Goal: Task Accomplishment & Management: Use online tool/utility

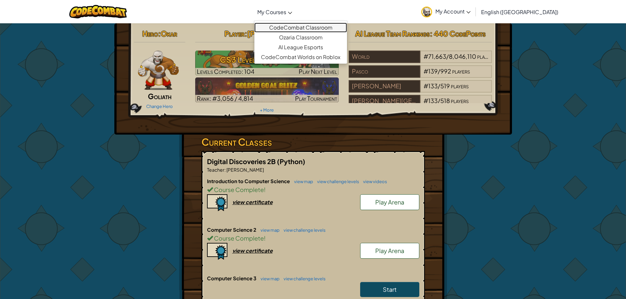
click at [302, 29] on link "CodeCombat Classroom" at bounding box center [300, 28] width 93 height 10
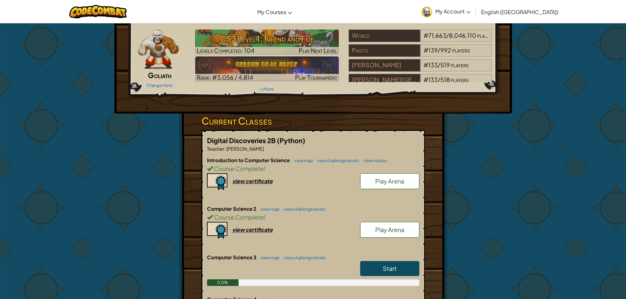
scroll to position [33, 0]
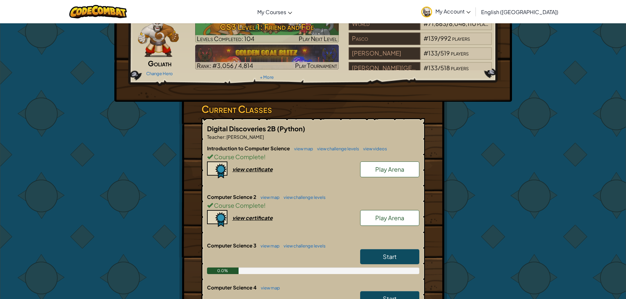
click at [269, 194] on h6 "Computer Science 2 view map view challenge levels" at bounding box center [313, 196] width 212 height 7
click at [271, 195] on link "view map" at bounding box center [268, 197] width 22 height 5
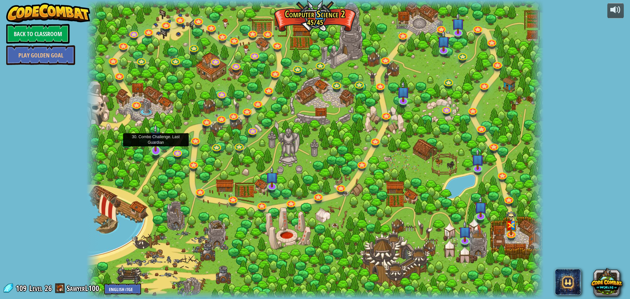
click at [151, 152] on div at bounding box center [155, 150] width 9 height 9
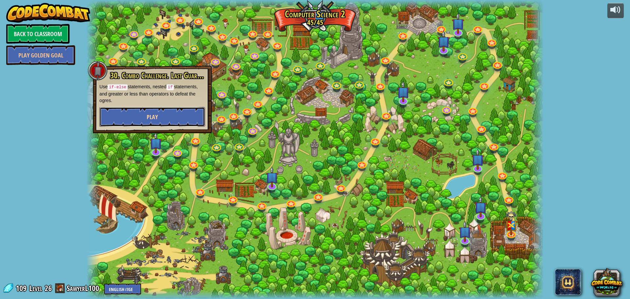
click at [161, 120] on button "Play" at bounding box center [152, 117] width 106 height 20
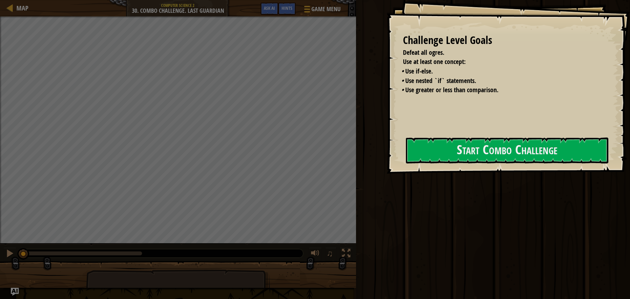
click at [406, 153] on button "Start Combo Challenge" at bounding box center [507, 151] width 203 height 26
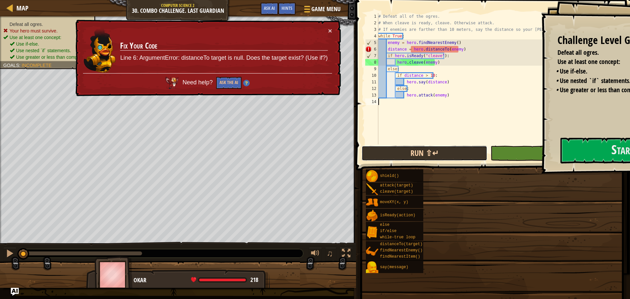
click at [423, 150] on div "Map Computer Science 2 30. Combo Challenge. Last Guardian Game Menu Done Hints …" at bounding box center [315, 149] width 630 height 299
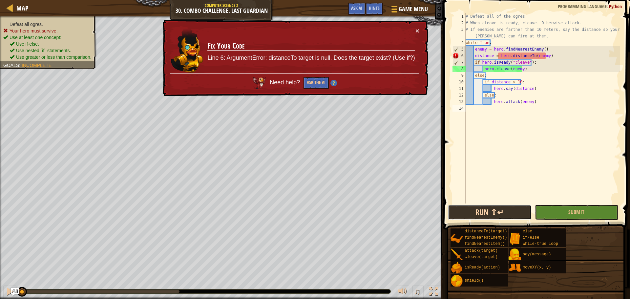
click at [488, 206] on button "Run ⇧↵" at bounding box center [489, 212] width 83 height 15
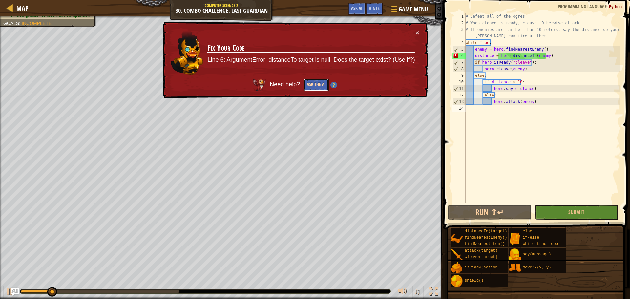
click at [317, 82] on button "Ask the AI" at bounding box center [316, 85] width 25 height 12
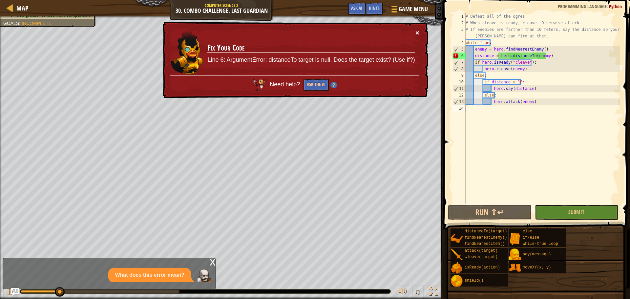
click at [417, 32] on button "×" at bounding box center [418, 32] width 4 height 7
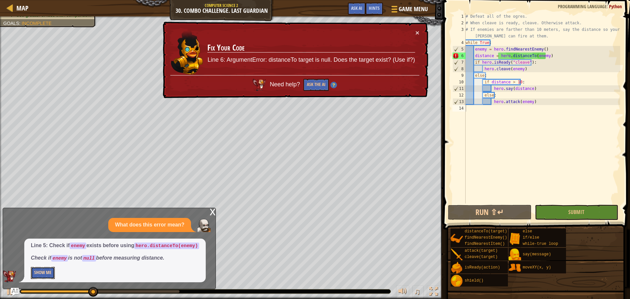
click at [48, 269] on button "Show Me" at bounding box center [43, 273] width 24 height 12
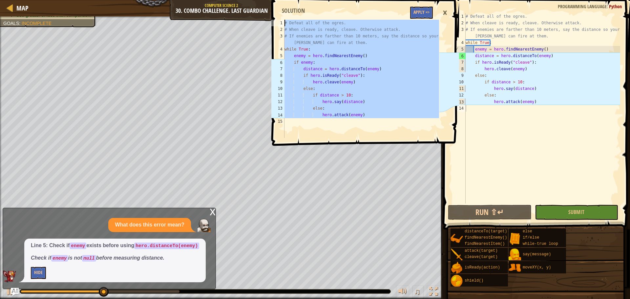
drag, startPoint x: 351, startPoint y: 131, endPoint x: 226, endPoint y: -40, distance: 211.7
click at [226, 0] on html "Map Computer Science 2 30. Combo Challenge. Last Guardian Game Menu Done Hints …" at bounding box center [315, 0] width 630 height 0
type textarea "# Defeat all of the ogres. # When cleave is ready, cleave. Otherwise attack."
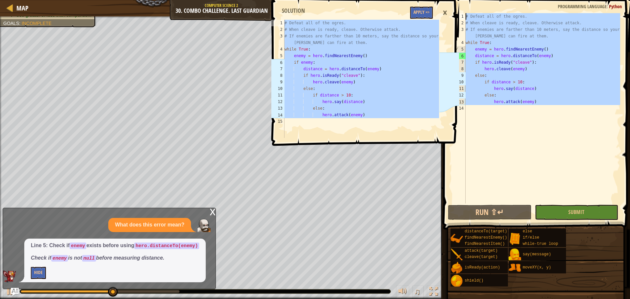
drag, startPoint x: 528, startPoint y: 127, endPoint x: 354, endPoint y: -40, distance: 241.1
click at [354, 0] on html "Map Computer Science 2 30. Combo Challenge. Last Guardian Game Menu Done Hints …" at bounding box center [315, 0] width 630 height 0
type textarea "# Defeat all of the ogres. # When cleave is ready, cleave. Otherwise attack."
paste textarea
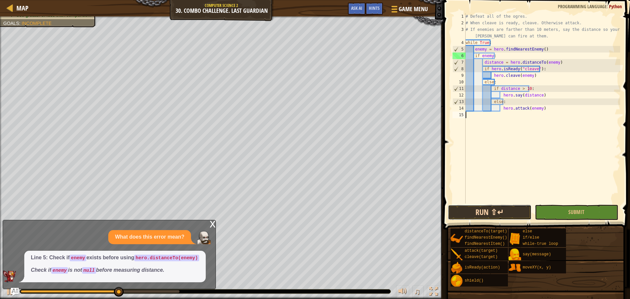
click at [477, 213] on button "Run ⇧↵" at bounding box center [489, 212] width 83 height 15
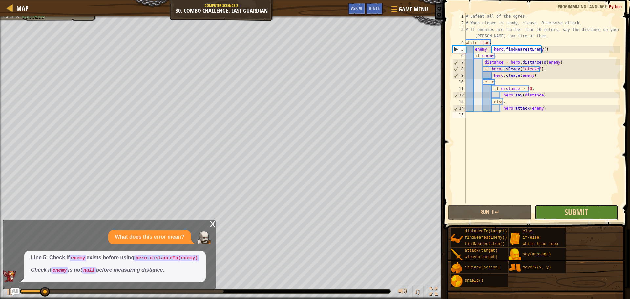
click at [573, 213] on span "Submit" at bounding box center [576, 212] width 23 height 11
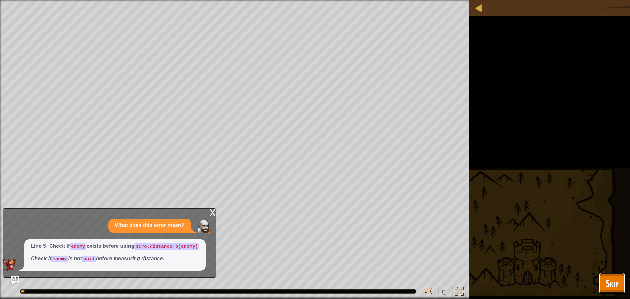
click at [604, 274] on button "Skip" at bounding box center [613, 283] width 26 height 21
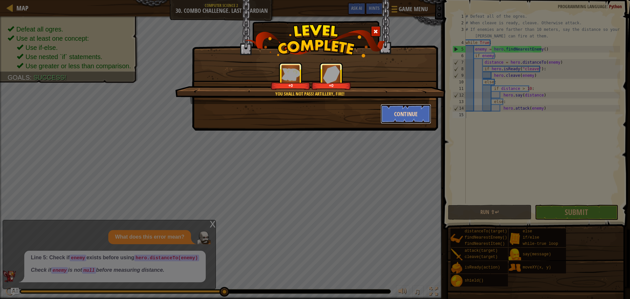
click at [405, 121] on button "Continue" at bounding box center [406, 114] width 51 height 20
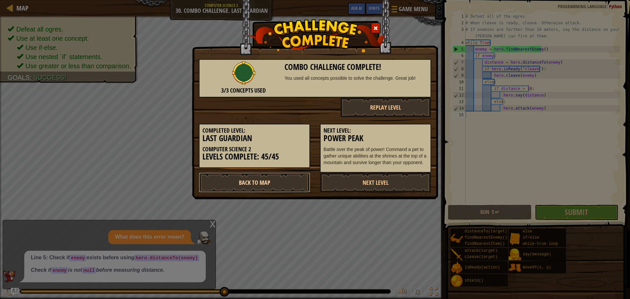
click at [298, 180] on link "Back to Map" at bounding box center [254, 183] width 111 height 20
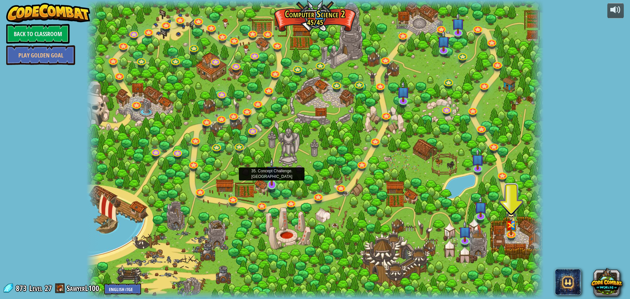
click at [273, 175] on img at bounding box center [272, 172] width 12 height 28
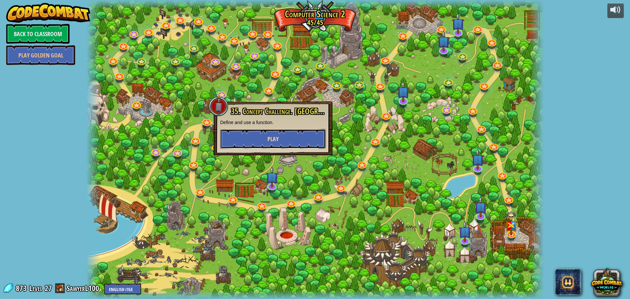
click at [272, 143] on button "Play" at bounding box center [273, 139] width 106 height 20
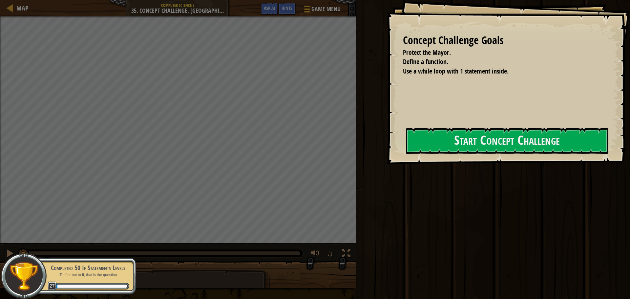
click at [387, 137] on div "Concept Challenge Goals Protect the Mayor. Define a function. Use a while loop …" at bounding box center [509, 82] width 244 height 164
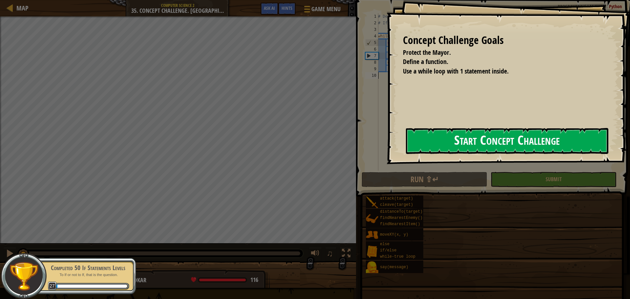
click at [406, 150] on button "Start Concept Challenge" at bounding box center [507, 141] width 203 height 26
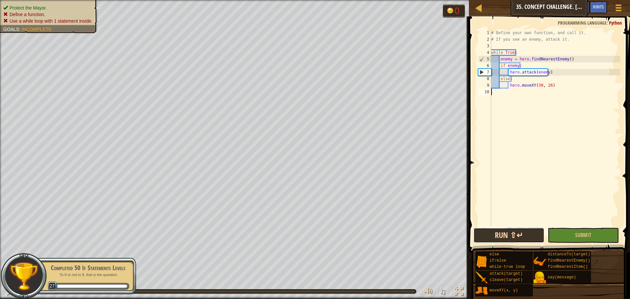
click at [500, 237] on button "Run ⇧↵" at bounding box center [509, 235] width 71 height 15
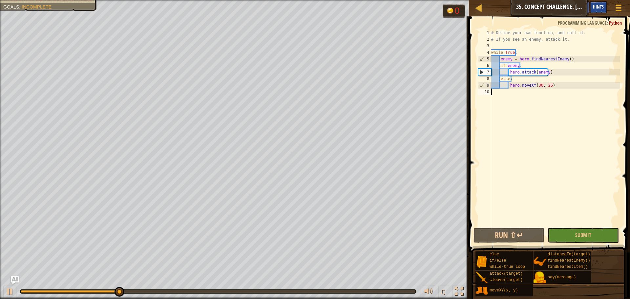
click at [605, 7] on div "Hints" at bounding box center [598, 7] width 17 height 12
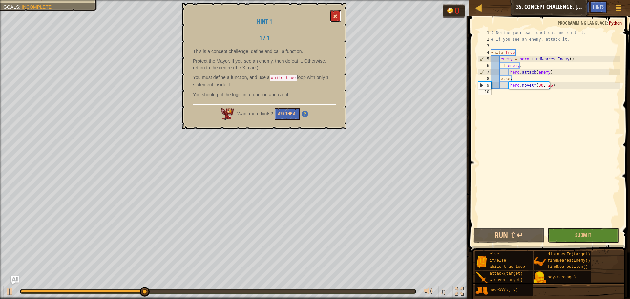
click at [335, 11] on button at bounding box center [335, 16] width 11 height 12
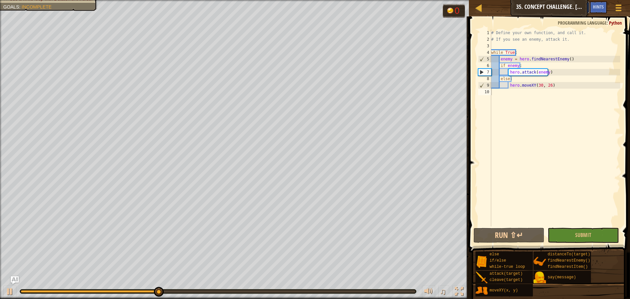
click at [588, 10] on button "Ask AI" at bounding box center [581, 7] width 18 height 12
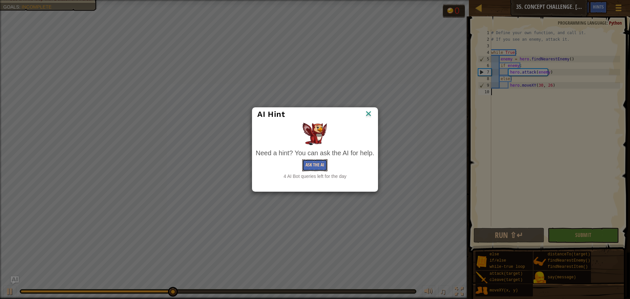
click at [306, 163] on button "Ask the AI" at bounding box center [314, 165] width 25 height 12
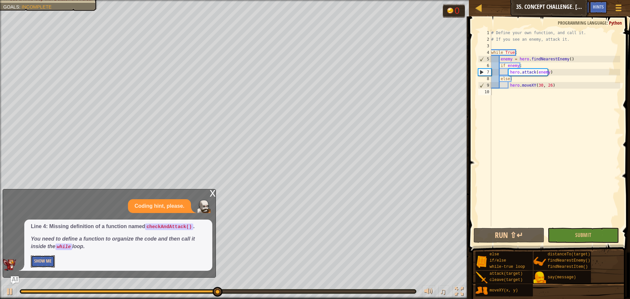
click at [44, 264] on button "Show Me" at bounding box center [43, 261] width 24 height 12
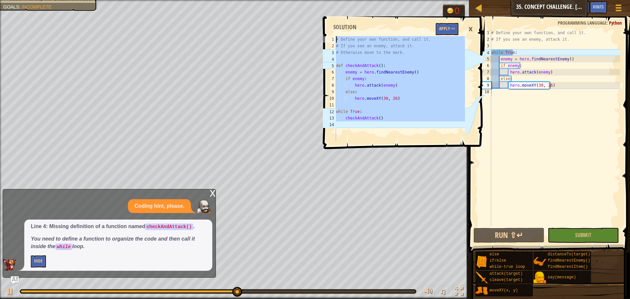
drag, startPoint x: 374, startPoint y: 140, endPoint x: 296, endPoint y: -40, distance: 195.8
click at [296, 0] on html "Map Computer Science 2 35. Concept Challenge. Silent Village Game Menu Done Hin…" at bounding box center [315, 0] width 630 height 0
type textarea "# Define your own function, and call it. # If you see an enemy, attack it."
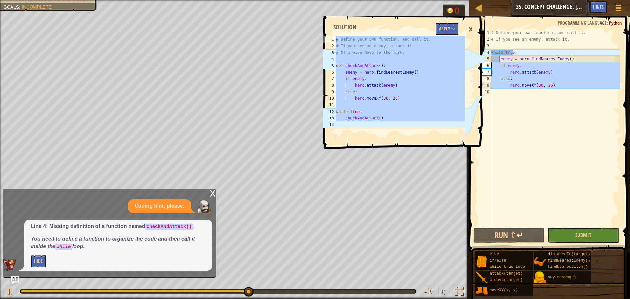
drag, startPoint x: 414, startPoint y: 26, endPoint x: 384, endPoint y: -40, distance: 72.4
click at [384, 0] on html "Map Computer Science 2 35. Concept Challenge. Silent Village Game Menu Done Hin…" at bounding box center [315, 0] width 630 height 0
type textarea "# Define your own function, and call it. # If you see an enemy, attack it."
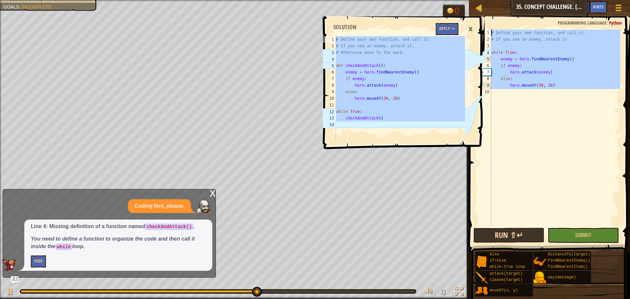
paste textarea
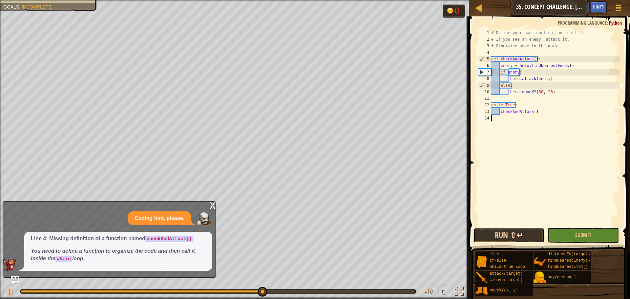
click at [511, 231] on button "Run ⇧↵" at bounding box center [509, 235] width 71 height 15
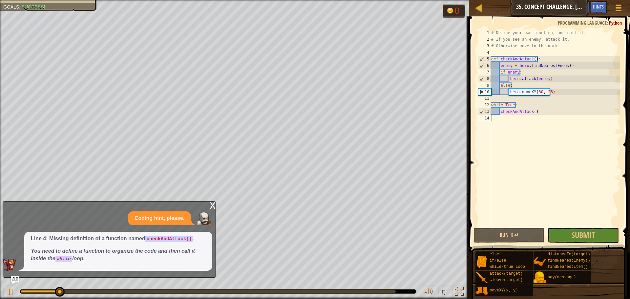
click at [577, 240] on span "Submit" at bounding box center [583, 235] width 23 height 11
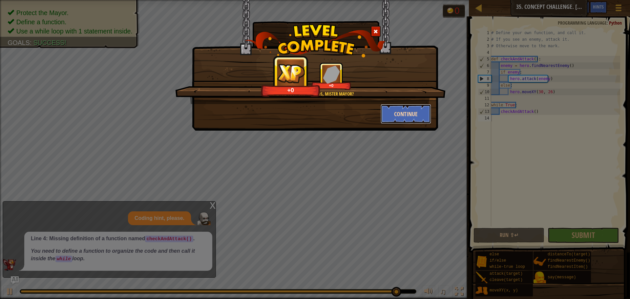
click at [396, 110] on button "Continue" at bounding box center [406, 114] width 51 height 20
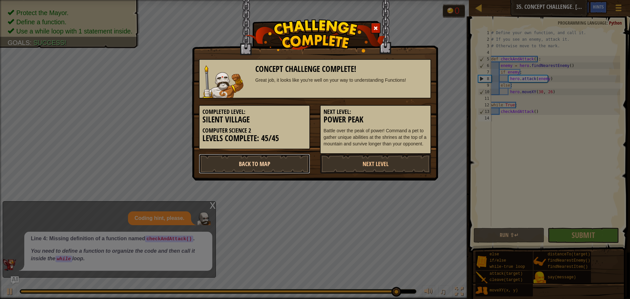
click at [249, 164] on link "Back to Map" at bounding box center [254, 164] width 111 height 20
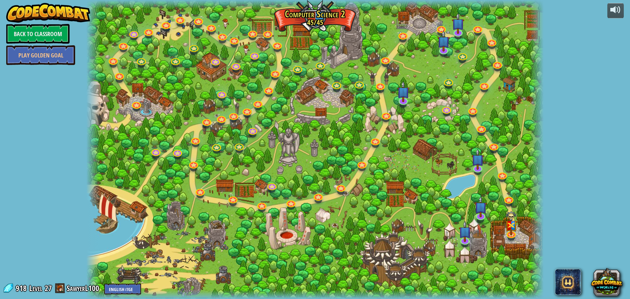
click at [410, 96] on div at bounding box center [315, 149] width 458 height 299
click at [408, 98] on img at bounding box center [403, 87] width 12 height 28
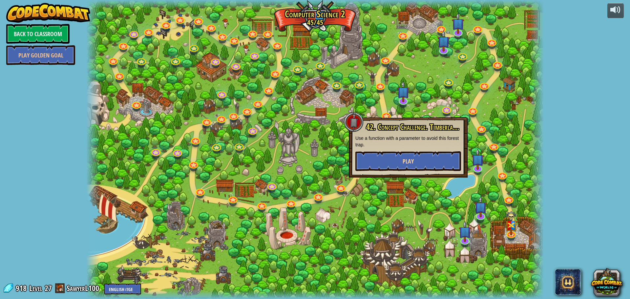
drag, startPoint x: 397, startPoint y: 150, endPoint x: 401, endPoint y: 154, distance: 5.6
click at [398, 150] on div "42. Concept Challenge. Timberland Trap Use a function with a parameter to avoid…" at bounding box center [409, 147] width 106 height 48
click at [401, 154] on button "Play" at bounding box center [409, 161] width 106 height 20
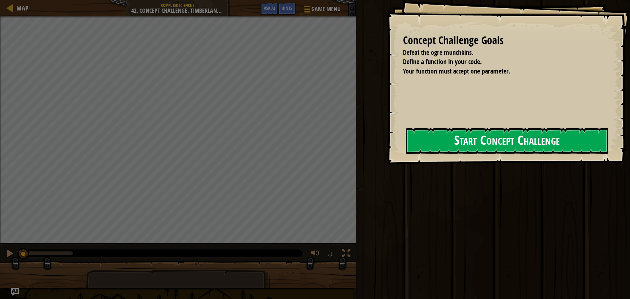
click at [406, 149] on button "Start Concept Challenge" at bounding box center [507, 141] width 203 height 26
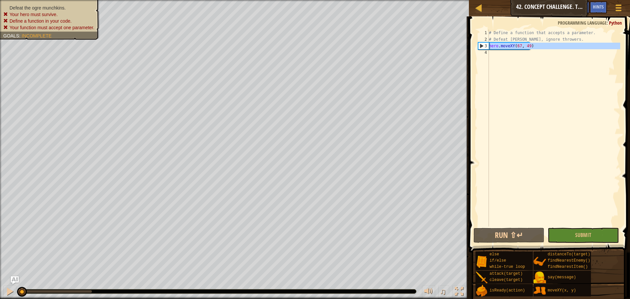
drag, startPoint x: 543, startPoint y: 49, endPoint x: 474, endPoint y: 46, distance: 69.7
click at [474, 46] on div "1 2 3 4 # Define a function that accepts a parameter. # Defeat munchkins, ignor…" at bounding box center [548, 147] width 163 height 255
type textarea "hero.moveXY(67, 49)"
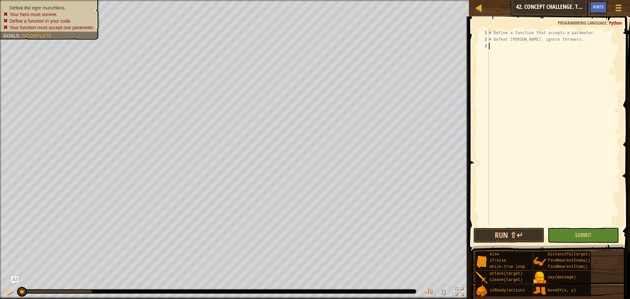
click at [588, 5] on button "Ask AI" at bounding box center [581, 7] width 18 height 12
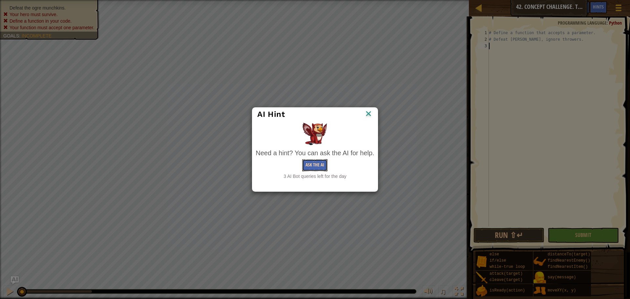
click at [318, 166] on button "Ask the AI" at bounding box center [314, 165] width 25 height 12
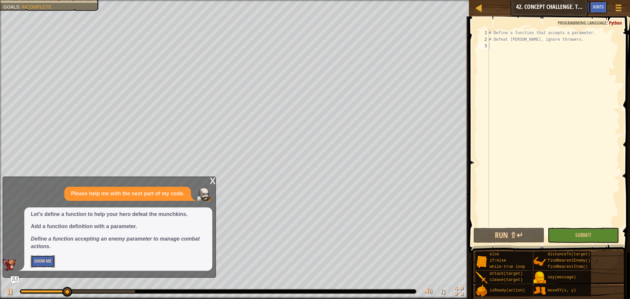
click at [39, 261] on button "Show Me" at bounding box center [43, 261] width 24 height 12
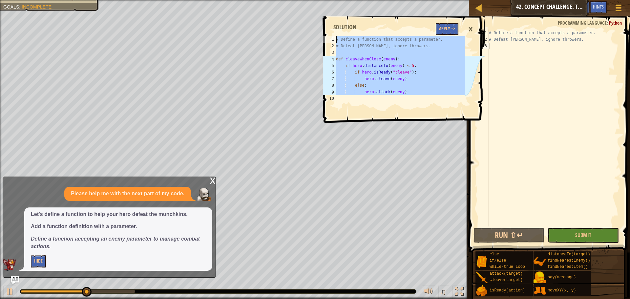
drag, startPoint x: 360, startPoint y: 105, endPoint x: 324, endPoint y: -21, distance: 130.8
click at [324, 0] on html "Map Computer Science 2 42. Concept Challenge. Timberland Trap Game Menu Done Hi…" at bounding box center [315, 0] width 630 height 0
type textarea "# Define a function that accepts a parameter. # Defeat munchkins, ignore throwe…"
click at [492, 49] on div "# Define a function that accepts a parameter. # Defeat munchkins, ignore throwe…" at bounding box center [554, 135] width 133 height 210
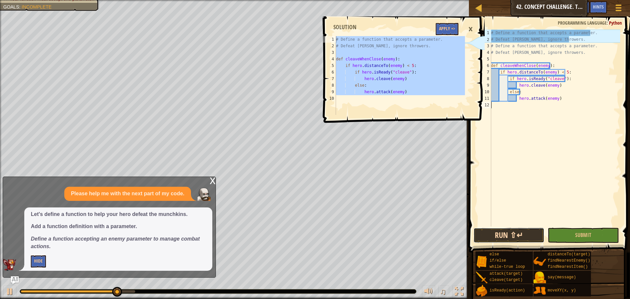
click at [519, 233] on button "Run ⇧↵" at bounding box center [509, 235] width 71 height 15
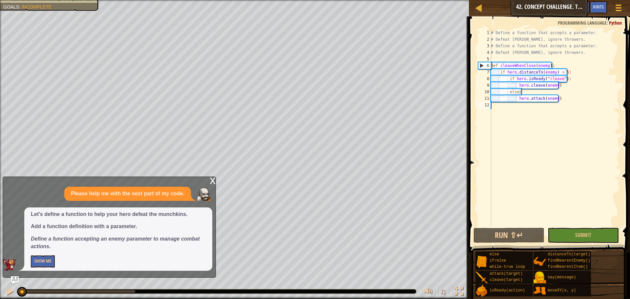
click at [210, 182] on div "x Please help me with the next part of my code. Let's define a function to help…" at bounding box center [109, 227] width 213 height 101
click at [523, 235] on button "Run ⇧↵" at bounding box center [509, 235] width 71 height 15
click at [515, 235] on button "Run ⇧↵" at bounding box center [509, 235] width 71 height 15
click at [47, 260] on button "Show Me" at bounding box center [43, 261] width 24 height 12
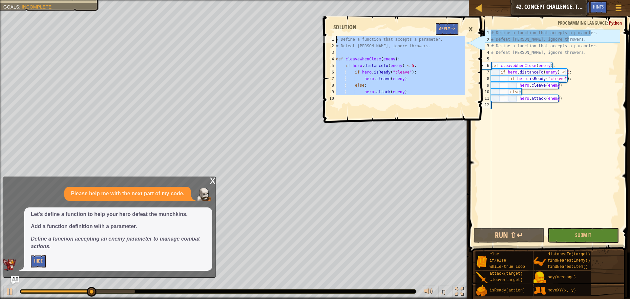
click at [295, 16] on div "Map Computer Science 2 42. Concept Challenge. Timberland Trap Game Menu Done Hi…" at bounding box center [315, 149] width 630 height 299
type textarea "# Define a function that accepts a parameter. # Defeat munchkins, ignore throwe…"
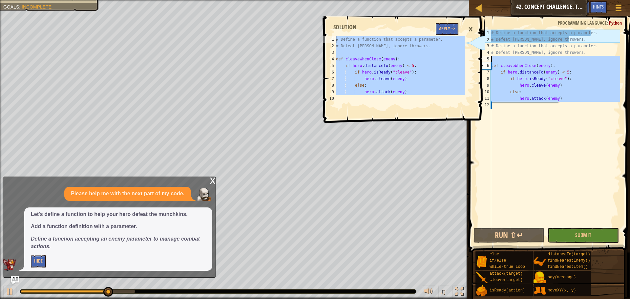
drag, startPoint x: 526, startPoint y: 142, endPoint x: 395, endPoint y: -40, distance: 224.0
click at [395, 0] on html "Map Computer Science 2 42. Concept Challenge. Timberland Trap Game Menu Done Hi…" at bounding box center [315, 0] width 630 height 0
type textarea "# Define a function that accepts a parameter. # Defeat munchkins, ignore throwe…"
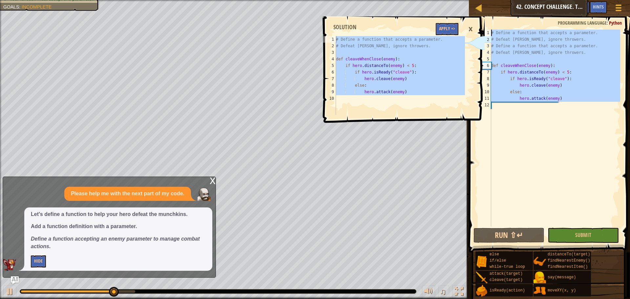
paste textarea
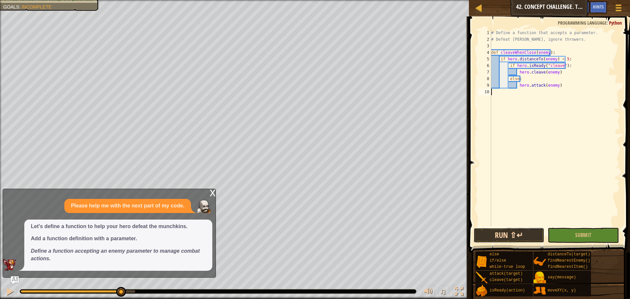
click at [516, 232] on button "Run ⇧↵" at bounding box center [509, 235] width 71 height 15
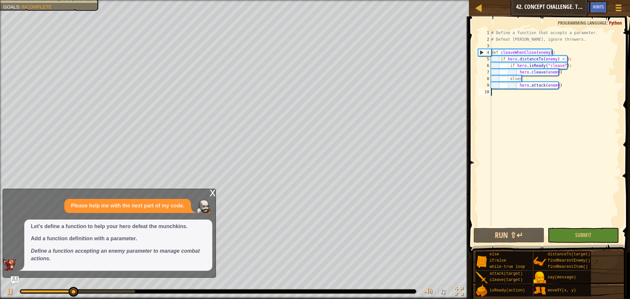
drag, startPoint x: 492, startPoint y: 107, endPoint x: 495, endPoint y: 110, distance: 4.2
click at [493, 107] on div "# Define a function that accepts a parameter. # Defeat munchkins, ignore throwe…" at bounding box center [555, 135] width 130 height 210
click at [498, 112] on div "# Define a function that accepts a parameter. # Defeat munchkins, ignore throwe…" at bounding box center [555, 135] width 130 height 210
click at [502, 98] on div "# Define a function that accepts a parameter. # Defeat munchkins, ignore throwe…" at bounding box center [555, 135] width 130 height 210
click at [502, 103] on div "# Define a function that accepts a parameter. # Defeat munchkins, ignore throwe…" at bounding box center [555, 135] width 130 height 210
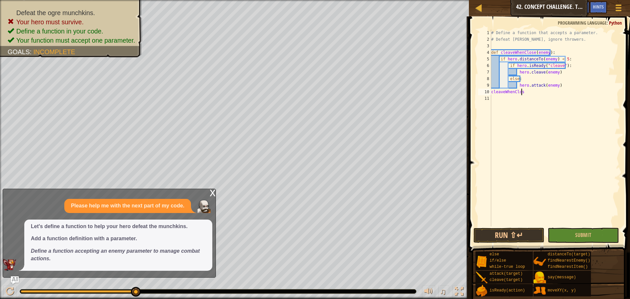
scroll to position [3, 2]
type textarea "cleaveWhenClose"
drag, startPoint x: 531, startPoint y: 223, endPoint x: 528, endPoint y: 232, distance: 9.9
click at [530, 224] on div "# Define a function that accepts a parameter. # Defeat munchkins, ignore throwe…" at bounding box center [555, 135] width 130 height 210
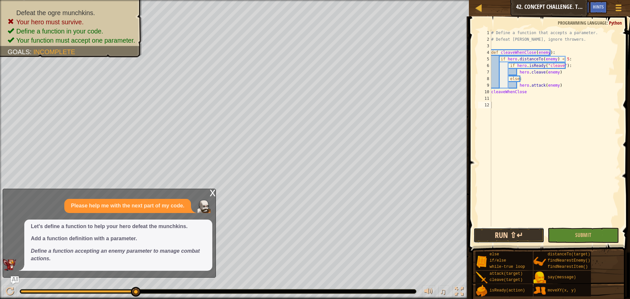
click at [528, 233] on button "Run ⇧↵" at bounding box center [509, 235] width 71 height 15
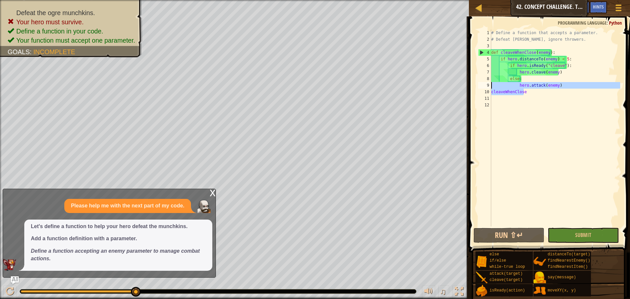
drag, startPoint x: 541, startPoint y: 93, endPoint x: 477, endPoint y: 88, distance: 63.9
click at [477, 88] on div "1 2 3 4 5 6 7 8 9 10 11 12 # Define a function that accepts a parameter. # Defe…" at bounding box center [548, 128] width 143 height 197
click at [477, 88] on div "hero.attack(enemy) cleaveWhenClose 1 2 3 4 5 6 7 8 9 10 11 12 # Define a functi…" at bounding box center [548, 128] width 143 height 197
click at [550, 90] on div "# Define a function that accepts a parameter. # Defeat munchkins, ignore throwe…" at bounding box center [555, 135] width 130 height 210
click at [461, 94] on div "Map Computer Science 2 42. Concept Challenge. Timberland Trap Game Menu Done Hi…" at bounding box center [315, 149] width 630 height 299
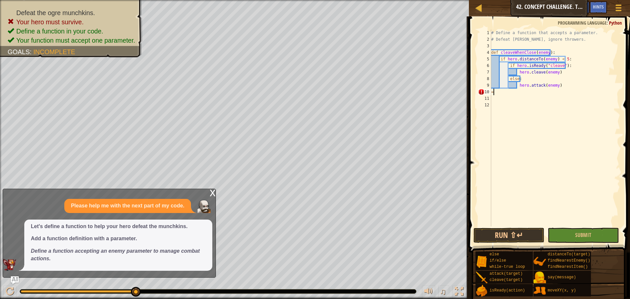
type textarea "="
click at [588, 7] on button "Ask AI" at bounding box center [581, 7] width 18 height 12
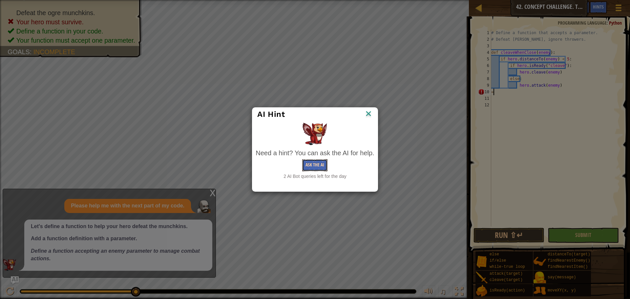
click at [314, 168] on button "Ask the AI" at bounding box center [314, 165] width 25 height 12
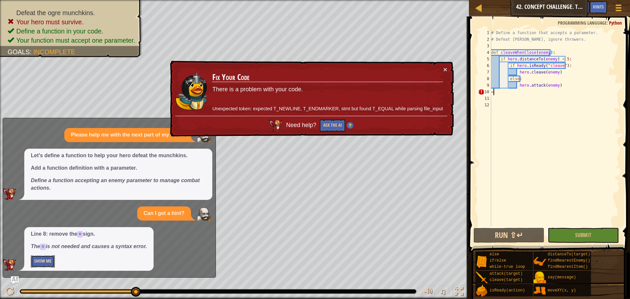
click at [46, 266] on button "Show Me" at bounding box center [43, 261] width 24 height 12
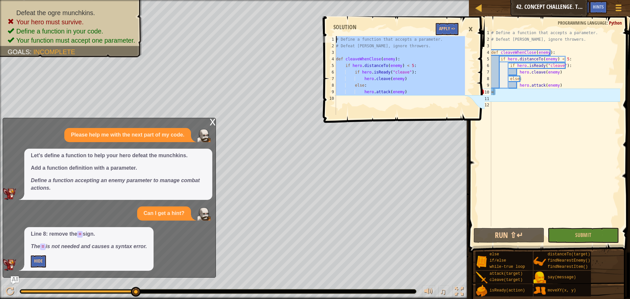
click at [314, 26] on div "Map Computer Science 2 42. Concept Challenge. Timberland Trap Game Menu Done Hi…" at bounding box center [315, 149] width 630 height 299
type textarea "# Define a function that accepts a parameter. # Defeat munchkins, ignore throwe…"
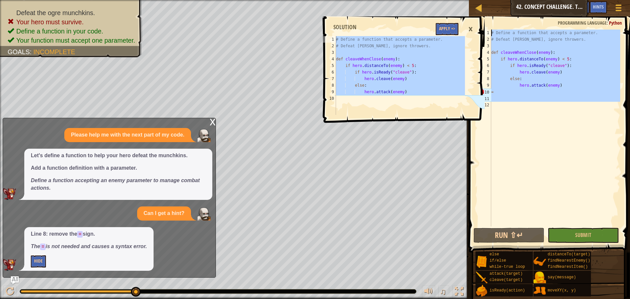
drag, startPoint x: 528, startPoint y: 106, endPoint x: 460, endPoint y: -16, distance: 139.8
click at [460, 0] on html "Map Computer Science 2 42. Concept Challenge. Timberland Trap Game Menu Done Hi…" at bounding box center [315, 0] width 630 height 0
type textarea "# Define a function that accepts a parameter. # Defeat munchkins, ignore throwe…"
paste textarea
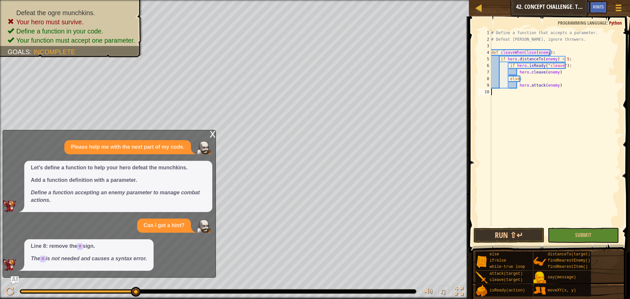
click at [524, 231] on button "Run ⇧↵" at bounding box center [509, 235] width 71 height 15
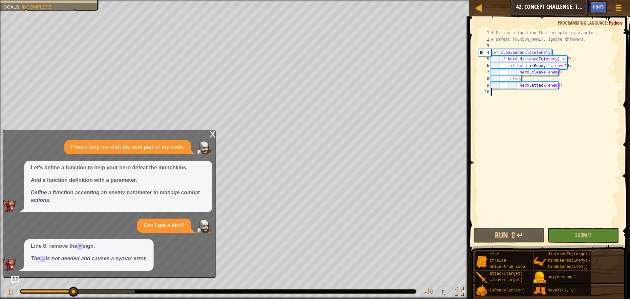
click at [589, 7] on button "Ask AI" at bounding box center [581, 7] width 18 height 12
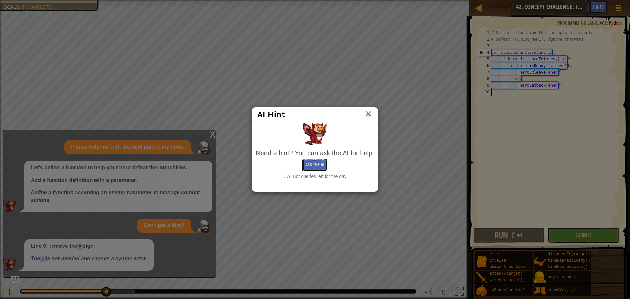
click at [319, 162] on button "Ask the AI" at bounding box center [314, 165] width 25 height 12
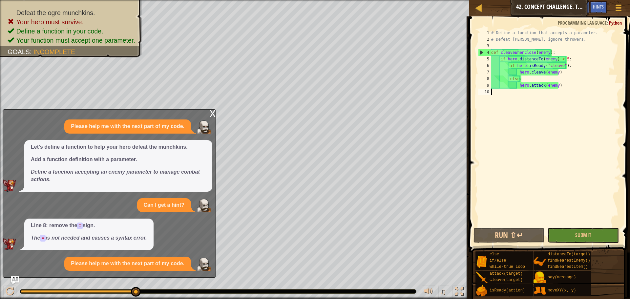
scroll to position [21, 0]
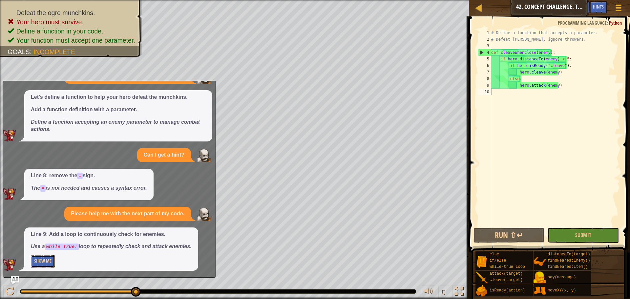
click at [36, 266] on button "Show Me" at bounding box center [43, 261] width 24 height 12
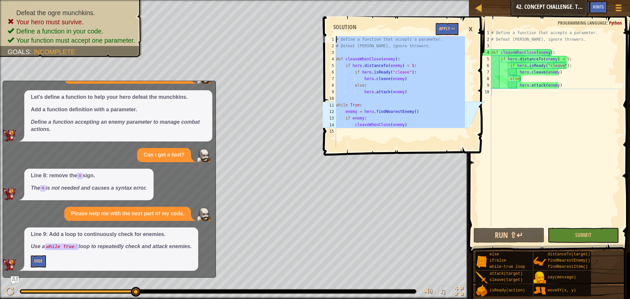
drag, startPoint x: 379, startPoint y: 146, endPoint x: 310, endPoint y: -40, distance: 198.5
click at [310, 0] on html "Map Computer Science 2 42. Concept Challenge. Timberland Trap Game Menu Done Hi…" at bounding box center [315, 0] width 630 height 0
type textarea "# Define a function that accepts a parameter. # Defeat munchkins, ignore throwe…"
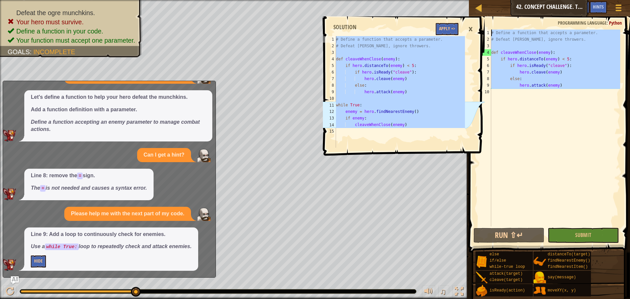
drag, startPoint x: 540, startPoint y: 129, endPoint x: 380, endPoint y: -40, distance: 233.0
click at [380, 0] on html "Map Computer Science 2 42. Concept Challenge. Timberland Trap Game Menu Done Hi…" at bounding box center [315, 0] width 630 height 0
type textarea "# Define a function that accepts a parameter. # Defeat munchkins, ignore throwe…"
paste textarea
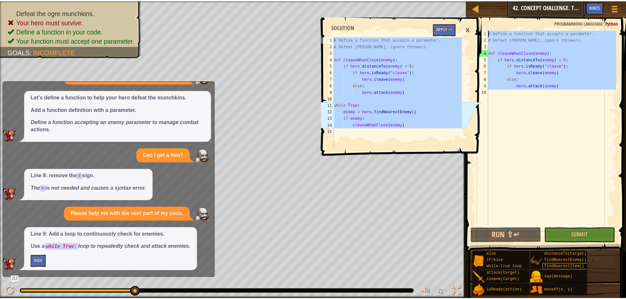
scroll to position [9, 0]
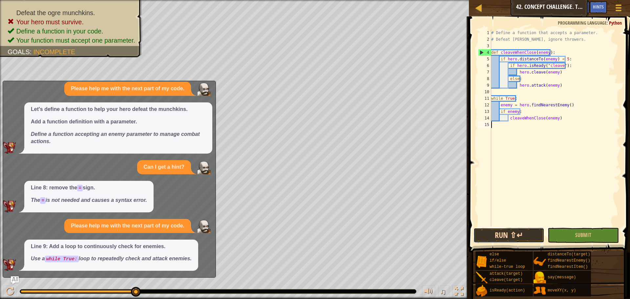
click at [514, 241] on button "Run ⇧↵" at bounding box center [509, 235] width 71 height 15
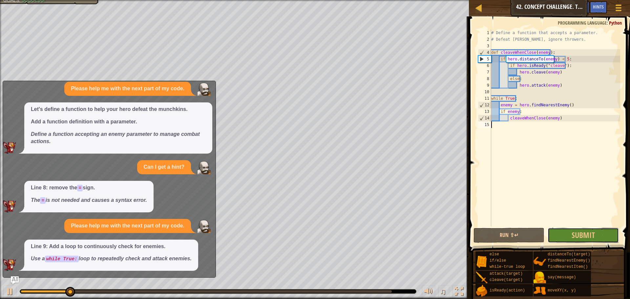
click at [579, 241] on button "Submit" at bounding box center [583, 235] width 71 height 15
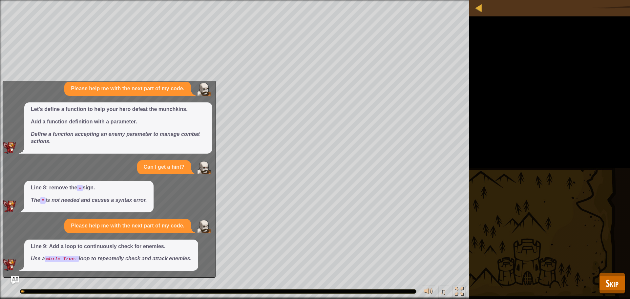
click at [629, 289] on div "Defeat the ogre munchkins. Define a function in your code. Your function must a…" at bounding box center [315, 149] width 630 height 299
click at [620, 282] on button "Skip" at bounding box center [613, 283] width 26 height 21
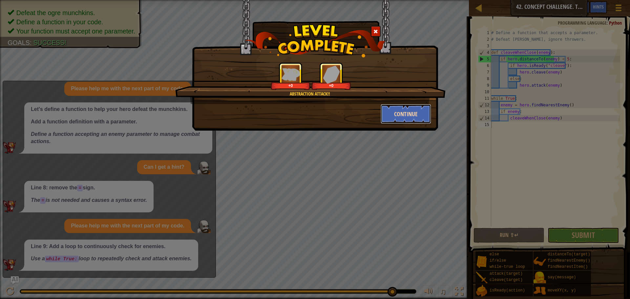
click at [395, 112] on button "Continue" at bounding box center [406, 114] width 51 height 20
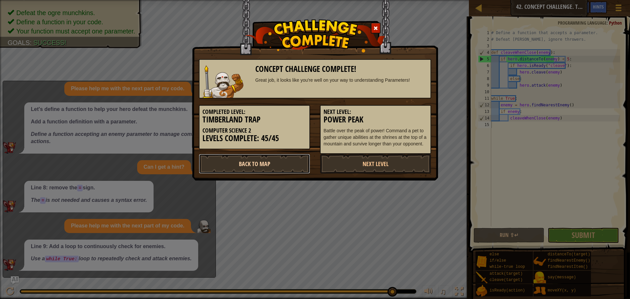
click at [276, 162] on link "Back to Map" at bounding box center [254, 164] width 111 height 20
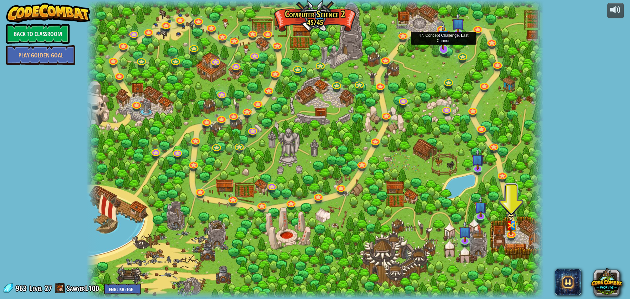
click at [450, 47] on img at bounding box center [444, 36] width 12 height 28
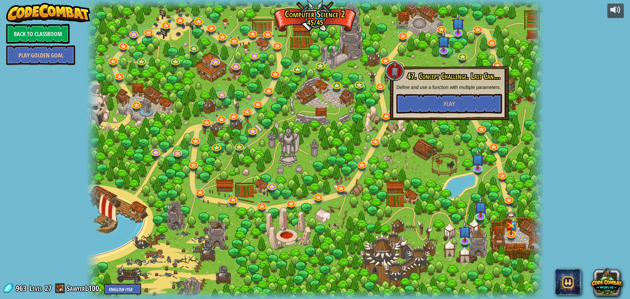
drag, startPoint x: 427, startPoint y: 52, endPoint x: 433, endPoint y: 53, distance: 6.4
click at [426, 52] on div at bounding box center [315, 149] width 458 height 299
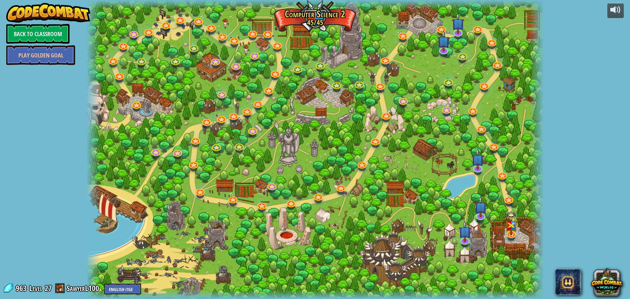
click at [450, 42] on div at bounding box center [315, 149] width 458 height 299
click at [34, 25] on link "Back to Classroom" at bounding box center [37, 34] width 63 height 20
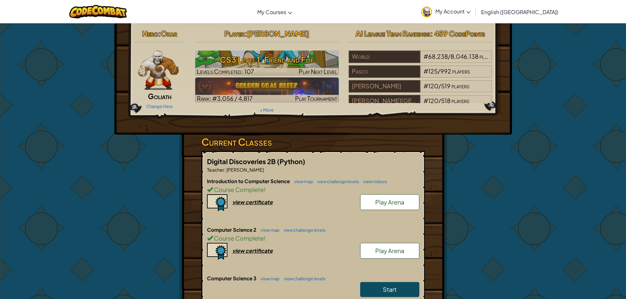
click at [394, 205] on span "Play Arena" at bounding box center [389, 202] width 29 height 8
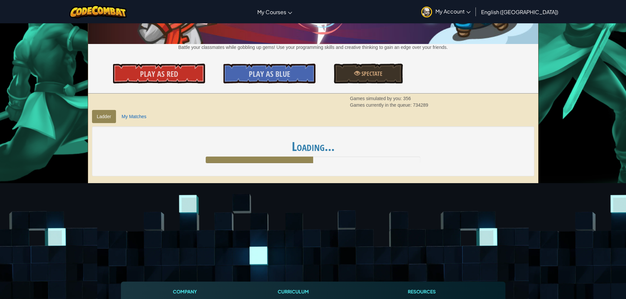
scroll to position [99, 0]
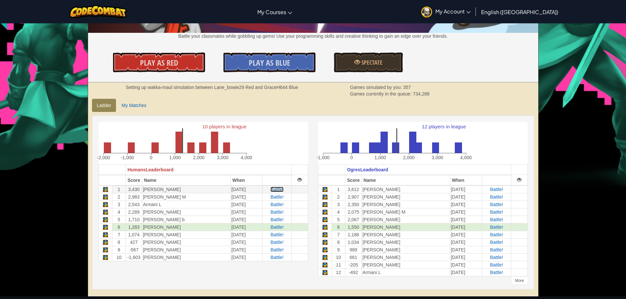
click at [275, 190] on span "Battle!" at bounding box center [276, 189] width 13 height 5
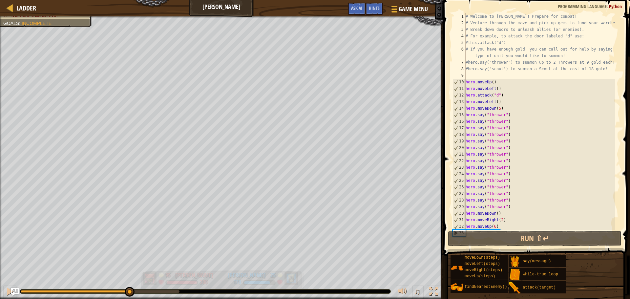
click at [57, 256] on div "Defeat the enemy hero in 90 seconds. Your hero must survive. Goals : Incomplete…" at bounding box center [315, 157] width 630 height 283
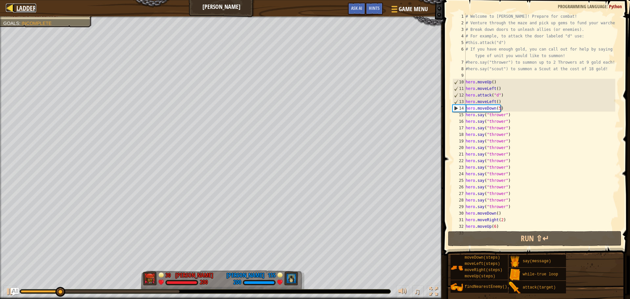
click at [28, 8] on span "Ladder" at bounding box center [26, 8] width 20 height 9
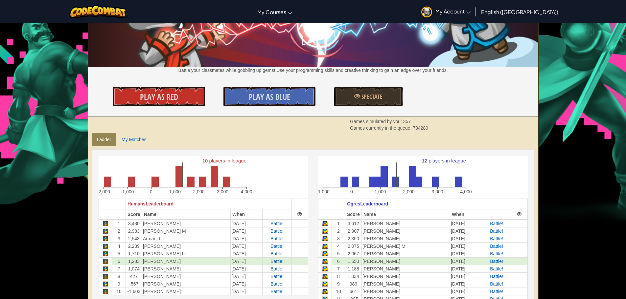
scroll to position [99, 0]
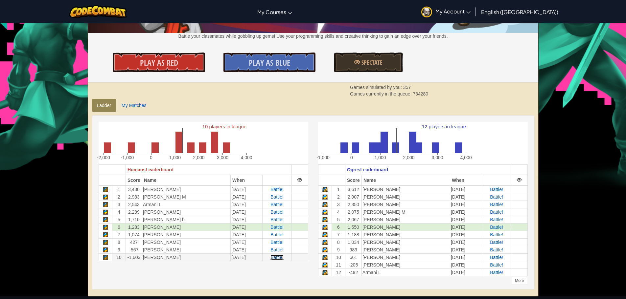
click at [271, 260] on span "Battle!" at bounding box center [276, 257] width 13 height 5
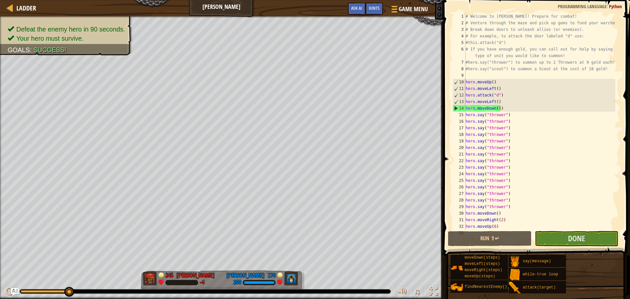
drag, startPoint x: 25, startPoint y: 293, endPoint x: 76, endPoint y: 311, distance: 53.4
click at [76, 0] on html "Ladder Wakka Maul Game Menu Done Hints Ask AI 1 ההההההההההההההההההההההההההההההה…" at bounding box center [315, 0] width 630 height 0
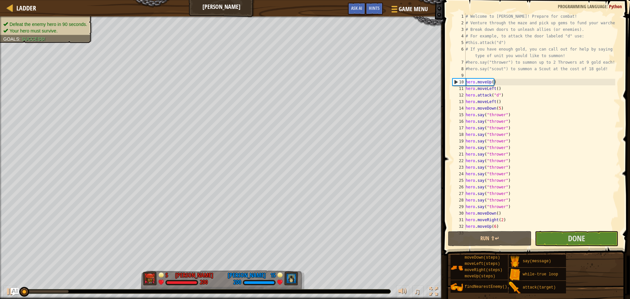
click at [7, 19] on div "Defeat the enemy hero in 90 seconds. Your hero must survive. Goals : Success!" at bounding box center [42, 27] width 100 height 31
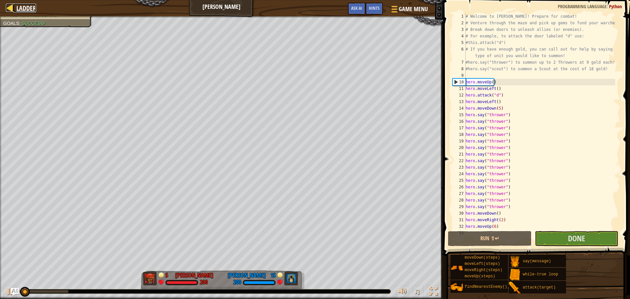
click at [25, 8] on span "Ladder" at bounding box center [26, 8] width 20 height 9
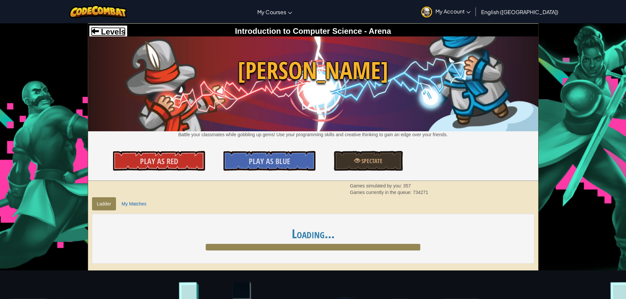
click at [113, 35] on span "Levels" at bounding box center [112, 31] width 27 height 9
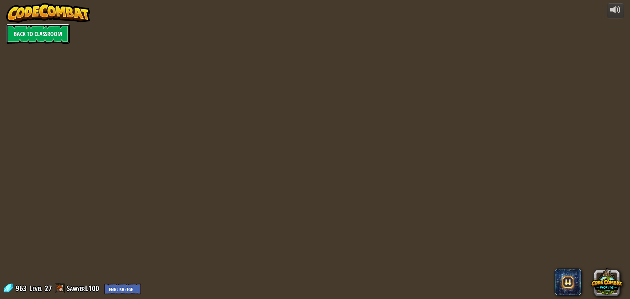
click at [43, 31] on link "Back to Classroom" at bounding box center [37, 34] width 63 height 20
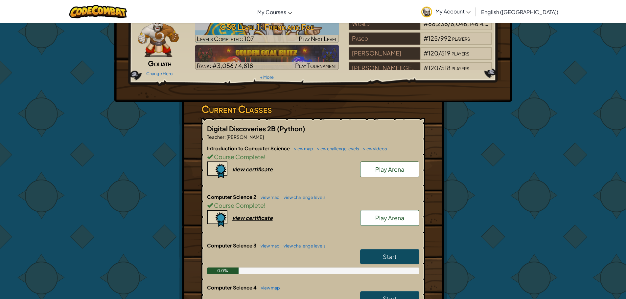
scroll to position [66, 0]
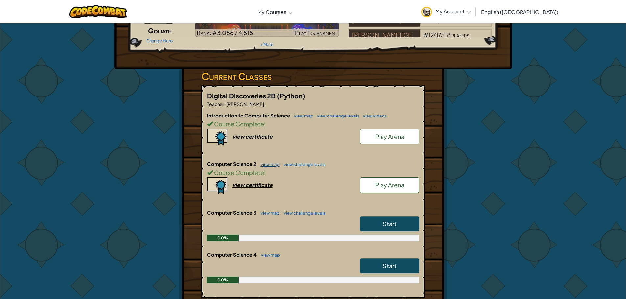
click at [274, 167] on link "view map" at bounding box center [268, 164] width 22 height 5
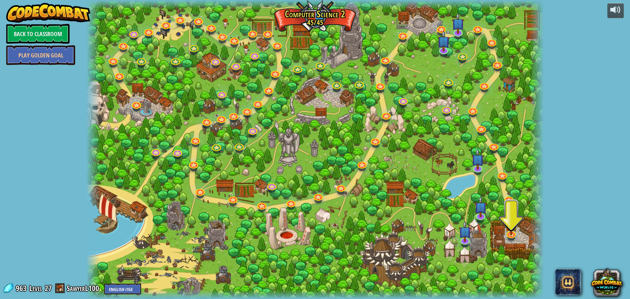
click at [509, 176] on div at bounding box center [315, 149] width 458 height 299
drag, startPoint x: 506, startPoint y: 176, endPoint x: 484, endPoint y: 176, distance: 22.3
click at [506, 176] on link at bounding box center [502, 176] width 13 height 10
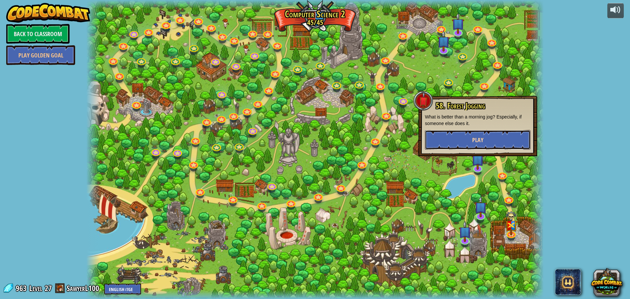
click at [441, 143] on button "Play" at bounding box center [478, 140] width 106 height 20
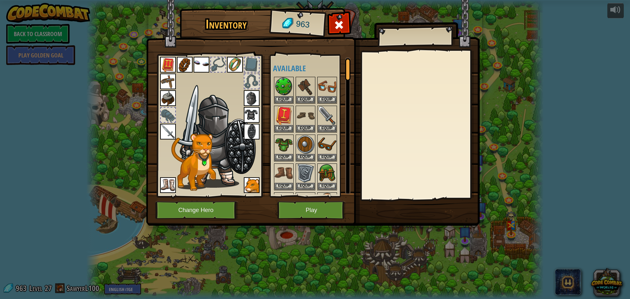
click at [317, 200] on img at bounding box center [313, 107] width 334 height 238
click at [317, 209] on button "Play" at bounding box center [311, 210] width 69 height 18
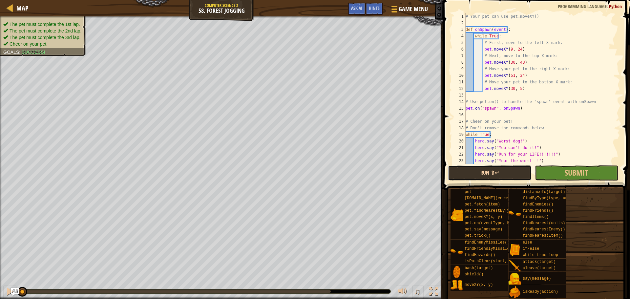
click at [500, 173] on button "Run ⇧↵" at bounding box center [489, 173] width 83 height 15
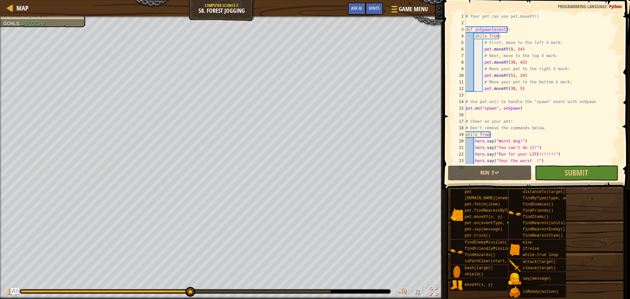
scroll to position [13, 0]
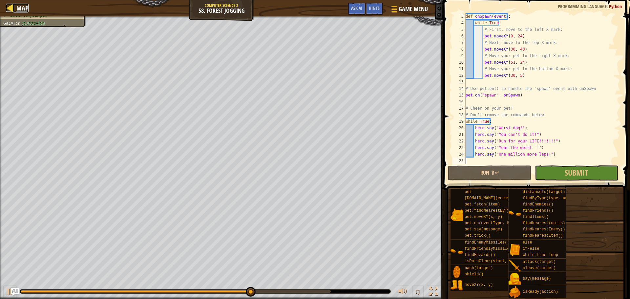
click at [16, 6] on link "Map" at bounding box center [20, 8] width 15 height 9
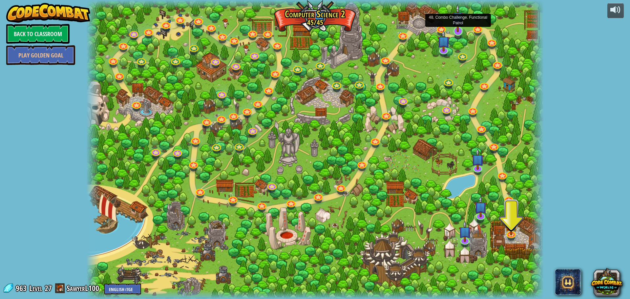
click at [461, 24] on img at bounding box center [458, 18] width 12 height 28
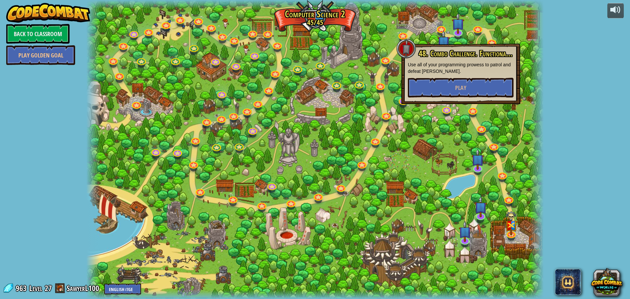
click at [437, 74] on p "Use all of your programming prowess to patrol and defeat [PERSON_NAME]." at bounding box center [461, 67] width 106 height 13
click at [438, 90] on button "Play" at bounding box center [461, 88] width 106 height 20
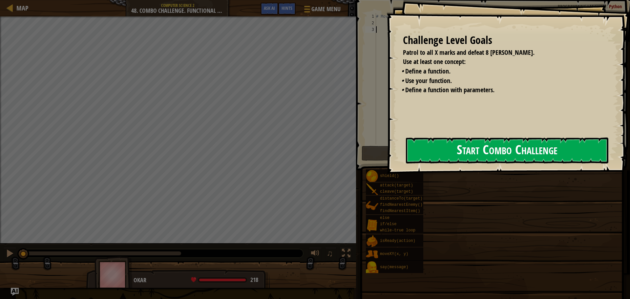
click at [406, 154] on button "Start Combo Challenge" at bounding box center [507, 151] width 203 height 26
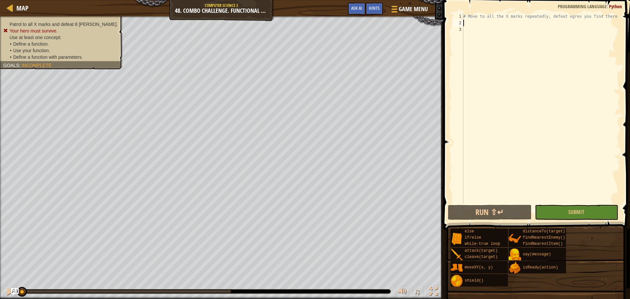
drag, startPoint x: 477, startPoint y: 23, endPoint x: 446, endPoint y: 82, distance: 66.4
click at [477, 25] on div "# Move to all the X marks repeatedly, defeat ogres you find there" at bounding box center [541, 115] width 158 height 204
type textarea "e"
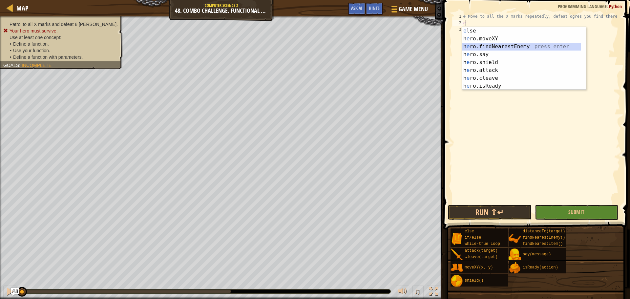
click at [506, 47] on div "e lse press enter h e ro.moveXY press enter h e ro.findNearestEnemy press enter…" at bounding box center [521, 66] width 119 height 79
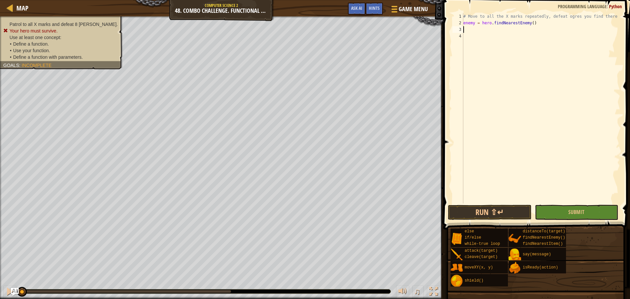
type textarea "w"
click at [490, 37] on div "w [PERSON_NAME]-true loop press enter" at bounding box center [524, 45] width 124 height 24
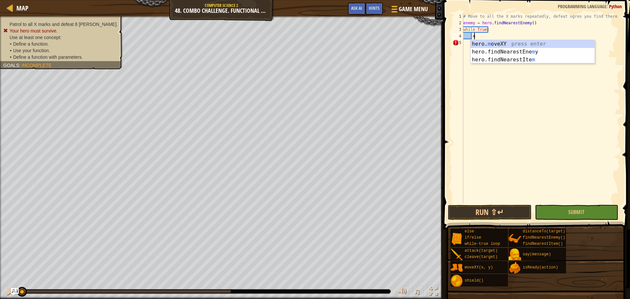
scroll to position [3, 0]
click at [494, 43] on div "hero. m oveXY press enter hero.findNearestEne m y press enter hero.findNearestI…" at bounding box center [533, 59] width 124 height 39
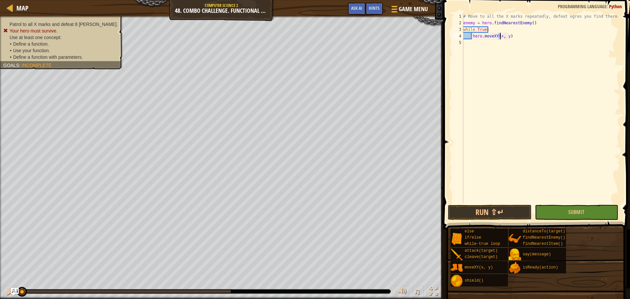
scroll to position [3, 3]
click at [508, 35] on div "# Move to all the X marks repeatedly, defeat ogres you find there enemy = hero …" at bounding box center [541, 115] width 158 height 204
type textarea "hero.moveXY(18, 34)"
click at [20, 4] on span "Map" at bounding box center [22, 8] width 12 height 9
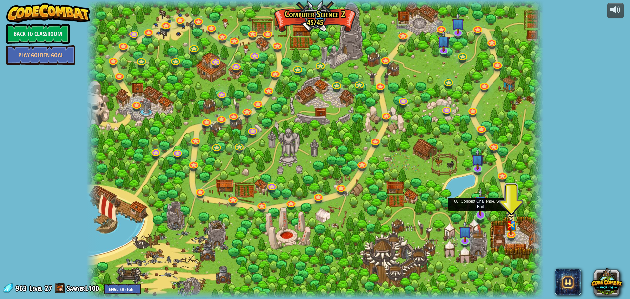
click at [484, 202] on img at bounding box center [481, 202] width 12 height 28
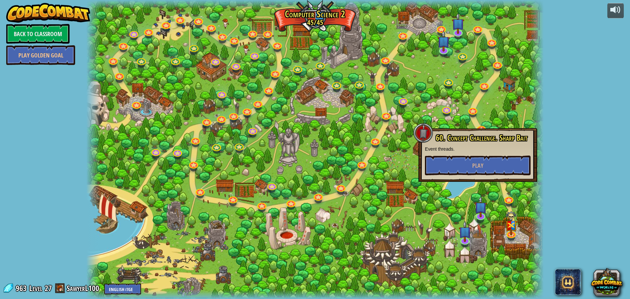
click at [451, 190] on div at bounding box center [315, 149] width 458 height 299
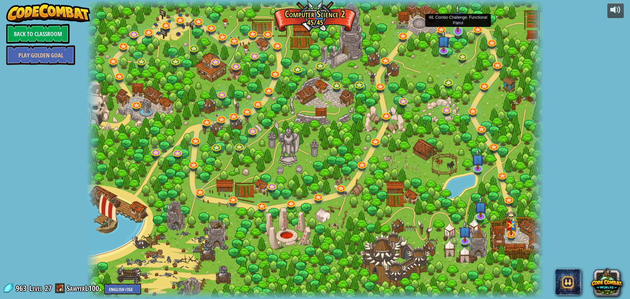
click at [453, 25] on img at bounding box center [458, 18] width 12 height 28
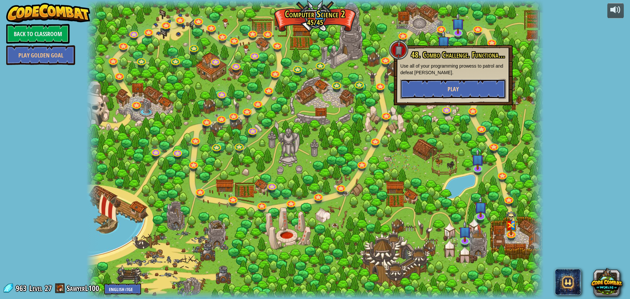
click at [435, 89] on button "Play" at bounding box center [454, 89] width 106 height 20
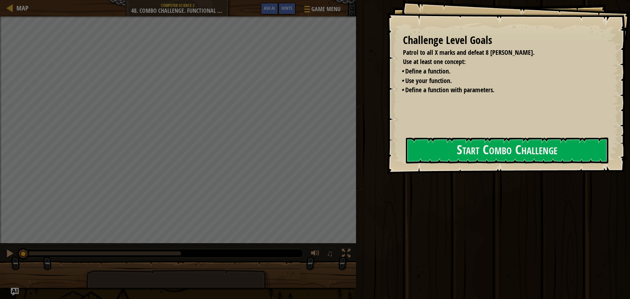
click at [398, 144] on div "Challenge Level Goals Patrol to all X marks and defeat 8 [PERSON_NAME]. Use at …" at bounding box center [509, 87] width 244 height 174
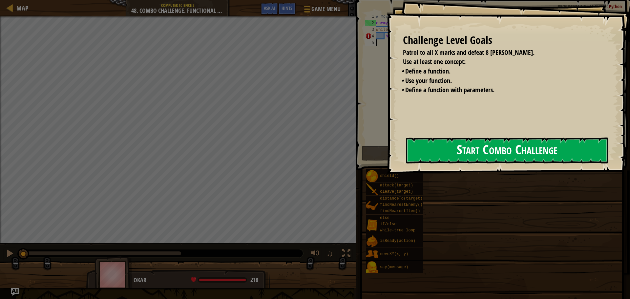
click at [408, 157] on button "Start Combo Challenge" at bounding box center [507, 151] width 203 height 26
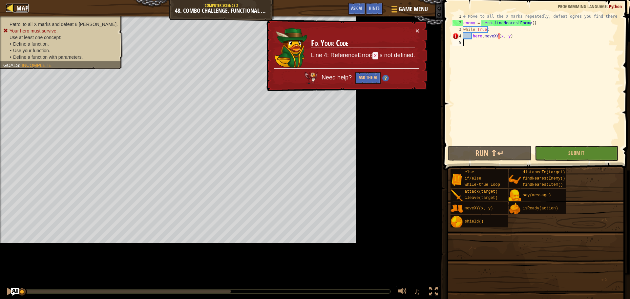
click at [9, 11] on div at bounding box center [10, 8] width 8 height 8
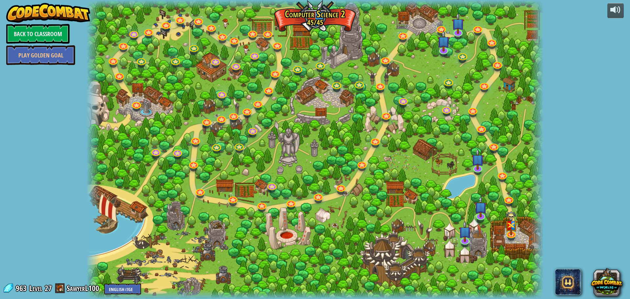
click at [384, 107] on div at bounding box center [315, 149] width 458 height 299
click at [384, 112] on link at bounding box center [386, 114] width 13 height 13
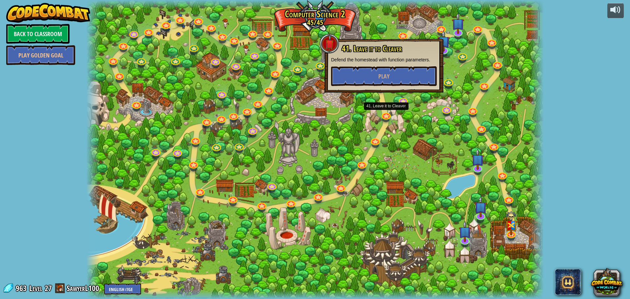
click at [379, 86] on div "41. Leave it to [PERSON_NAME] Defend the homestead with function parameters. Pl…" at bounding box center [384, 66] width 119 height 54
click at [379, 86] on button "Play" at bounding box center [384, 76] width 106 height 20
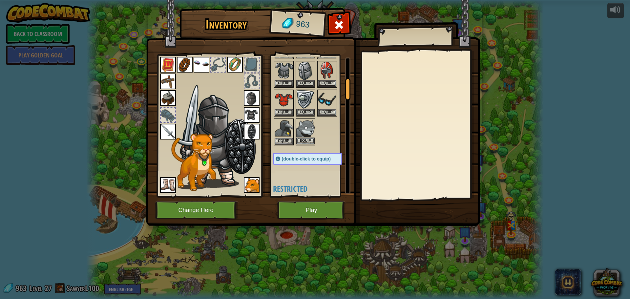
scroll to position [230, 0]
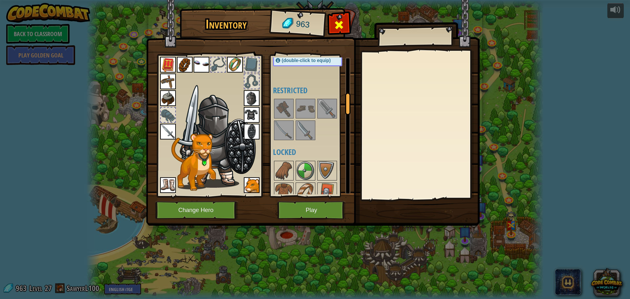
click at [343, 31] on div at bounding box center [339, 26] width 21 height 21
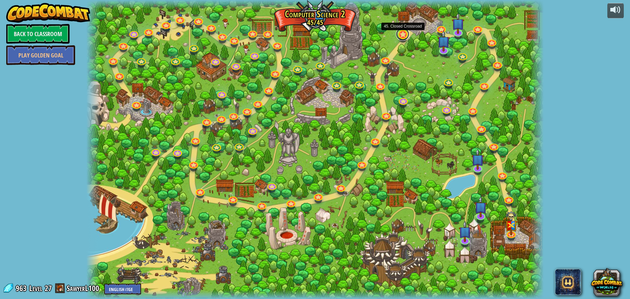
click at [403, 35] on link at bounding box center [402, 34] width 13 height 13
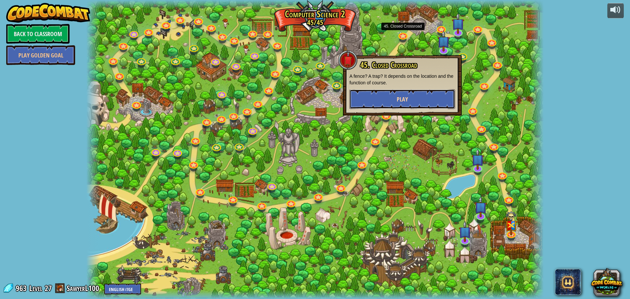
click at [398, 95] on button "Play" at bounding box center [403, 99] width 106 height 20
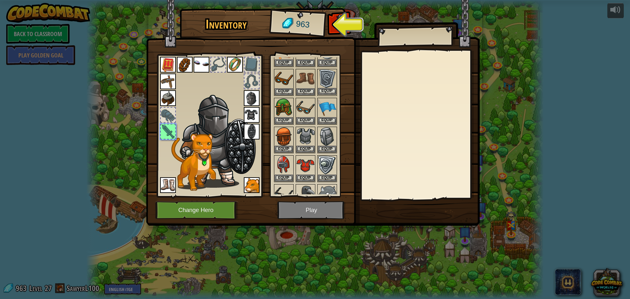
scroll to position [33, 0]
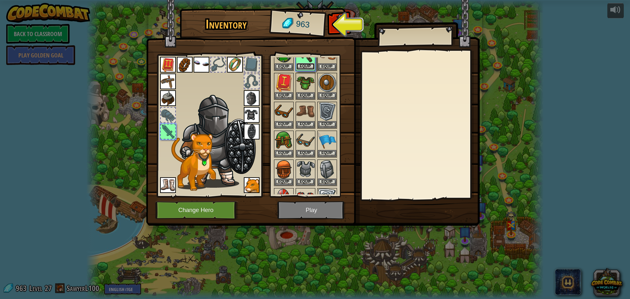
click at [305, 70] on button "Equip" at bounding box center [306, 66] width 18 height 7
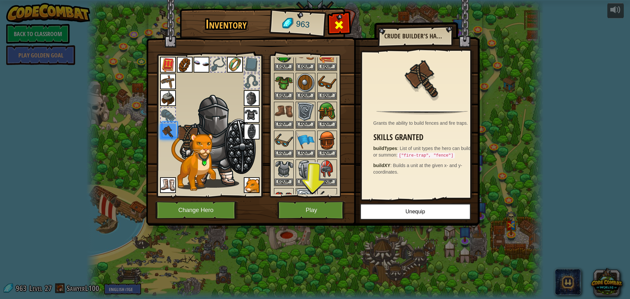
click at [333, 19] on div at bounding box center [339, 26] width 21 height 21
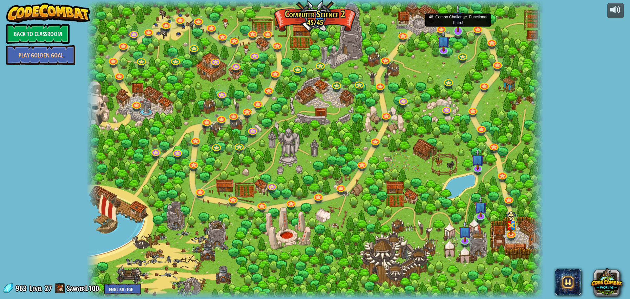
click at [455, 26] on img at bounding box center [458, 18] width 12 height 28
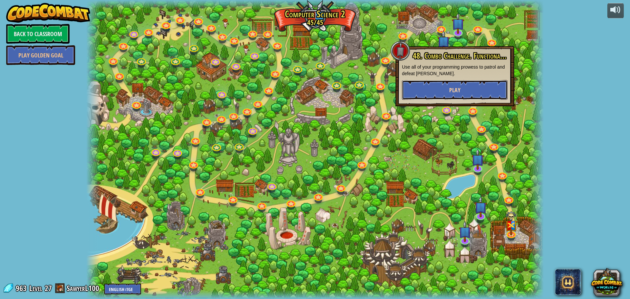
click at [442, 83] on button "Play" at bounding box center [455, 90] width 106 height 20
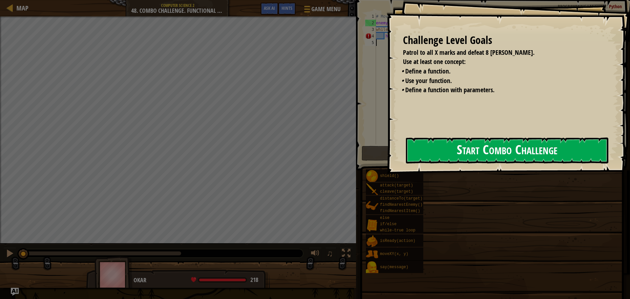
drag, startPoint x: 405, startPoint y: 158, endPoint x: 410, endPoint y: 154, distance: 6.3
click at [407, 156] on button "Start Combo Challenge" at bounding box center [507, 151] width 203 height 26
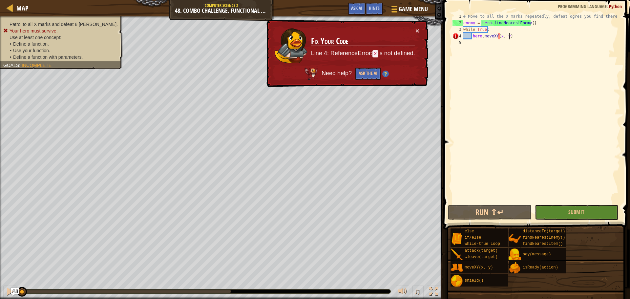
click at [531, 33] on div "# Move to all the X marks repeatedly, defeat ogres you find there enemy = hero …" at bounding box center [541, 115] width 158 height 204
click at [501, 36] on div "# Move to all the X marks repeatedly, defeat ogres you find there enemy = hero …" at bounding box center [541, 115] width 158 height 204
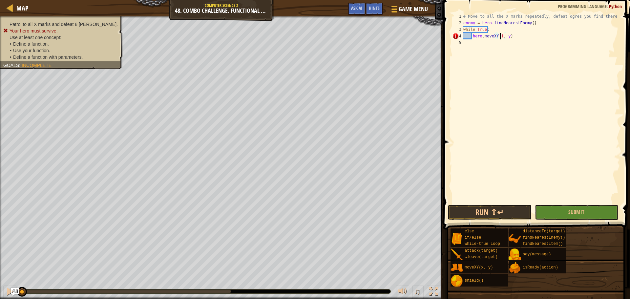
scroll to position [3, 3]
click at [509, 39] on div "# Move to all the X marks repeatedly, defeat ogres you find there enemy = hero …" at bounding box center [541, 115] width 158 height 204
click at [528, 35] on div "# Move to all the X marks repeatedly, defeat ogres you find there enemy = hero …" at bounding box center [541, 115] width 158 height 204
type textarea "hero.moveXY(18, 34)"
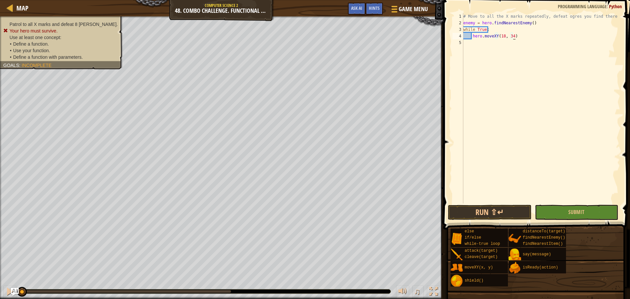
scroll to position [3, 0]
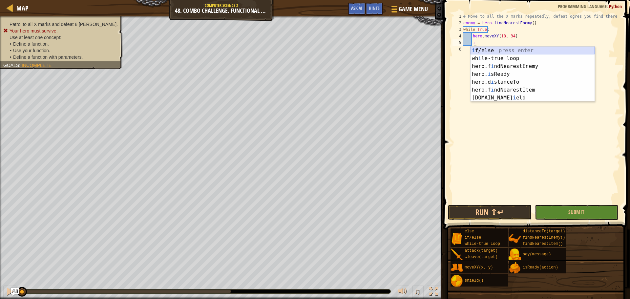
click at [479, 50] on div "i f/else press enter wh i le-true loop press enter hero.f i ndNearestEnemy pres…" at bounding box center [533, 82] width 124 height 71
type textarea "if enemy:"
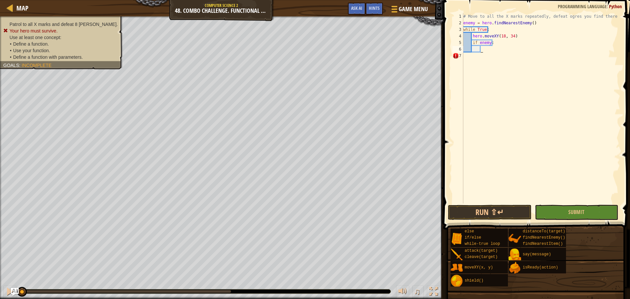
click at [488, 47] on div "# Move to all the X marks repeatedly, defeat ogres you find there enemy = hero …" at bounding box center [541, 115] width 158 height 204
type textarea "b"
click at [500, 43] on div "# Move to all the X marks repeatedly, defeat ogres you find there enemy = hero …" at bounding box center [541, 115] width 158 height 204
type textarea "if enemy:"
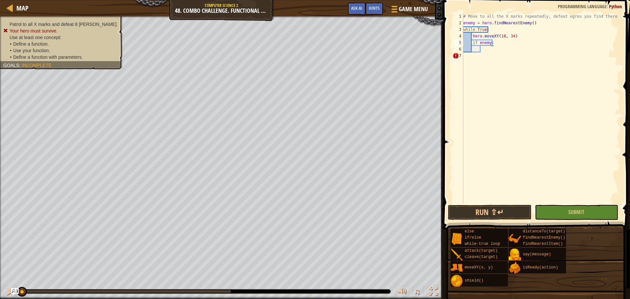
click at [503, 50] on div "# Move to all the X marks repeatedly, defeat ogres you find there enemy = hero …" at bounding box center [541, 115] width 158 height 204
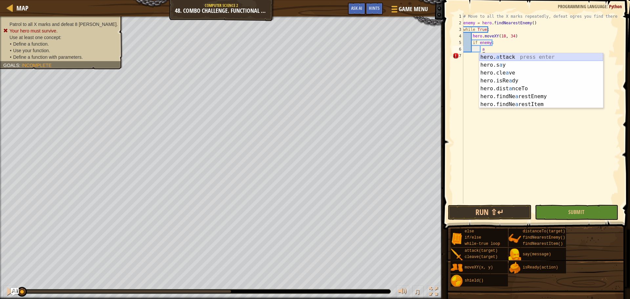
click at [505, 58] on div "hero. a ttack press enter hero.s a y press enter hero.cle a ve press enter hero…" at bounding box center [541, 88] width 124 height 71
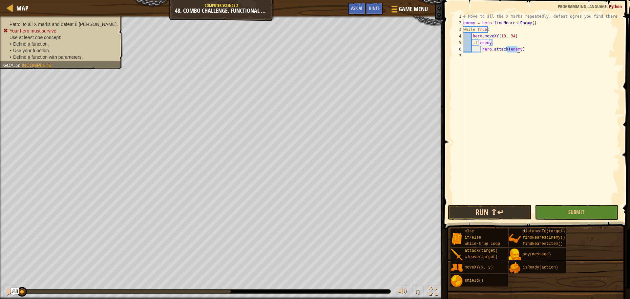
type textarea "hero.attack(enemy)"
click at [489, 208] on button "Run ⇧↵" at bounding box center [489, 212] width 83 height 15
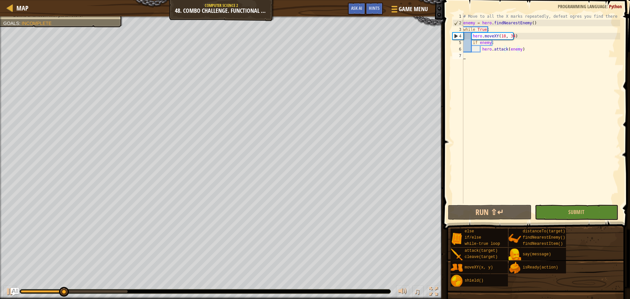
click at [471, 84] on div "# Move to all the X marks repeatedly, defeat ogres you find there enemy = hero …" at bounding box center [541, 115] width 158 height 204
click at [499, 65] on div "# Move to all the X marks repeatedly, defeat ogres you find there enemy = hero …" at bounding box center [541, 115] width 158 height 204
click at [515, 47] on div "# Move to all the X marks repeatedly, defeat ogres you find there enemy = hero …" at bounding box center [541, 115] width 158 height 204
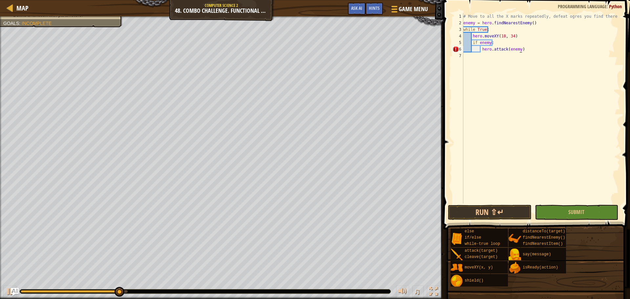
scroll to position [3, 4]
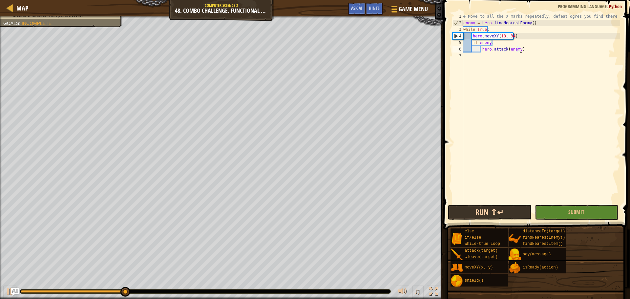
type textarea "hero.attack(enemy)"
click at [490, 207] on button "Run ⇧↵" at bounding box center [489, 212] width 83 height 15
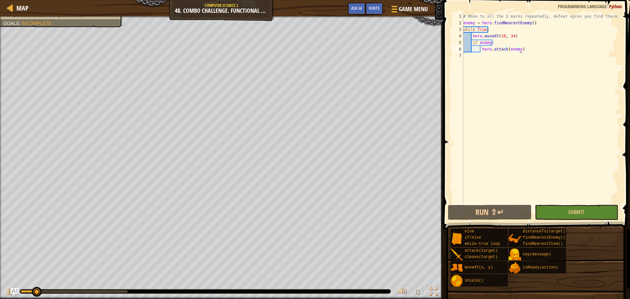
click at [0, 9] on div "Map Computer Science 2 48. Combo Challenge. Functional Patrol Game Menu Done Hi…" at bounding box center [222, 8] width 444 height 16
click at [16, 10] on span "Map" at bounding box center [22, 8] width 12 height 9
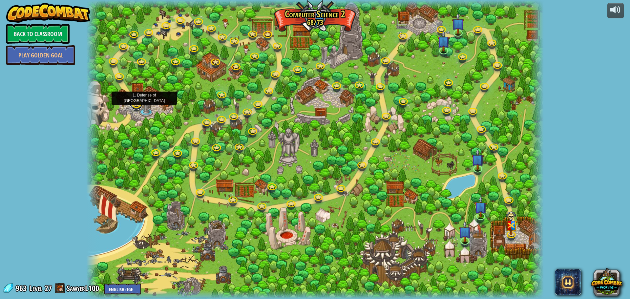
click at [137, 104] on link at bounding box center [136, 103] width 13 height 13
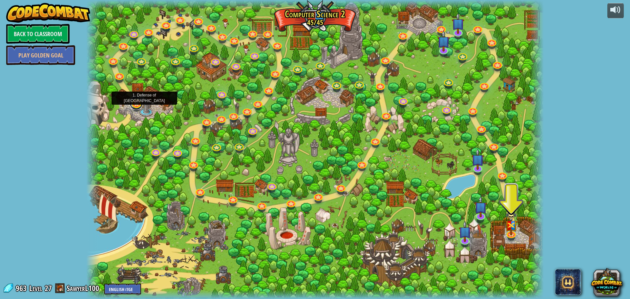
drag, startPoint x: 134, startPoint y: 102, endPoint x: 137, endPoint y: 114, distance: 12.3
click at [134, 103] on link at bounding box center [136, 103] width 13 height 13
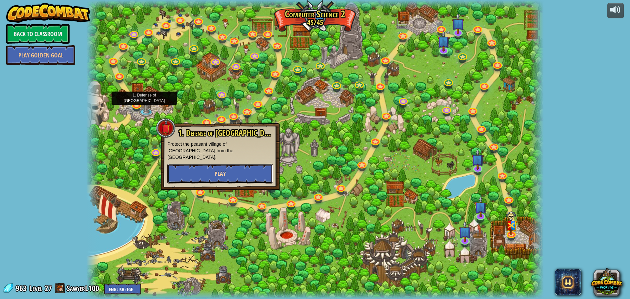
click at [204, 168] on button "Play" at bounding box center [220, 174] width 106 height 20
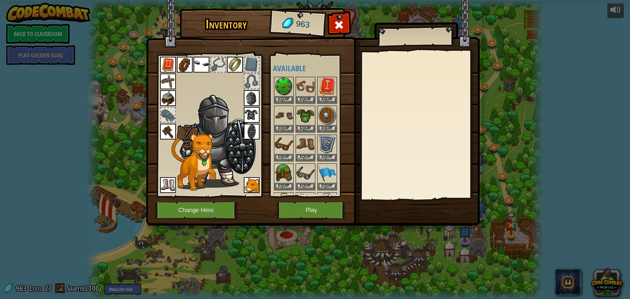
click at [342, 14] on img at bounding box center [313, 107] width 334 height 238
click at [342, 24] on span at bounding box center [339, 25] width 11 height 11
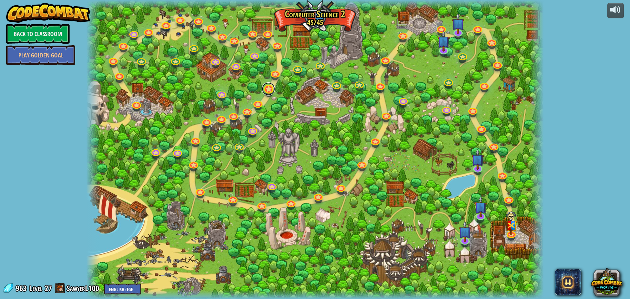
click at [268, 87] on link at bounding box center [268, 88] width 13 height 13
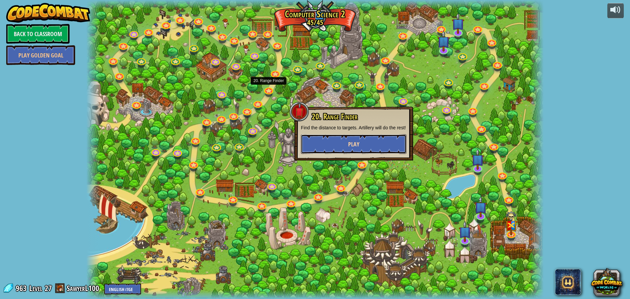
click at [315, 141] on button "Play" at bounding box center [354, 144] width 106 height 20
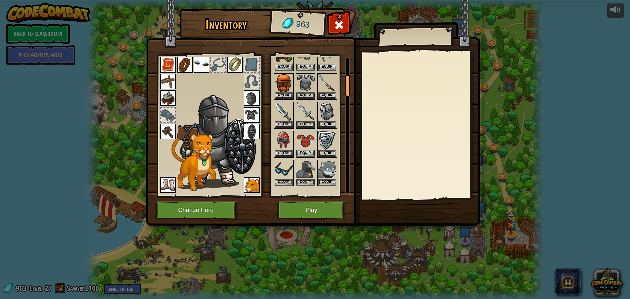
scroll to position [131, 0]
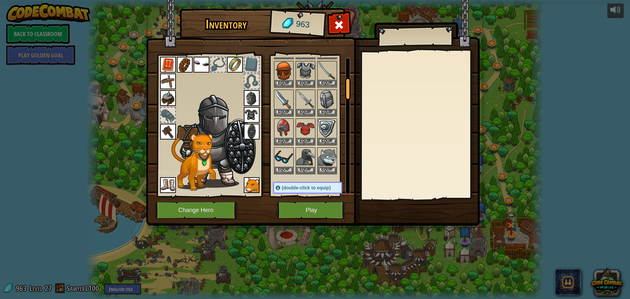
click at [327, 72] on img at bounding box center [327, 71] width 18 height 18
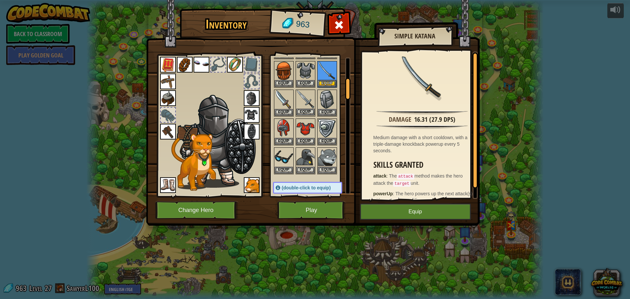
click at [300, 94] on img at bounding box center [306, 99] width 18 height 18
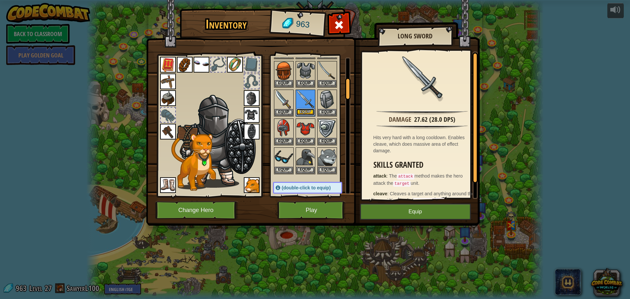
click at [305, 109] on button "Equip" at bounding box center [306, 112] width 18 height 7
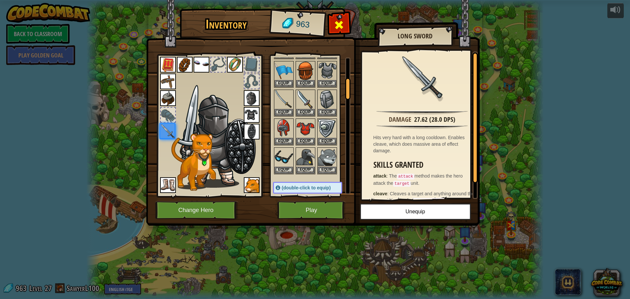
click at [338, 29] on span at bounding box center [339, 25] width 11 height 11
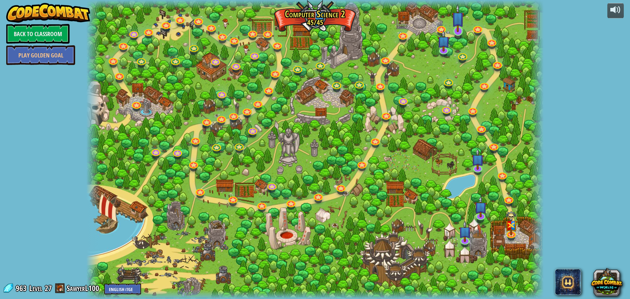
click at [455, 21] on img at bounding box center [458, 18] width 12 height 28
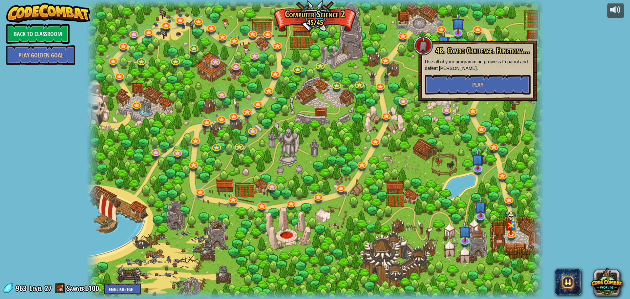
click at [446, 73] on div "48. Combo Challenge. Functional Patrol Use all of your programming prowess to p…" at bounding box center [478, 70] width 106 height 48
click at [441, 77] on button "Play" at bounding box center [478, 85] width 106 height 20
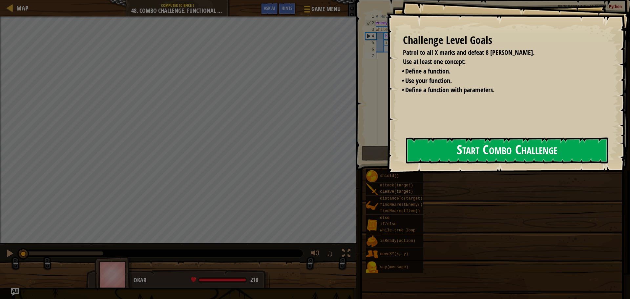
drag, startPoint x: 417, startPoint y: 166, endPoint x: 410, endPoint y: 163, distance: 7.5
click at [415, 164] on button "Start Combo Challenge" at bounding box center [507, 151] width 203 height 26
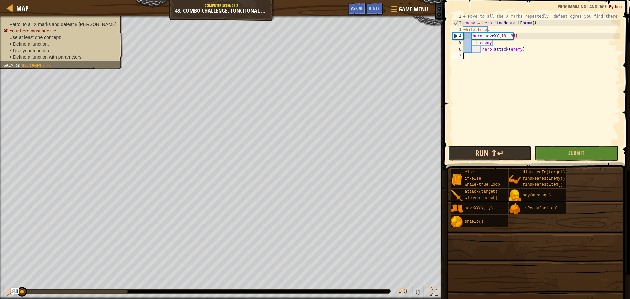
click at [474, 151] on button "Run ⇧↵" at bounding box center [489, 153] width 83 height 15
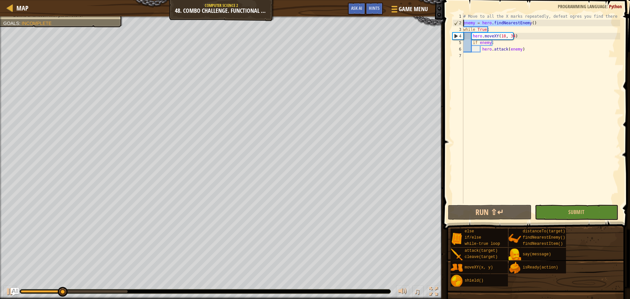
drag, startPoint x: 538, startPoint y: 21, endPoint x: 461, endPoint y: 21, distance: 77.5
click at [461, 21] on div "1 2 3 4 5 6 7 # Move to all the X marks repeatedly, defeat ogres you find there…" at bounding box center [536, 108] width 169 height 190
click at [505, 29] on div "# Move to all the X marks repeatedly, defeat ogres you find there enemy = hero …" at bounding box center [541, 115] width 158 height 204
paste textarea "enemy = hero.findNearestEnemy()"
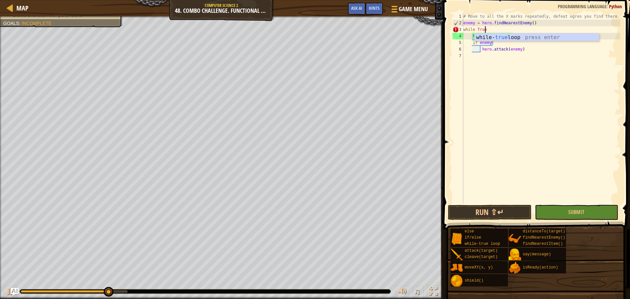
type textarea "while True:"
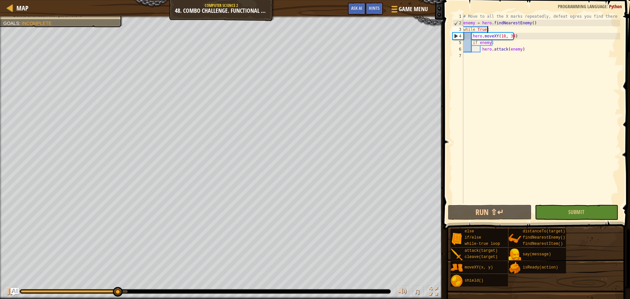
scroll to position [3, 0]
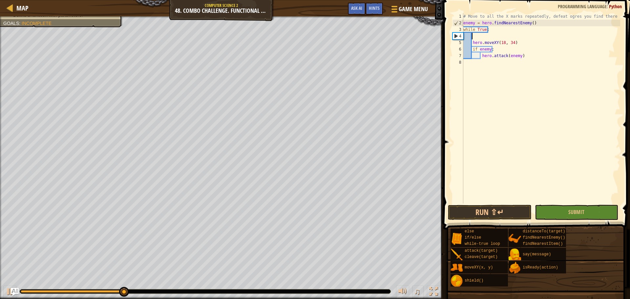
paste textarea "enemy = hero.findNearestEnemy()"
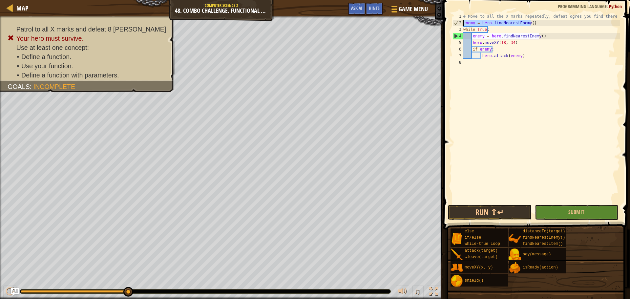
click at [433, 23] on div "Map Computer Science 2 48. Combo Challenge. Functional Patrol Game Menu Done Hi…" at bounding box center [315, 149] width 630 height 299
type textarea "enemy = hero.findNearestEnemy()"
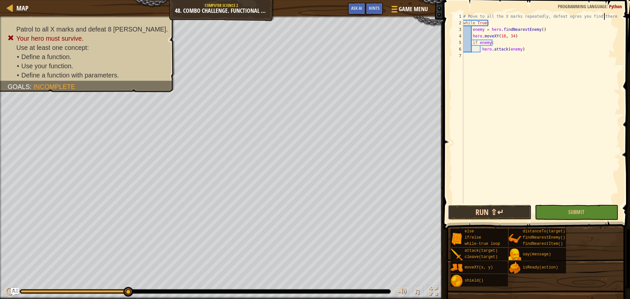
click at [483, 207] on button "Run ⇧↵" at bounding box center [489, 212] width 83 height 15
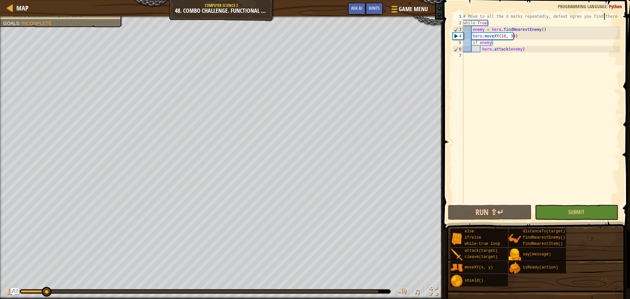
click at [537, 49] on div "# Move to all the X marks repeatedly, defeat ogres you find there while True : …" at bounding box center [541, 115] width 158 height 204
type textarea "hero.attack(enemy)"
type textarea "e"
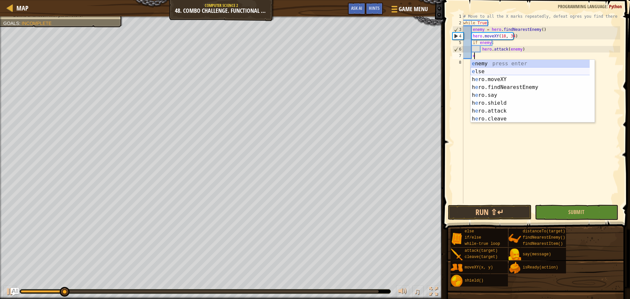
scroll to position [3, 0]
click at [502, 73] on div "e nemy press enter e lse press enter h e ro.moveXY press enter h e ro.findNeare…" at bounding box center [533, 99] width 124 height 79
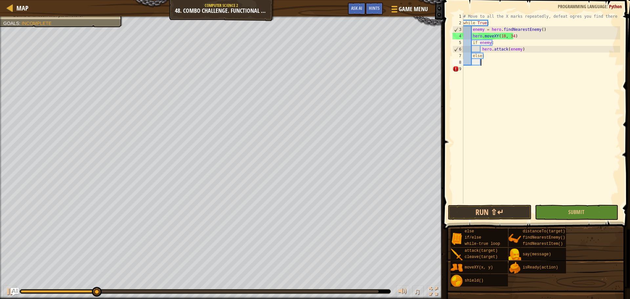
scroll to position [3, 1]
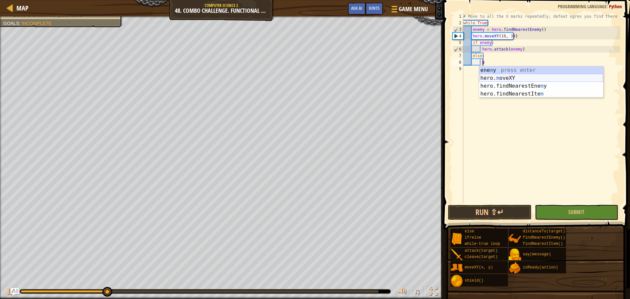
click at [499, 77] on div "ene m y press enter hero. m oveXY press enter hero.findNearestEne m y press ent…" at bounding box center [541, 89] width 124 height 47
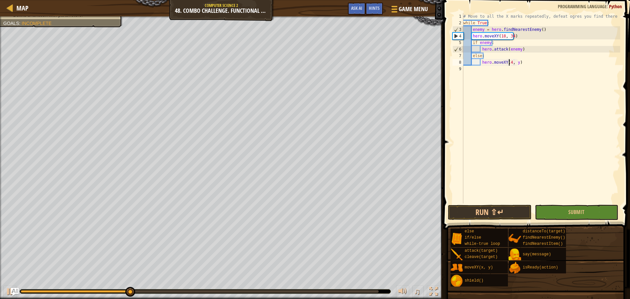
scroll to position [3, 4]
click at [517, 60] on div "# Move to all the X marks repeatedly, defeat ogres you find there while True : …" at bounding box center [541, 115] width 158 height 204
type textarea "hero.moveXY(40, 46)"
click at [472, 209] on button "Run ⇧↵" at bounding box center [489, 212] width 83 height 15
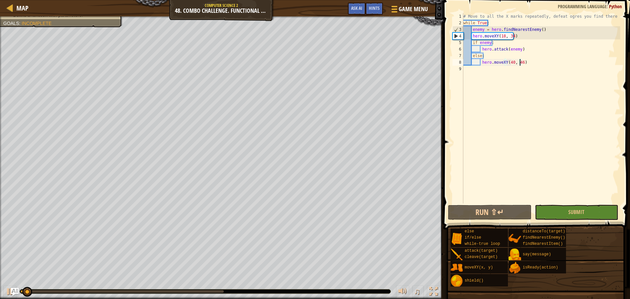
click at [538, 64] on div "# Move to all the X marks repeatedly, defeat ogres you find there while True : …" at bounding box center [541, 115] width 158 height 204
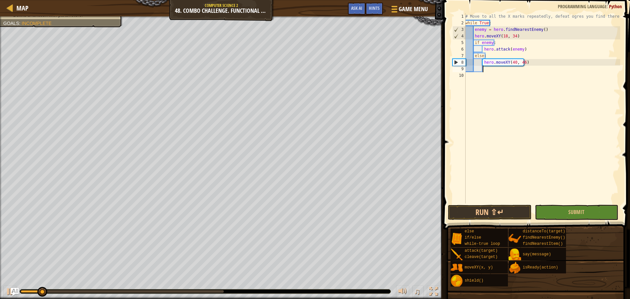
scroll to position [3, 0]
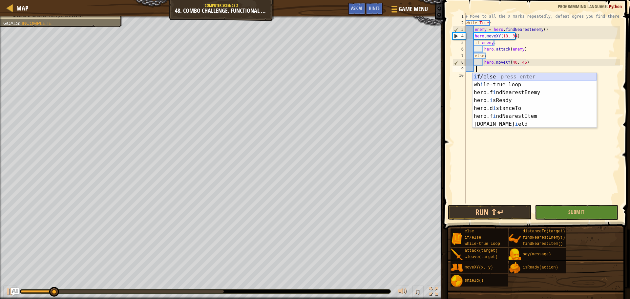
click at [492, 76] on div "i f/else press enter wh i le-true loop press enter hero.f i ndNearestEnemy pres…" at bounding box center [535, 108] width 124 height 71
type textarea "if enemy:"
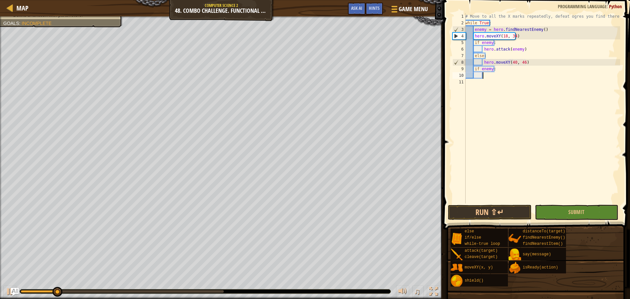
click at [492, 77] on div "# Move to all the X marks repeatedly, defeat ogres you find there while True : …" at bounding box center [542, 115] width 156 height 204
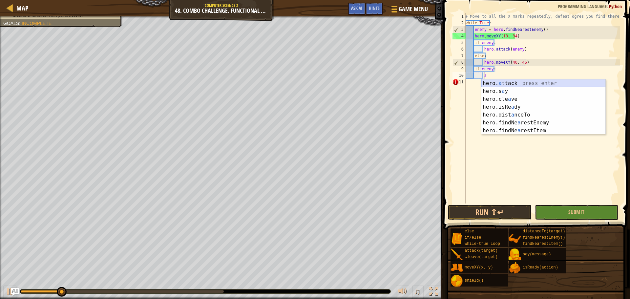
click at [497, 86] on div "hero. a ttack press enter hero.s a y press enter hero.cle a ve press enter hero…" at bounding box center [544, 114] width 124 height 71
type textarea "hero.attack(enemy)"
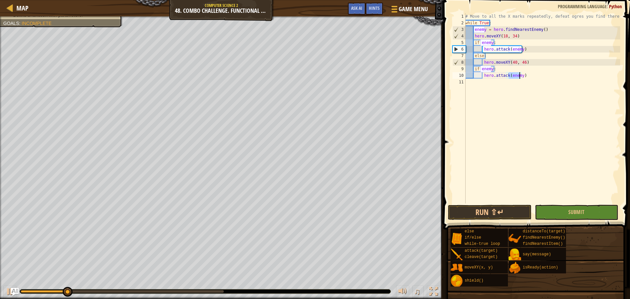
click at [498, 198] on div "# Move to all the X marks repeatedly, defeat ogres you find there while True : …" at bounding box center [542, 115] width 156 height 204
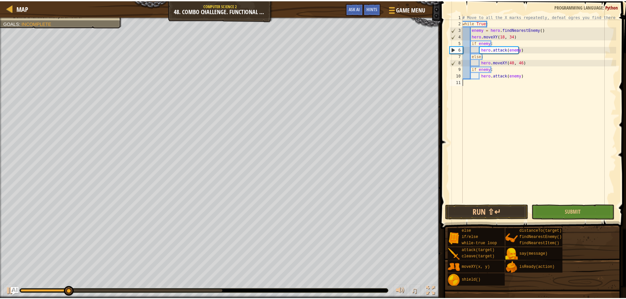
scroll to position [3, 0]
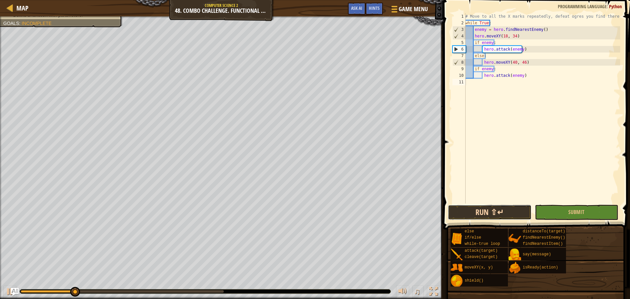
click at [489, 211] on button "Run ⇧↵" at bounding box center [489, 212] width 83 height 15
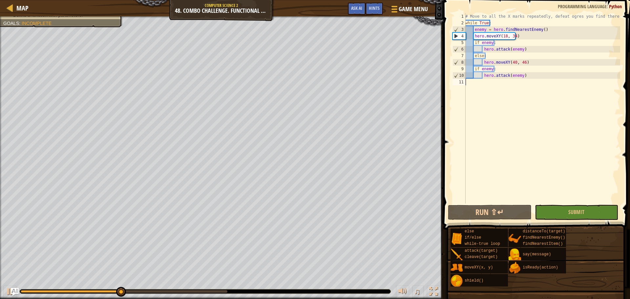
click at [29, 7] on div "Map Computer Science 2 48. Combo Challenge. Functional Patrol Game Menu Done Hi…" at bounding box center [222, 8] width 444 height 16
click at [17, 9] on span "Map" at bounding box center [22, 8] width 12 height 9
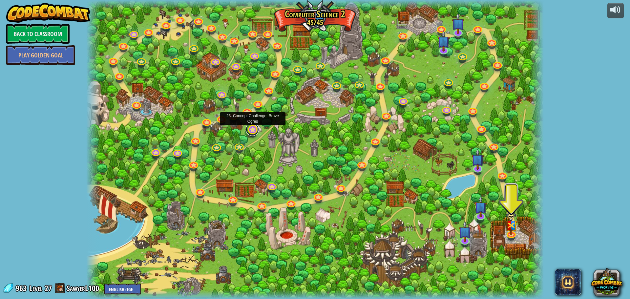
click at [255, 131] on link at bounding box center [252, 129] width 13 height 13
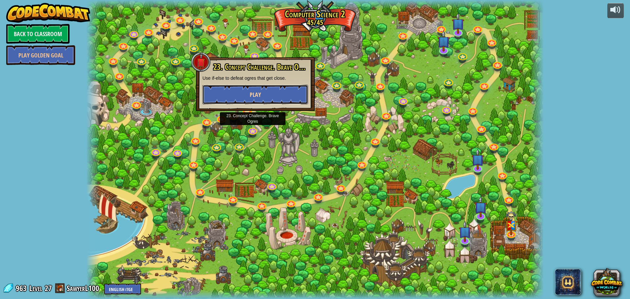
click at [265, 102] on button "Play" at bounding box center [256, 95] width 106 height 20
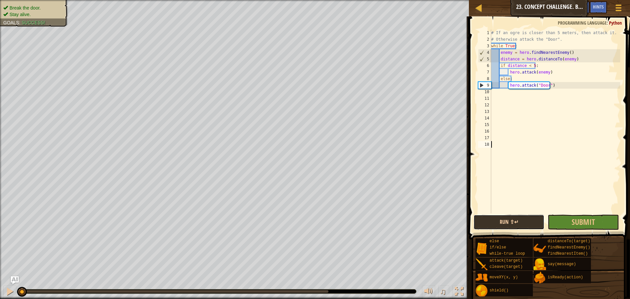
click at [506, 218] on button "Run ⇧↵" at bounding box center [509, 222] width 71 height 15
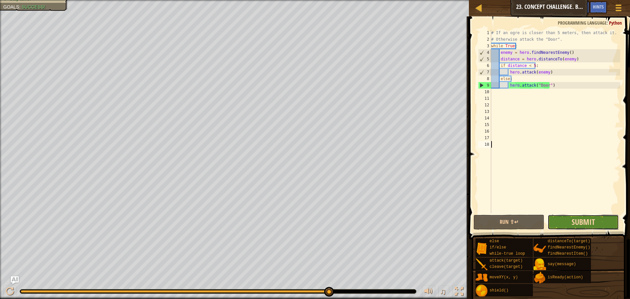
click at [573, 218] on span "Submit" at bounding box center [583, 222] width 23 height 11
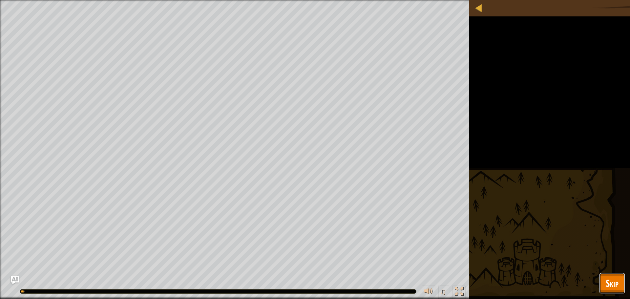
click at [612, 291] on button "Skip" at bounding box center [613, 283] width 26 height 21
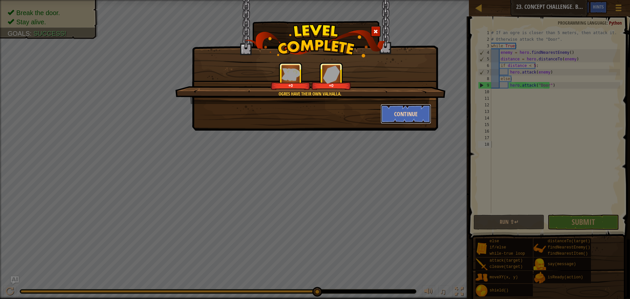
click at [391, 113] on button "Continue" at bounding box center [406, 114] width 51 height 20
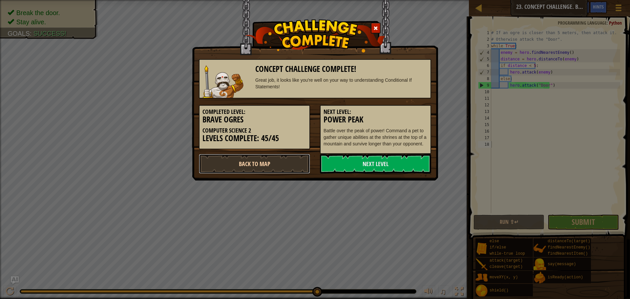
click at [254, 164] on link "Back to Map" at bounding box center [254, 164] width 111 height 20
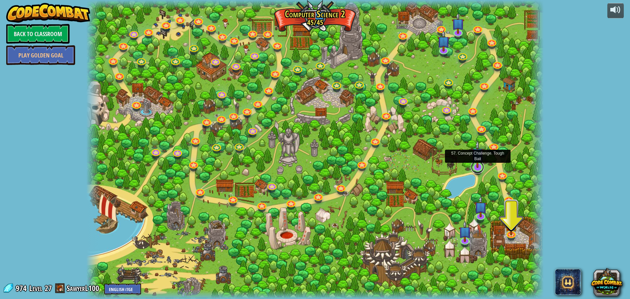
click at [475, 170] on link at bounding box center [477, 167] width 13 height 13
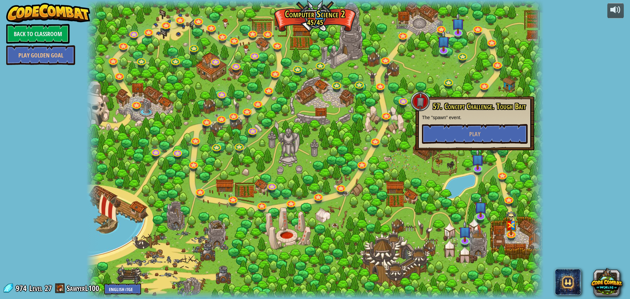
click at [472, 147] on div "57. Concept Challenge. Tough Bait The "spawn" event. Play" at bounding box center [475, 124] width 119 height 54
click at [472, 143] on button "Play" at bounding box center [475, 134] width 106 height 20
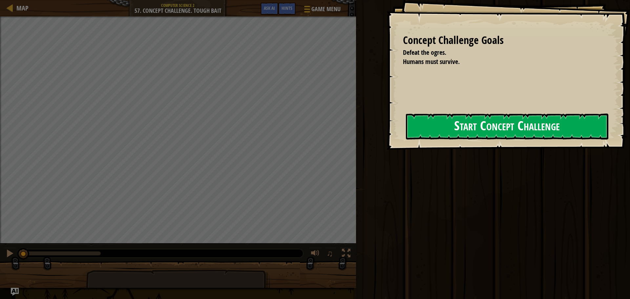
click at [408, 129] on button "Start Concept Challenge" at bounding box center [507, 127] width 203 height 26
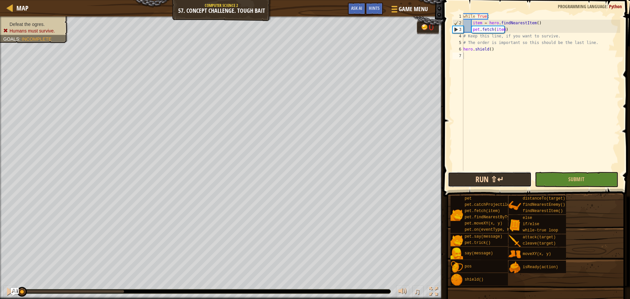
click at [484, 179] on button "Run ⇧↵" at bounding box center [489, 179] width 83 height 15
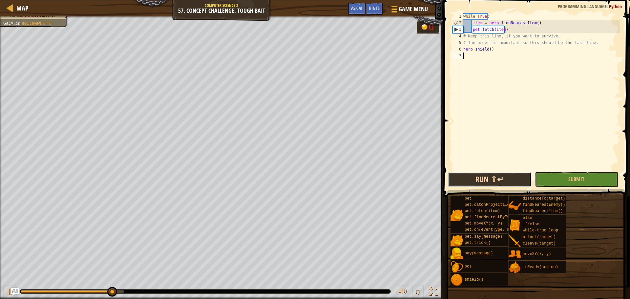
click at [524, 180] on button "Run ⇧↵" at bounding box center [489, 179] width 83 height 15
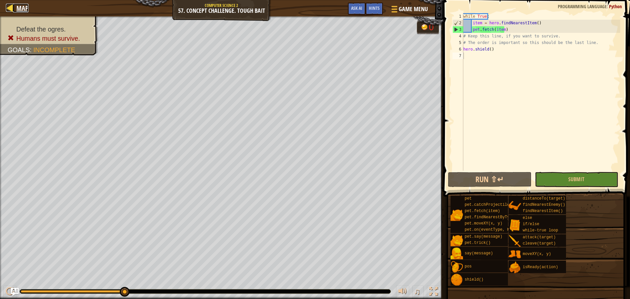
click at [11, 10] on div at bounding box center [10, 8] width 8 height 8
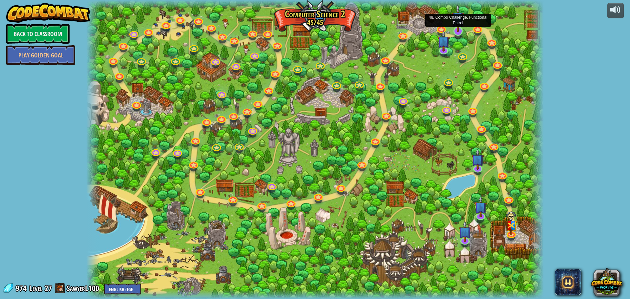
click at [460, 30] on img at bounding box center [458, 18] width 12 height 28
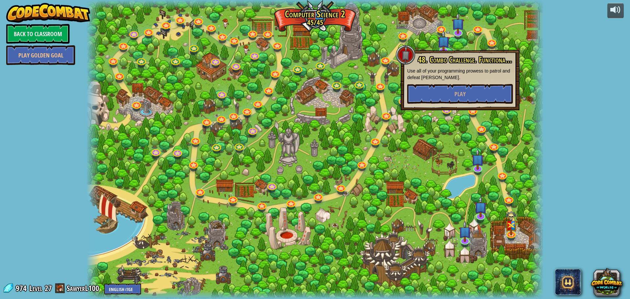
click at [384, 66] on div at bounding box center [385, 64] width 7 height 6
click at [308, 105] on div at bounding box center [315, 149] width 458 height 299
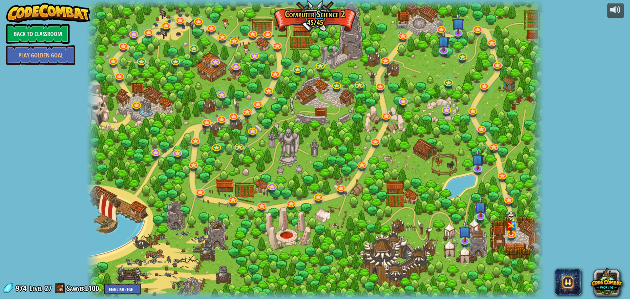
click at [311, 125] on div at bounding box center [315, 149] width 458 height 299
click at [249, 114] on div "8. Picnic Buster Protect the picnickers from patrolling ogres. Play 9. If-strav…" at bounding box center [315, 149] width 458 height 299
drag, startPoint x: 250, startPoint y: 92, endPoint x: 253, endPoint y: 86, distance: 6.2
click at [251, 90] on div at bounding box center [315, 149] width 458 height 299
drag, startPoint x: 254, startPoint y: 89, endPoint x: 254, endPoint y: 103, distance: 14.1
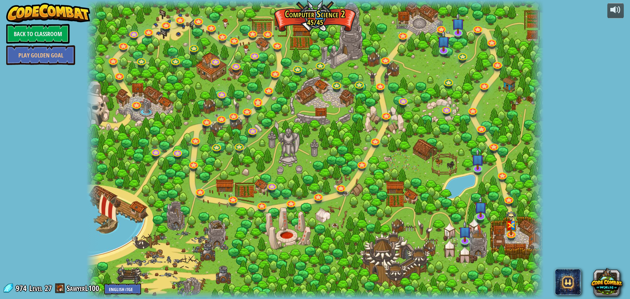
click at [254, 103] on div "8. Picnic Buster Protect the picnickers from patrolling ogres. Play 9. If-strav…" at bounding box center [315, 149] width 458 height 299
click at [250, 110] on link at bounding box center [246, 109] width 13 height 13
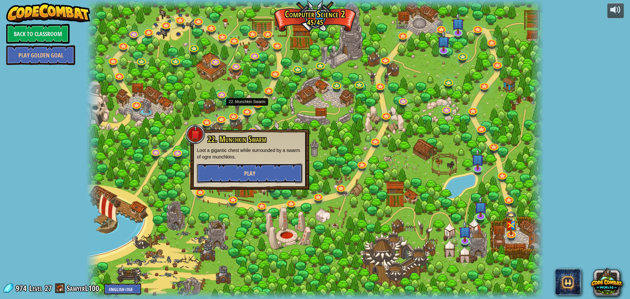
click at [268, 175] on button "Play" at bounding box center [250, 174] width 106 height 20
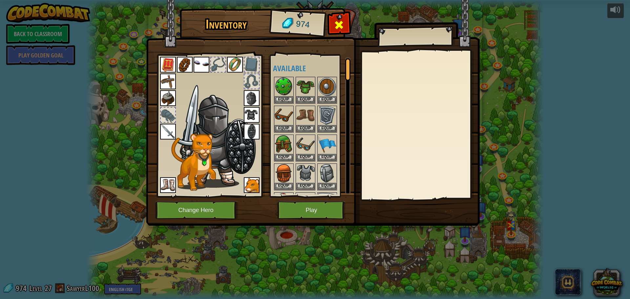
click at [333, 22] on div at bounding box center [339, 26] width 21 height 21
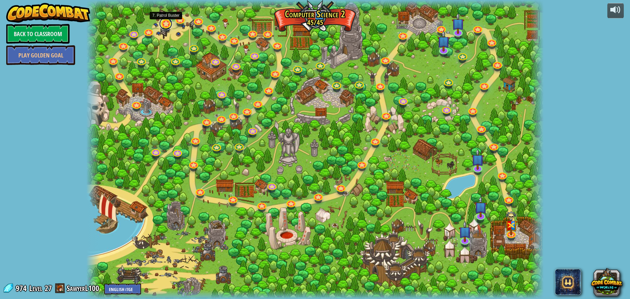
click at [166, 24] on link at bounding box center [165, 23] width 13 height 13
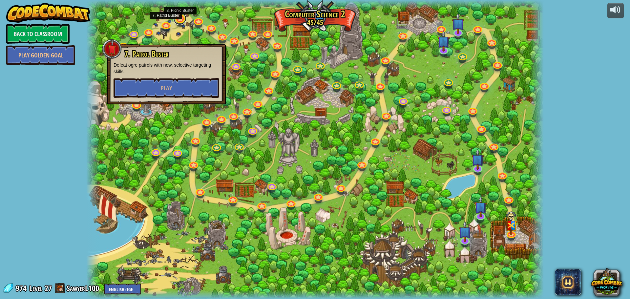
click at [179, 15] on link at bounding box center [179, 18] width 13 height 13
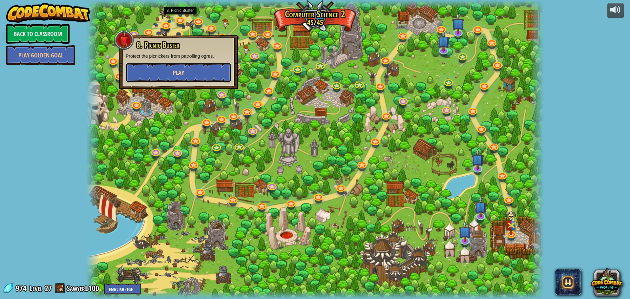
click at [197, 80] on button "Play" at bounding box center [179, 73] width 106 height 20
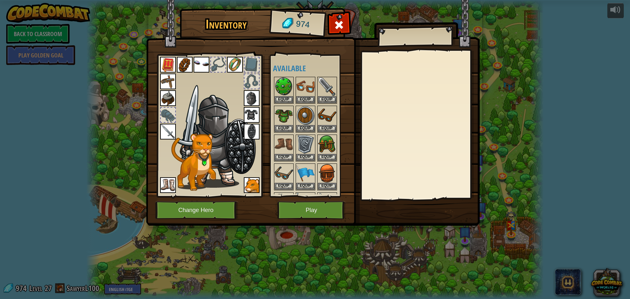
click at [294, 200] on img at bounding box center [313, 107] width 334 height 238
click at [304, 208] on button "Play" at bounding box center [311, 210] width 69 height 18
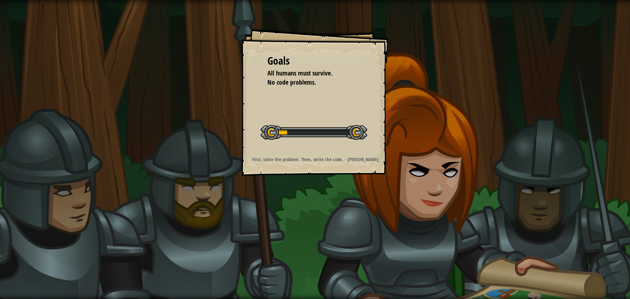
click at [310, 212] on div "Goals All humans must survive. No code problems. Start Level Error loading from…" at bounding box center [315, 149] width 630 height 299
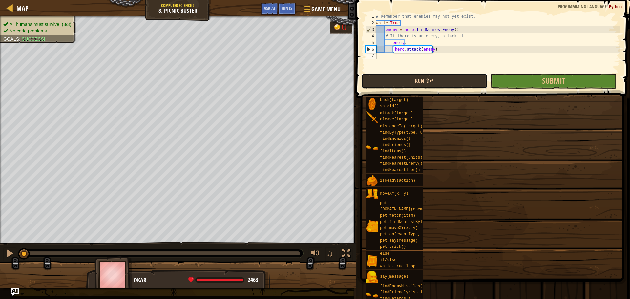
click at [448, 86] on div "1 2 3 4 5 6 7 # Remember that enemies may not yet exist. while True : enemy = h…" at bounding box center [492, 62] width 276 height 118
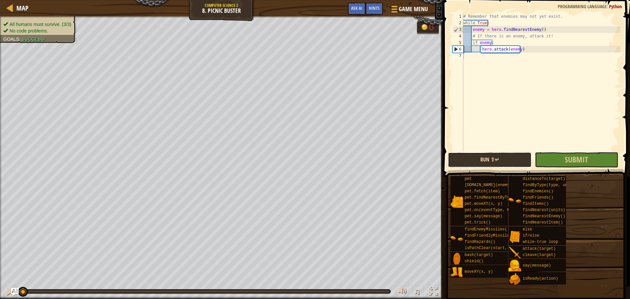
click at [497, 159] on button "Run ⇧↵" at bounding box center [489, 159] width 83 height 15
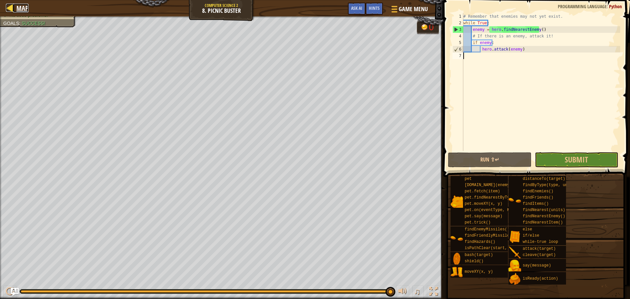
click at [9, 4] on div at bounding box center [10, 8] width 8 height 8
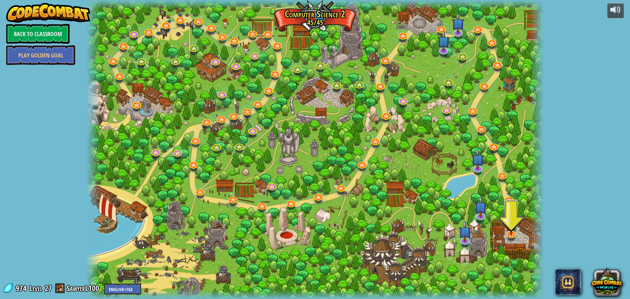
click at [272, 83] on div at bounding box center [315, 149] width 458 height 299
click at [295, 67] on link at bounding box center [297, 67] width 13 height 13
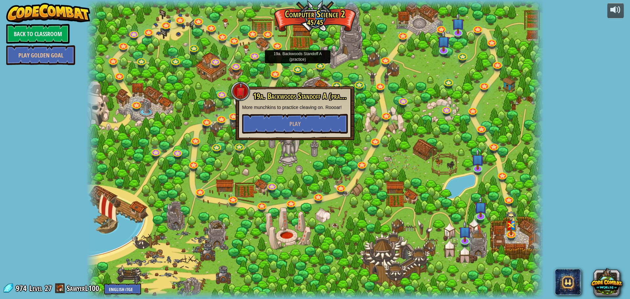
click at [305, 111] on div "19a. Backwoods Standoff A (practice) More munchkins to practice cleaving on. Ro…" at bounding box center [295, 113] width 106 height 42
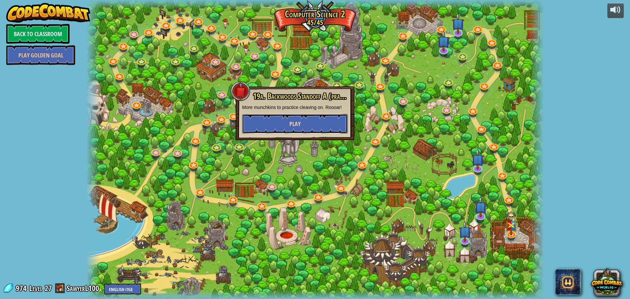
click at [312, 123] on button "Play" at bounding box center [295, 124] width 106 height 20
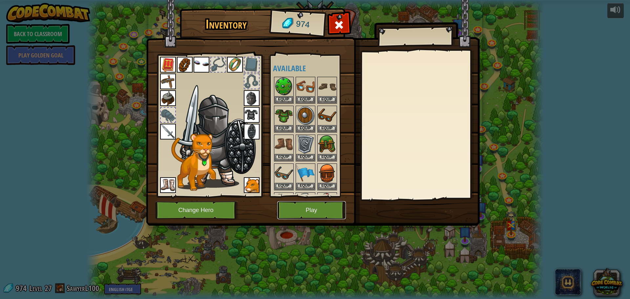
click at [324, 203] on button "Play" at bounding box center [311, 210] width 69 height 18
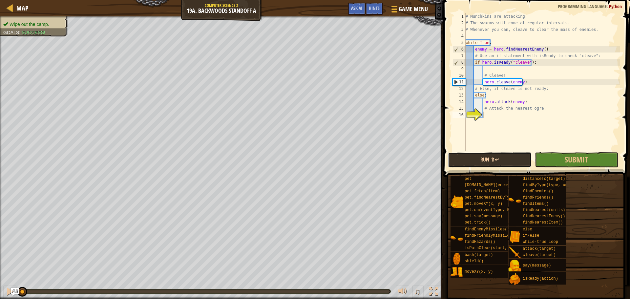
click at [502, 158] on button "Run ⇧↵" at bounding box center [489, 159] width 83 height 15
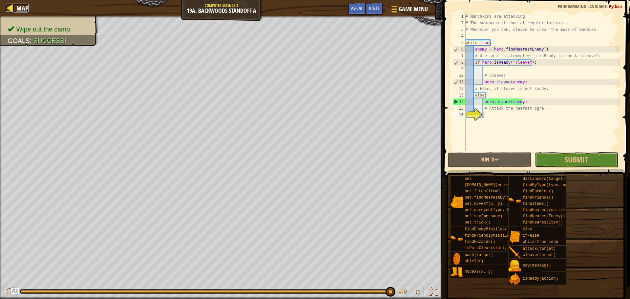
click at [18, 6] on span "Map" at bounding box center [22, 8] width 12 height 9
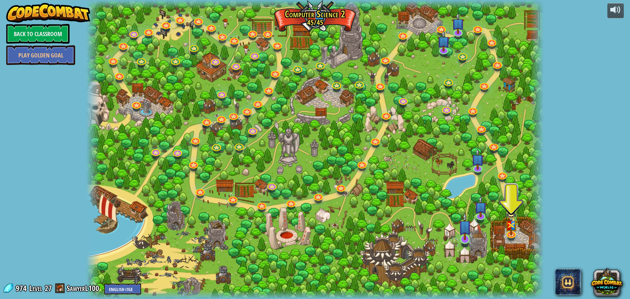
click at [464, 241] on div at bounding box center [465, 239] width 9 height 9
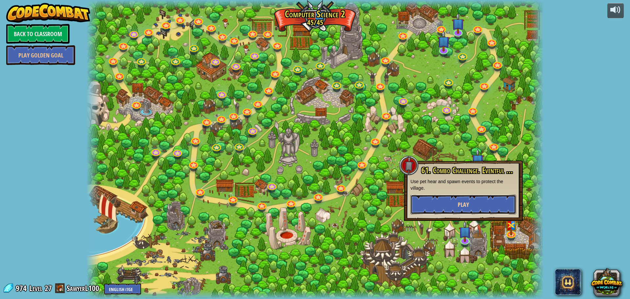
click at [449, 199] on button "Play" at bounding box center [464, 205] width 106 height 20
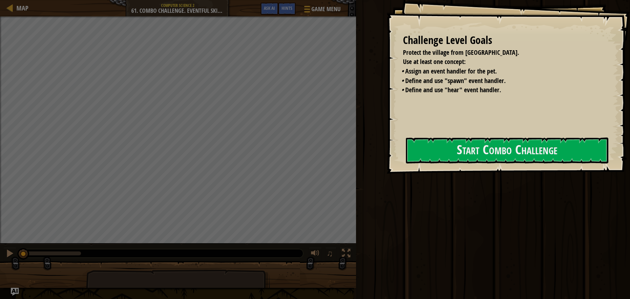
click at [434, 168] on div "Challenge Level Goals Protect the village from [GEOGRAPHIC_DATA]. Use at least …" at bounding box center [509, 87] width 244 height 174
click at [491, 178] on div "Challenge Level Goals Protect the village from [GEOGRAPHIC_DATA]. Use at least …" at bounding box center [315, 149] width 630 height 299
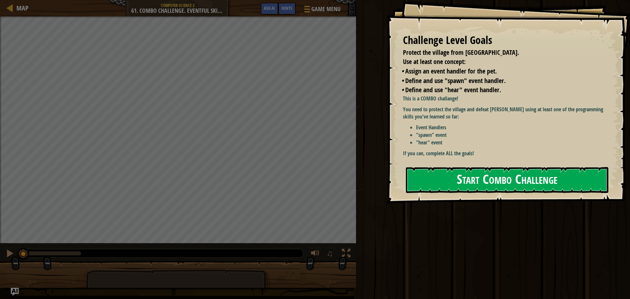
click at [473, 167] on button "Start Combo Challenge" at bounding box center [507, 180] width 203 height 26
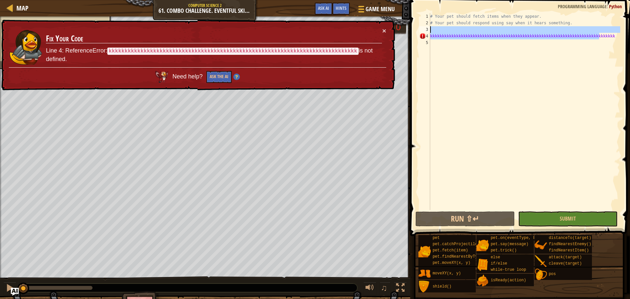
drag, startPoint x: 605, startPoint y: 38, endPoint x: 390, endPoint y: 30, distance: 214.6
click at [390, 30] on div "Map Computer Science 2 61. Combo Challenge. Eventful Skirmish Game Menu Done Hi…" at bounding box center [315, 149] width 630 height 299
type textarea "kkkkkkkkkkkkkkkkkkkkkkkkkkkkkkkkkkkkkkkkkkkkkkkkkkkkkkkkkkkkkkkkkkkkkkkkkkkkkk"
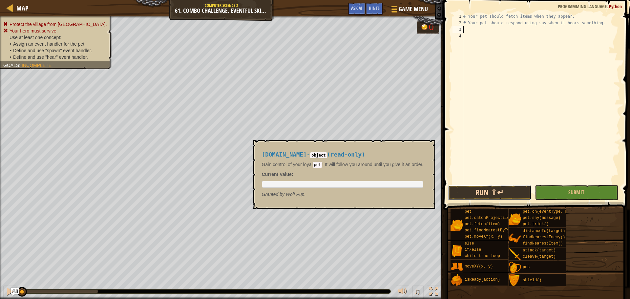
click at [479, 191] on button "Run ⇧↵" at bounding box center [489, 192] width 83 height 15
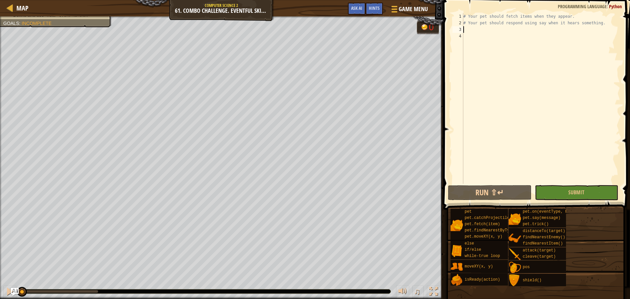
click at [15, 261] on div "Protect the village from [GEOGRAPHIC_DATA]. Your hero must survive. Use at leas…" at bounding box center [315, 157] width 630 height 283
click at [357, 10] on span "Ask AI" at bounding box center [356, 8] width 11 height 6
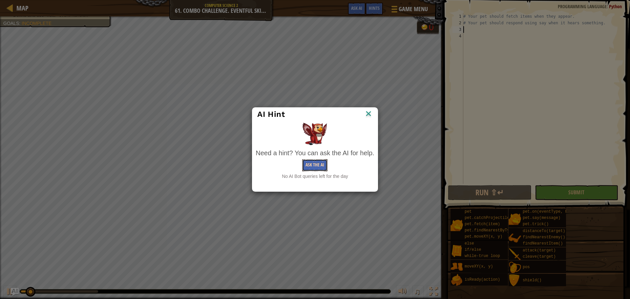
click at [315, 163] on button "Ask the AI" at bounding box center [314, 165] width 25 height 12
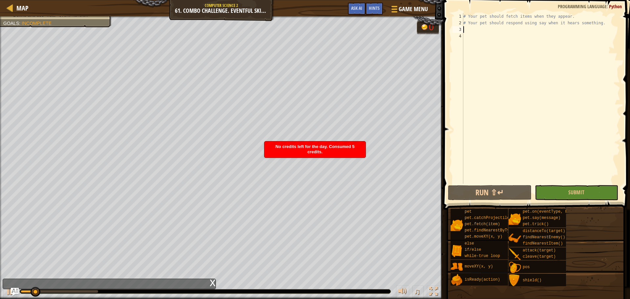
click at [309, 147] on span "No credits left for the day. Consumed 5 credits." at bounding box center [315, 149] width 79 height 10
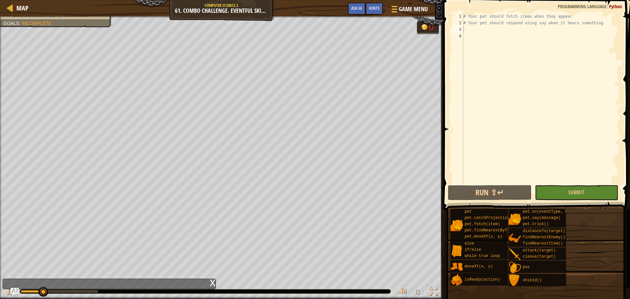
click at [213, 282] on div "x" at bounding box center [213, 282] width 6 height 7
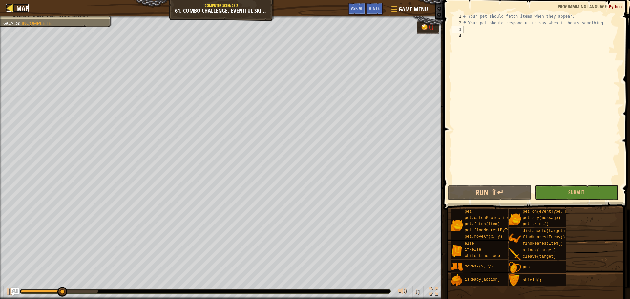
click at [13, 6] on div at bounding box center [10, 8] width 8 height 8
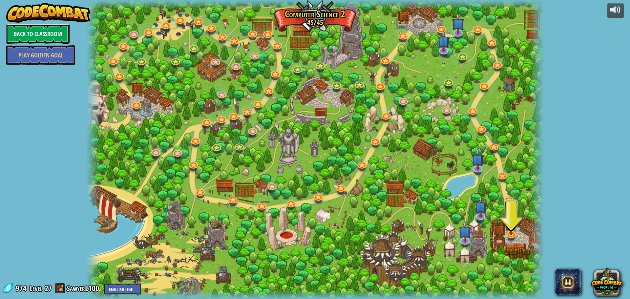
click at [40, 38] on link "Back to Classroom" at bounding box center [37, 34] width 63 height 20
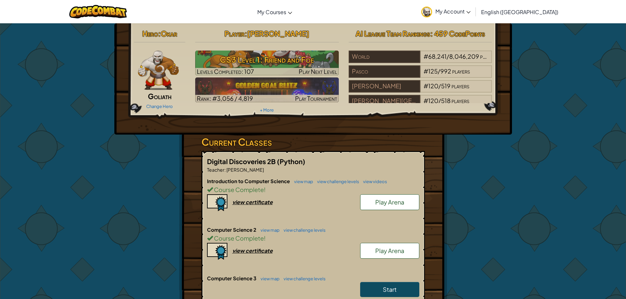
click at [388, 201] on span "Play Arena" at bounding box center [389, 202] width 29 height 8
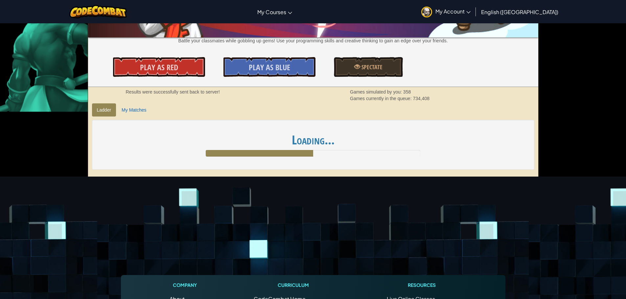
scroll to position [99, 0]
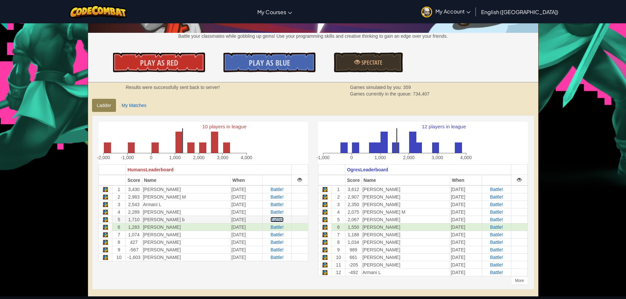
click at [278, 221] on span "Battle!" at bounding box center [276, 219] width 13 height 5
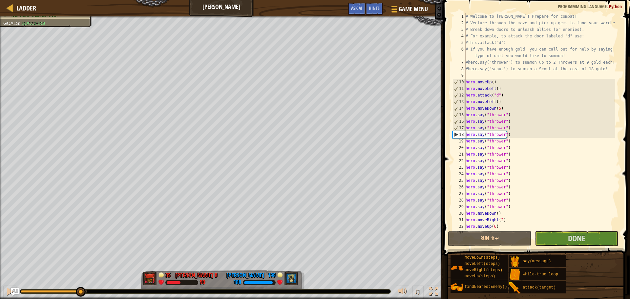
drag, startPoint x: 38, startPoint y: 294, endPoint x: 80, endPoint y: 297, distance: 41.5
click at [80, 297] on div "♫" at bounding box center [222, 290] width 444 height 20
click at [17, 12] on span "Ladder" at bounding box center [26, 8] width 20 height 9
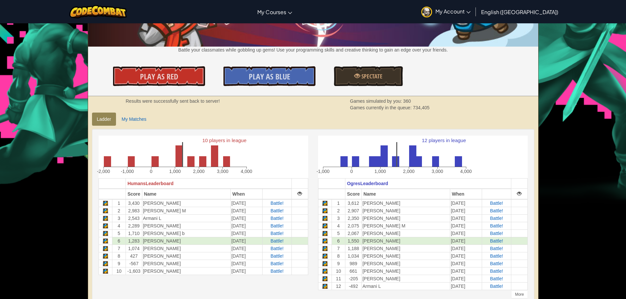
scroll to position [99, 0]
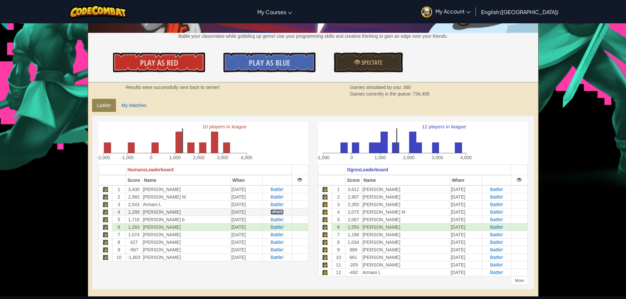
click at [281, 213] on span "Battle!" at bounding box center [276, 212] width 13 height 5
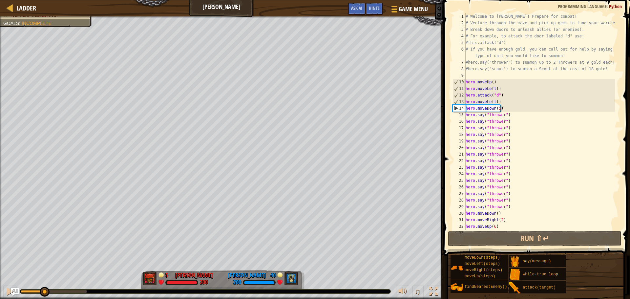
drag, startPoint x: 34, startPoint y: 289, endPoint x: 44, endPoint y: 280, distance: 12.8
click at [44, 280] on div "♫" at bounding box center [222, 290] width 444 height 20
click at [29, 5] on span "Ladder" at bounding box center [26, 8] width 20 height 9
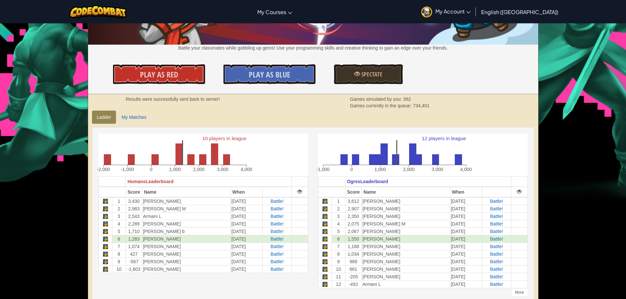
scroll to position [99, 0]
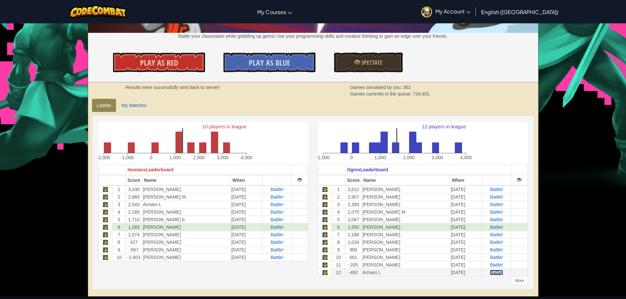
click at [496, 274] on span "Battle!" at bounding box center [496, 272] width 13 height 5
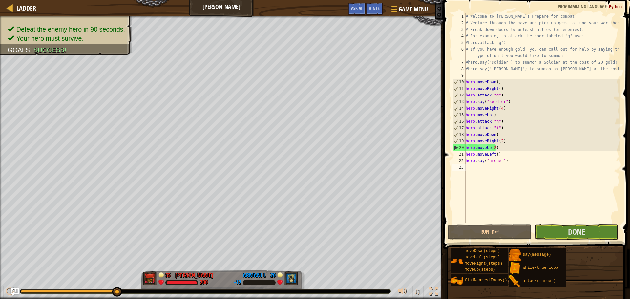
drag, startPoint x: 30, startPoint y: 294, endPoint x: 124, endPoint y: 284, distance: 95.4
click at [128, 0] on html "Ladder Wakka Maul Game Menu Done Hints Ask AI 1 ההההההההההההההההההההההההההההההה…" at bounding box center [315, 0] width 630 height 0
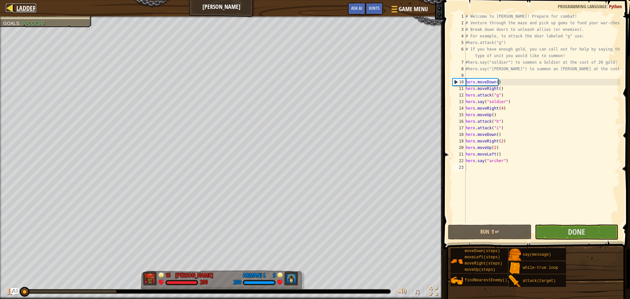
click at [33, 5] on span "Ladder" at bounding box center [26, 8] width 20 height 9
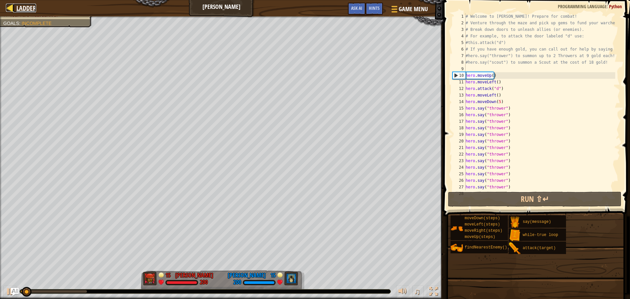
click at [8, 8] on div at bounding box center [10, 8] width 8 height 8
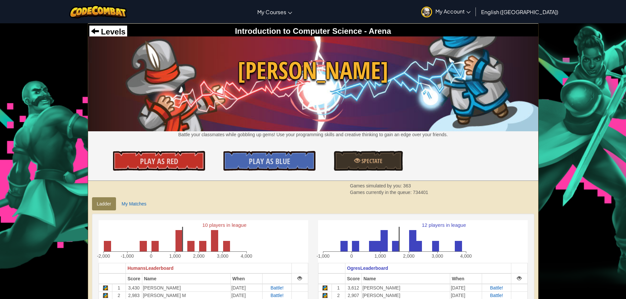
click at [114, 26] on div "Levels" at bounding box center [108, 32] width 38 height 12
click at [114, 27] on div "Levels" at bounding box center [108, 32] width 38 height 12
click at [106, 35] on span "Levels" at bounding box center [112, 31] width 27 height 9
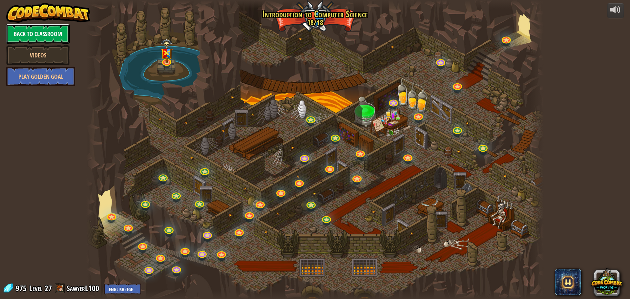
click at [61, 37] on link "Back to Classroom" at bounding box center [37, 34] width 63 height 20
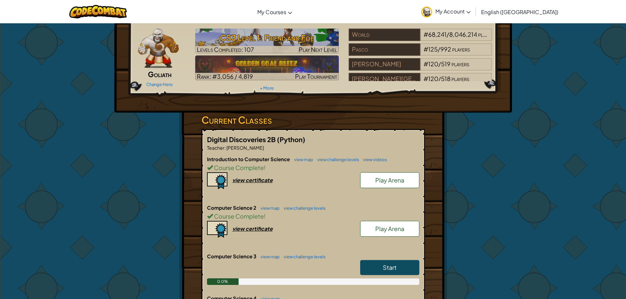
scroll to position [33, 0]
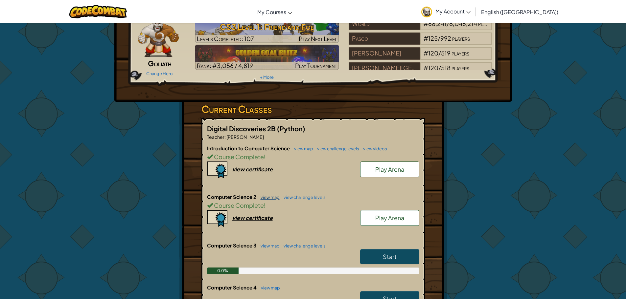
click at [266, 199] on link "view map" at bounding box center [268, 197] width 22 height 5
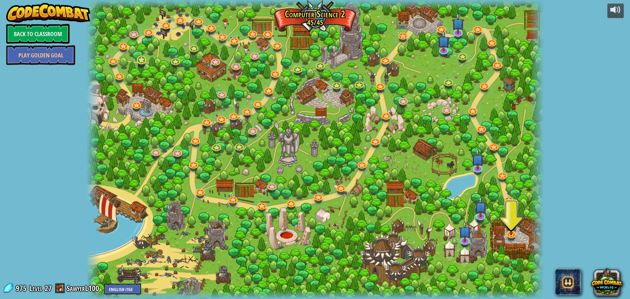
click at [144, 65] on div "8. Picnic Buster Protect the picnickers from patrolling ogres. Play 9. If-strav…" at bounding box center [315, 149] width 458 height 299
click at [141, 59] on link at bounding box center [141, 59] width 13 height 13
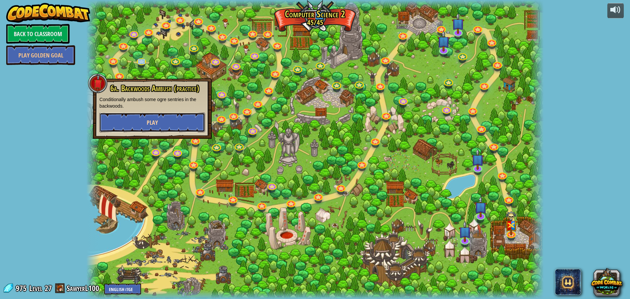
click at [194, 118] on button "Play" at bounding box center [152, 123] width 106 height 20
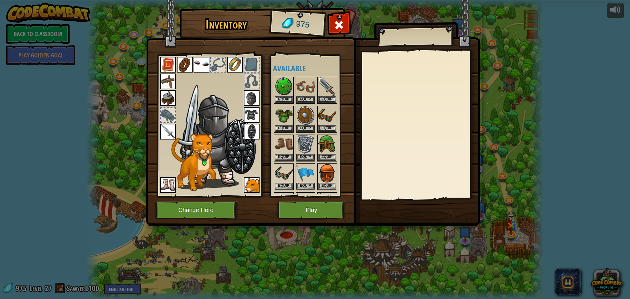
click at [255, 105] on img at bounding box center [252, 98] width 16 height 16
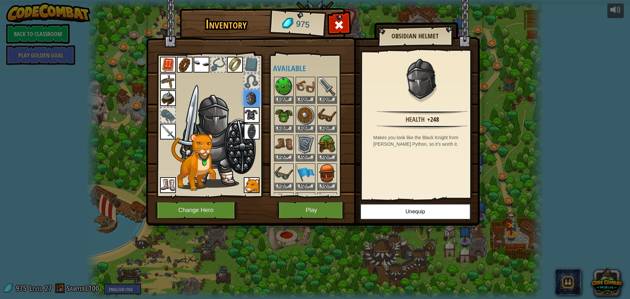
click at [252, 117] on img at bounding box center [252, 115] width 16 height 16
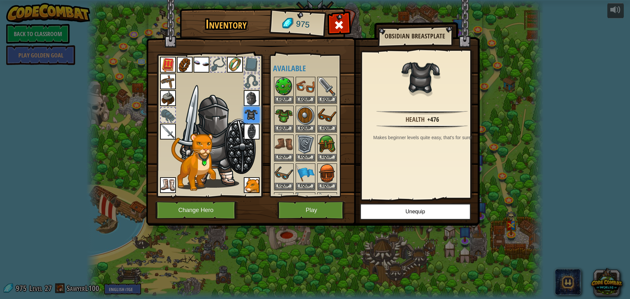
click at [252, 131] on img at bounding box center [252, 132] width 16 height 16
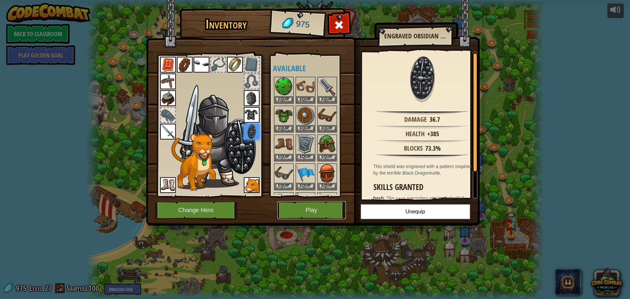
click at [302, 206] on button "Play" at bounding box center [311, 210] width 69 height 18
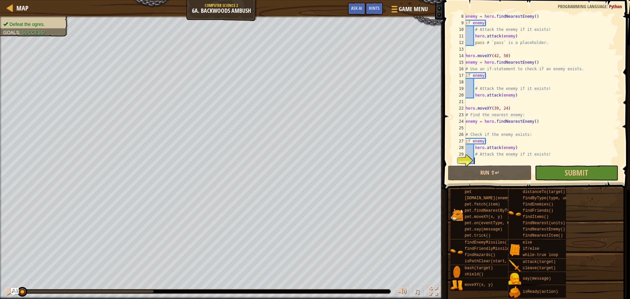
scroll to position [46, 0]
click at [457, 180] on button "Run ⇧↵" at bounding box center [489, 173] width 83 height 15
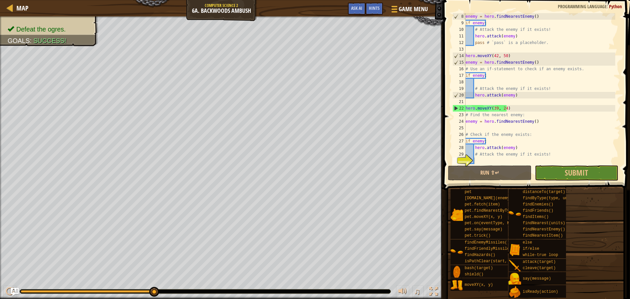
click at [9, 0] on div "Map Computer Science 2 6a. Backwoods Ambush Game Menu Done Hints Ask AI" at bounding box center [222, 8] width 444 height 16
click at [13, 9] on div at bounding box center [10, 8] width 8 height 8
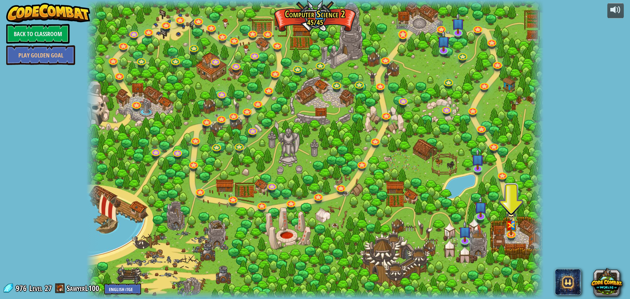
drag, startPoint x: 407, startPoint y: 30, endPoint x: 407, endPoint y: 34, distance: 4.6
click at [407, 31] on div at bounding box center [315, 149] width 458 height 299
click at [392, 24] on div at bounding box center [315, 149] width 458 height 299
click at [400, 33] on link at bounding box center [402, 34] width 13 height 13
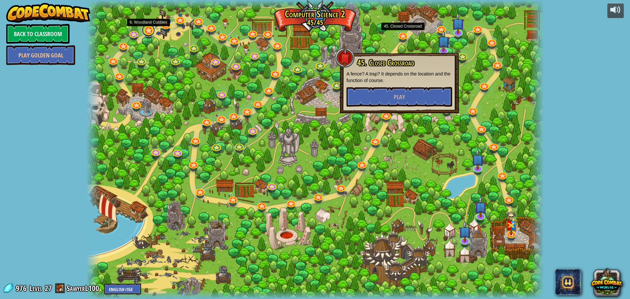
click at [148, 29] on link at bounding box center [148, 30] width 13 height 13
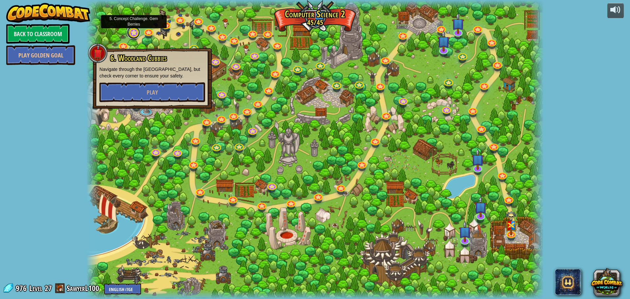
click at [130, 35] on link at bounding box center [133, 32] width 13 height 13
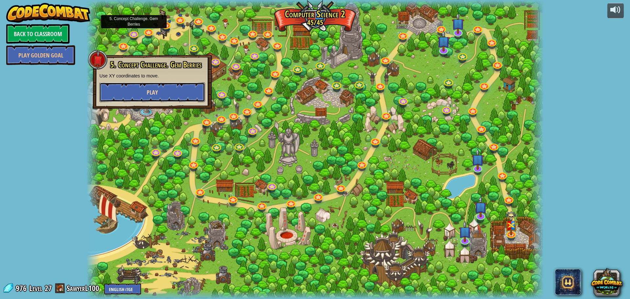
click at [150, 93] on span "Play" at bounding box center [152, 92] width 11 height 8
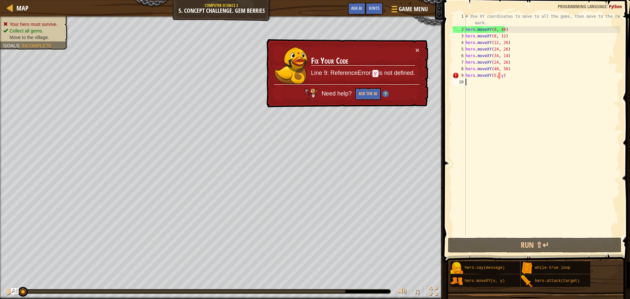
click at [497, 230] on div "# Use XY coordinates to move to all the gems, then move to the red X mark. hero…" at bounding box center [543, 134] width 156 height 243
click at [495, 232] on div "# Use XY coordinates to move to all the gems, then move to the red X mark. hero…" at bounding box center [543, 134] width 156 height 243
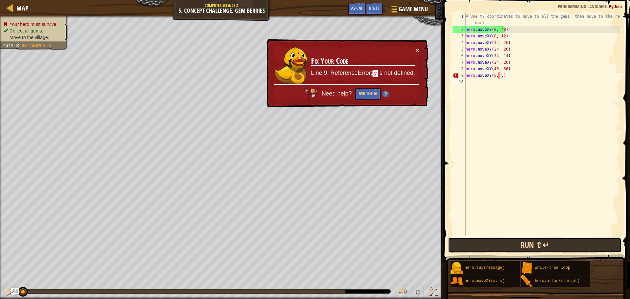
click at [485, 242] on button "Run ⇧↵" at bounding box center [535, 245] width 174 height 15
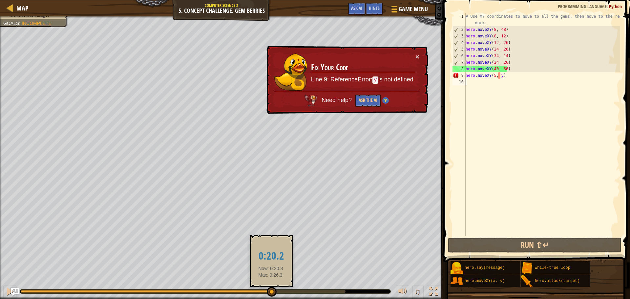
drag, startPoint x: 107, startPoint y: 289, endPoint x: 271, endPoint y: 292, distance: 163.9
click at [271, 292] on div at bounding box center [272, 292] width 10 height 10
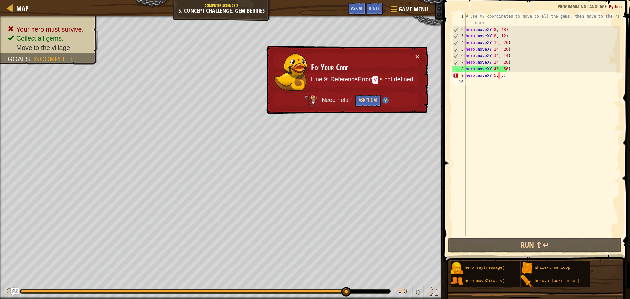
click at [493, 76] on div "# Use XY coordinates to move to all the gems, then move to the red X mark. hero…" at bounding box center [543, 134] width 156 height 243
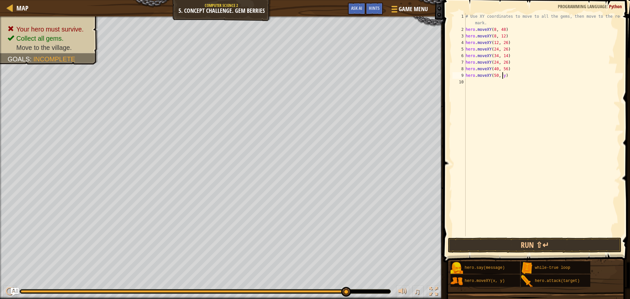
click at [503, 76] on div "# Use XY coordinates to move to all the gems, then move to the red X mark. hero…" at bounding box center [543, 134] width 156 height 243
type textarea "hero.moveXY(50, 34)"
click at [481, 250] on button "Run ⇧↵" at bounding box center [535, 245] width 174 height 15
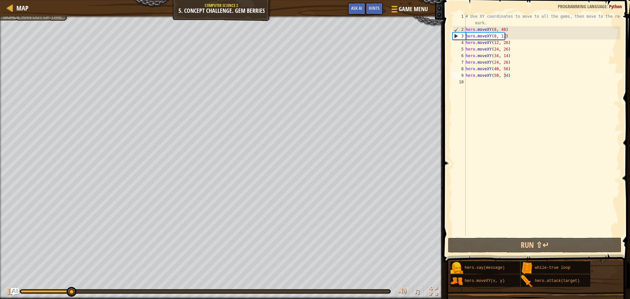
drag, startPoint x: 65, startPoint y: 288, endPoint x: 78, endPoint y: 293, distance: 14.3
click at [78, 293] on div "♫" at bounding box center [222, 290] width 444 height 20
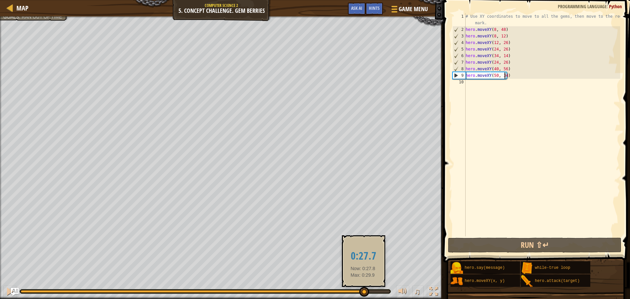
drag, startPoint x: 99, startPoint y: 293, endPoint x: 365, endPoint y: 299, distance: 266.4
click at [364, 295] on div at bounding box center [365, 292] width 10 height 10
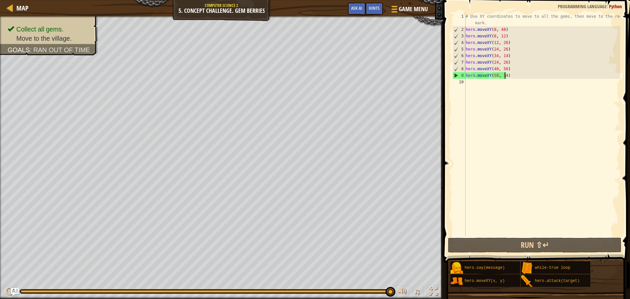
click at [491, 78] on div "# Use XY coordinates to move to all the gems, then move to the red X mark. hero…" at bounding box center [543, 134] width 156 height 243
click at [490, 81] on div "# Use XY coordinates to move to all the gems, then move to the red X mark. hero…" at bounding box center [543, 134] width 156 height 243
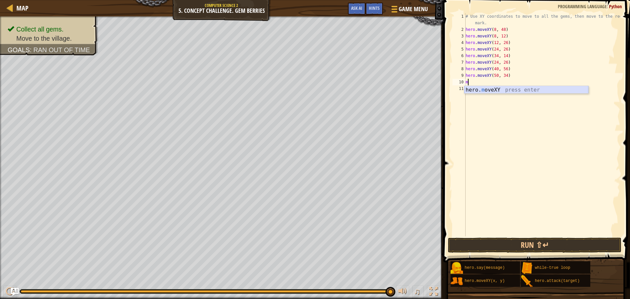
click at [484, 92] on div "hero. m oveXY press enter" at bounding box center [527, 98] width 124 height 24
click at [504, 84] on div "# Use XY coordinates to move to all the gems, then move to the red X mark. hero…" at bounding box center [543, 134] width 156 height 243
type textarea "hero.moveXY(74, 34)"
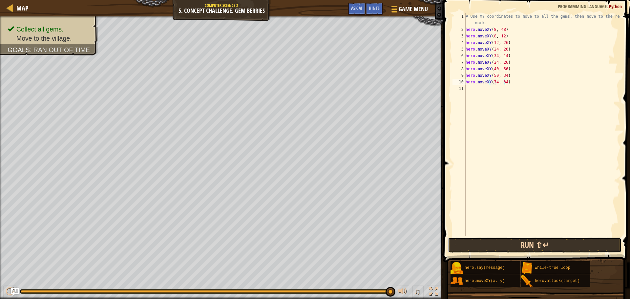
click at [489, 244] on button "Run ⇧↵" at bounding box center [535, 245] width 174 height 15
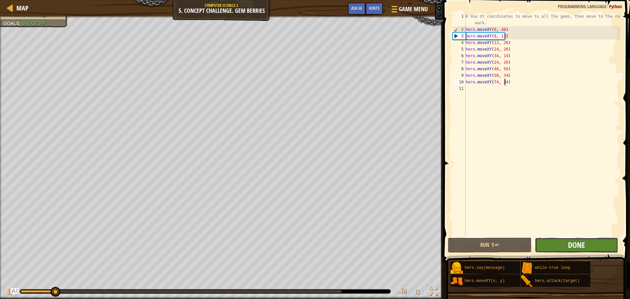
click at [582, 247] on span "Done" at bounding box center [576, 245] width 17 height 11
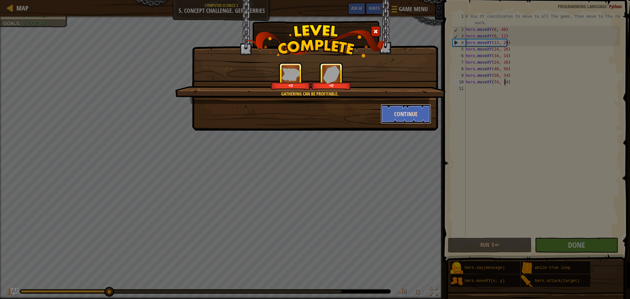
click at [411, 112] on button "Continue" at bounding box center [406, 114] width 51 height 20
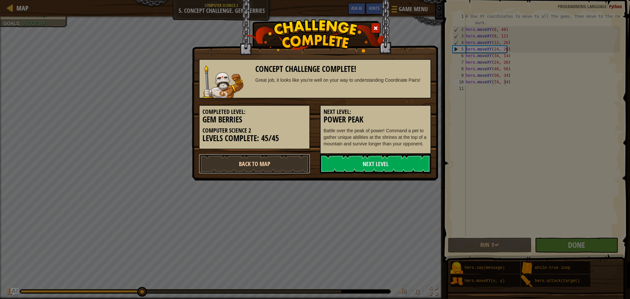
click at [283, 167] on link "Back to Map" at bounding box center [254, 164] width 111 height 20
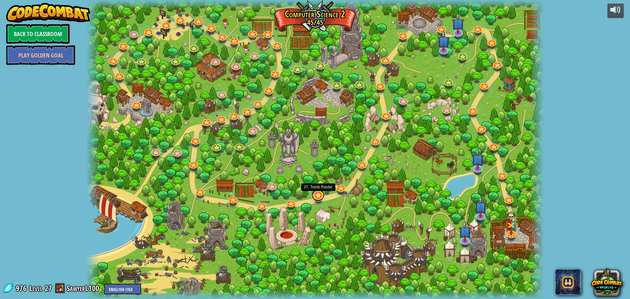
click at [322, 196] on link at bounding box center [318, 194] width 13 height 13
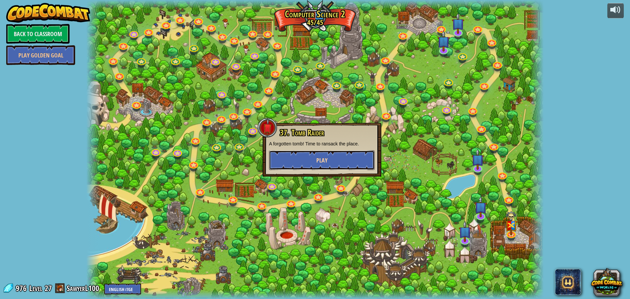
click at [318, 156] on button "Play" at bounding box center [322, 160] width 106 height 20
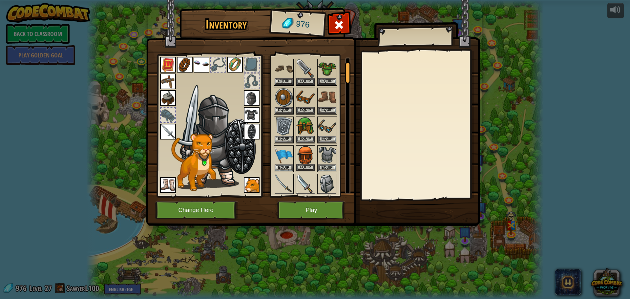
scroll to position [66, 0]
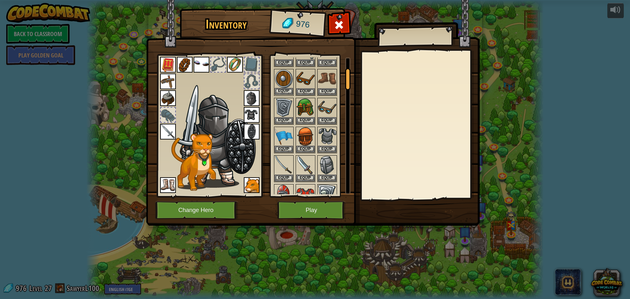
click at [278, 79] on img at bounding box center [284, 79] width 18 height 18
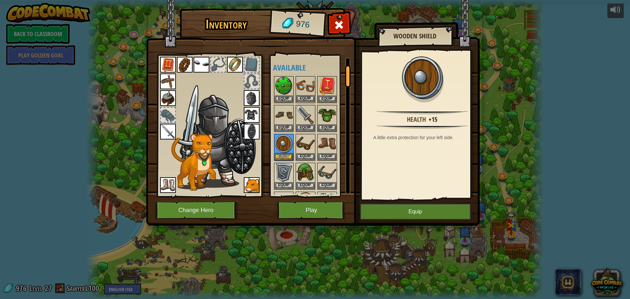
scroll to position [0, 0]
click at [276, 84] on img at bounding box center [284, 86] width 18 height 18
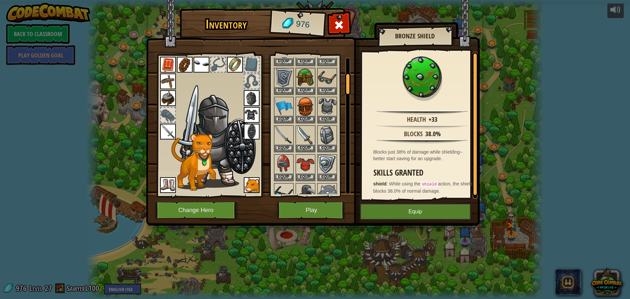
scroll to position [99, 0]
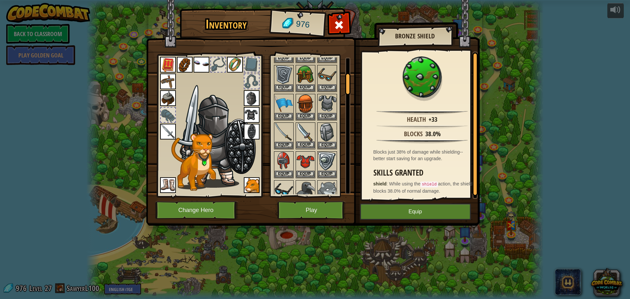
click at [303, 133] on img at bounding box center [306, 132] width 18 height 18
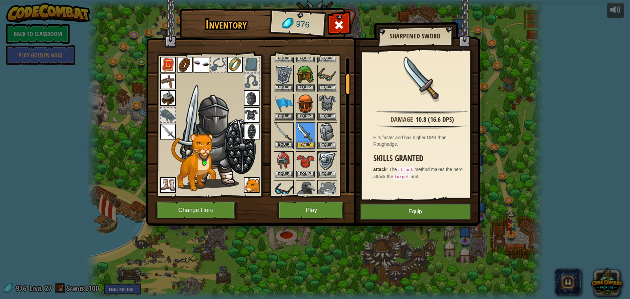
click at [276, 131] on img at bounding box center [284, 132] width 18 height 18
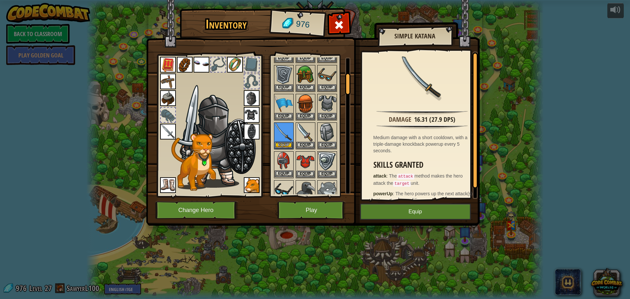
click at [285, 156] on img at bounding box center [284, 161] width 18 height 18
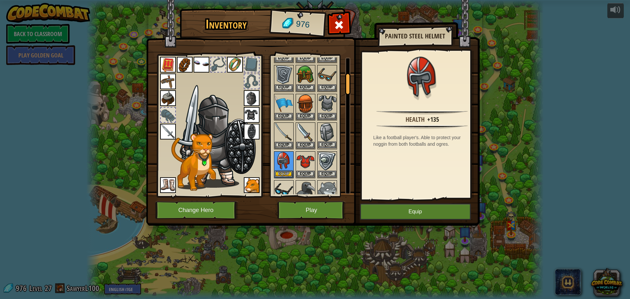
click at [329, 127] on img at bounding box center [327, 132] width 18 height 18
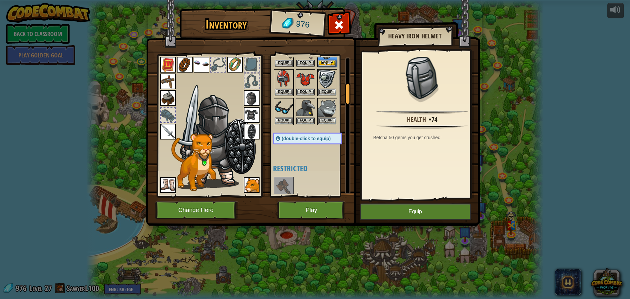
scroll to position [197, 0]
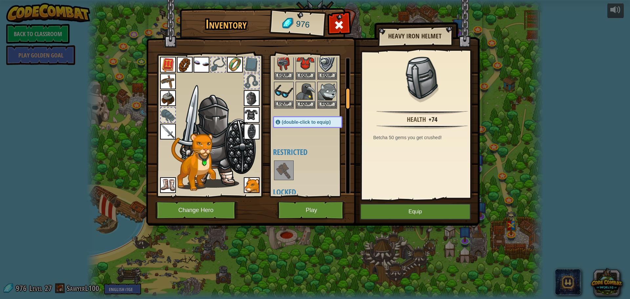
click at [284, 95] on img at bounding box center [284, 91] width 18 height 18
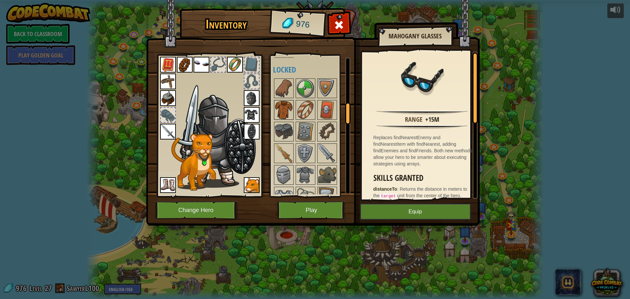
scroll to position [328, 0]
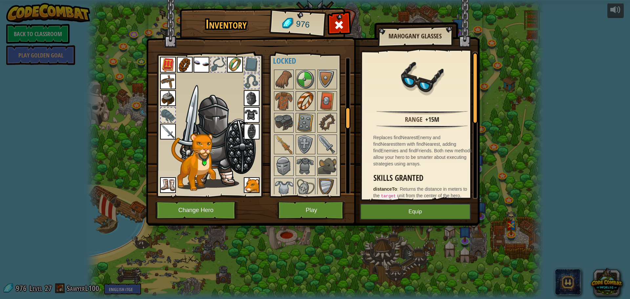
click at [300, 97] on img at bounding box center [306, 101] width 18 height 18
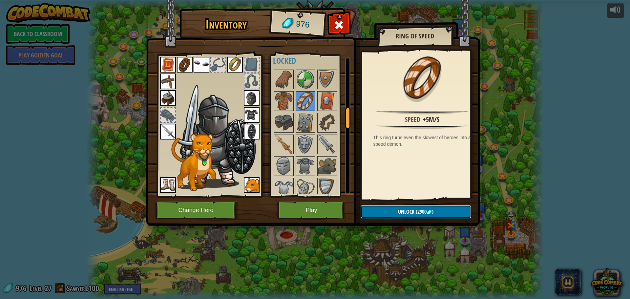
click at [446, 207] on button "Unlock (2900 )" at bounding box center [416, 211] width 111 height 13
click at [446, 209] on button "Unlock (2900 )" at bounding box center [416, 211] width 111 height 13
click at [444, 209] on button "Unlock (2900 )" at bounding box center [416, 211] width 111 height 13
click at [443, 209] on button "Unlock (2900 )" at bounding box center [416, 211] width 111 height 13
click at [444, 208] on button "Unlock (2900 )" at bounding box center [416, 211] width 111 height 13
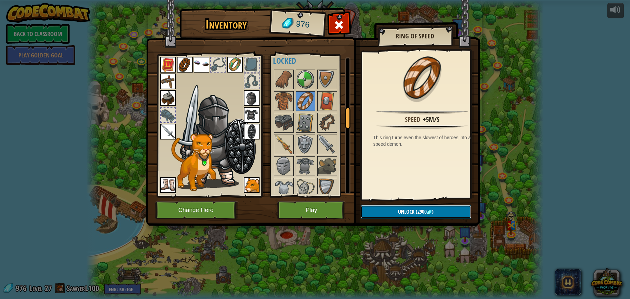
click at [444, 208] on button "Unlock (2900 )" at bounding box center [416, 211] width 111 height 13
click at [446, 207] on button "Unlock (2900 )" at bounding box center [416, 211] width 111 height 13
click at [307, 185] on img at bounding box center [306, 188] width 18 height 18
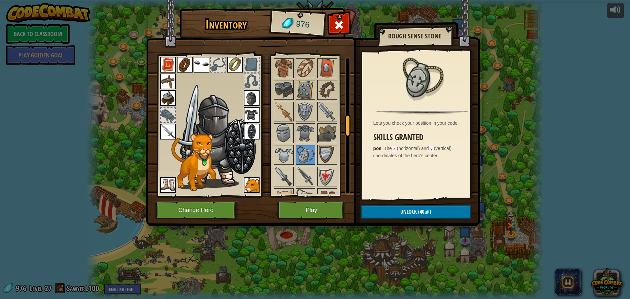
scroll to position [394, 0]
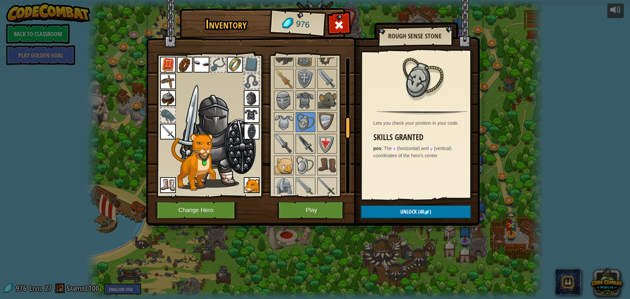
click at [303, 139] on img at bounding box center [306, 144] width 18 height 18
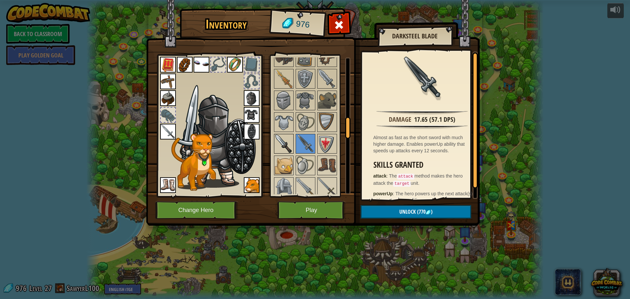
click at [282, 145] on img at bounding box center [284, 144] width 18 height 18
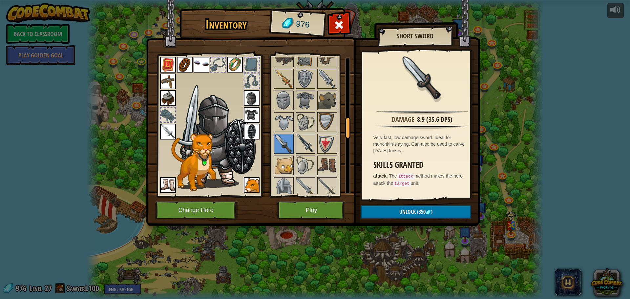
click at [299, 145] on img at bounding box center [306, 144] width 18 height 18
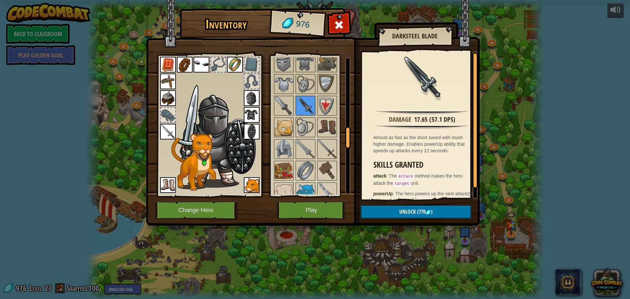
scroll to position [460, 0]
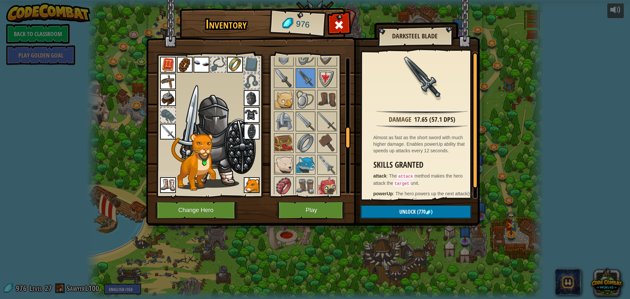
click at [308, 127] on img at bounding box center [306, 121] width 18 height 18
click at [335, 119] on img at bounding box center [327, 121] width 18 height 18
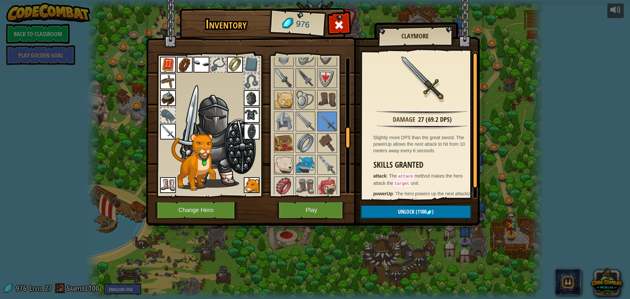
click at [171, 133] on img at bounding box center [168, 132] width 16 height 16
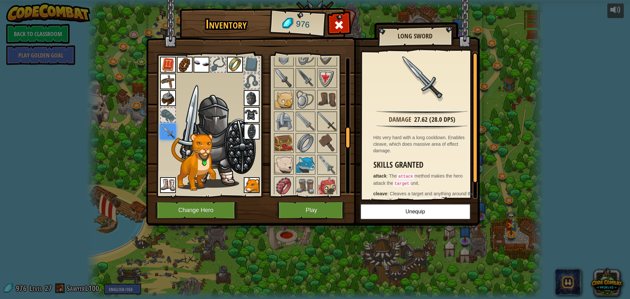
click at [332, 123] on img at bounding box center [327, 121] width 18 height 18
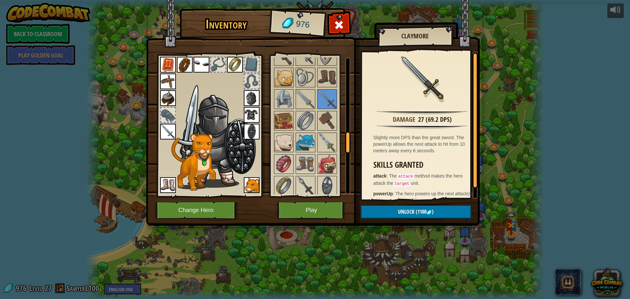
scroll to position [493, 0]
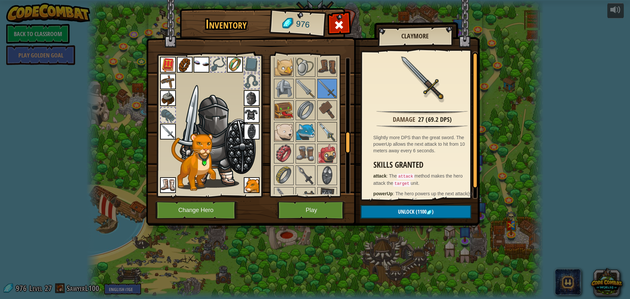
drag, startPoint x: 324, startPoint y: 138, endPoint x: 325, endPoint y: 134, distance: 3.6
click at [324, 137] on img at bounding box center [327, 132] width 18 height 18
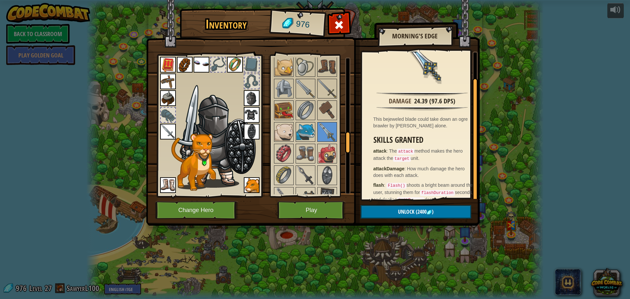
scroll to position [26, 0]
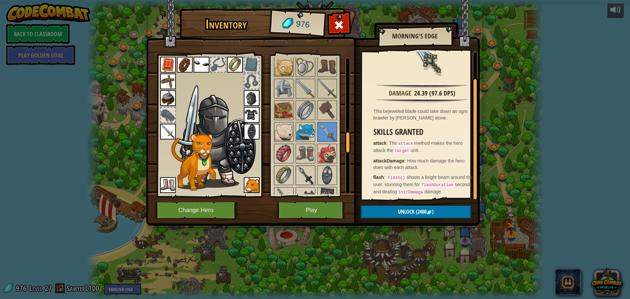
click at [311, 171] on img at bounding box center [306, 175] width 18 height 18
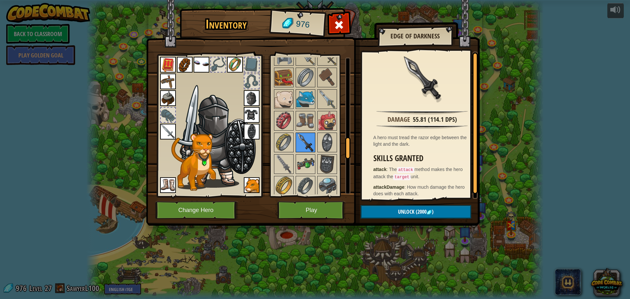
scroll to position [558, 0]
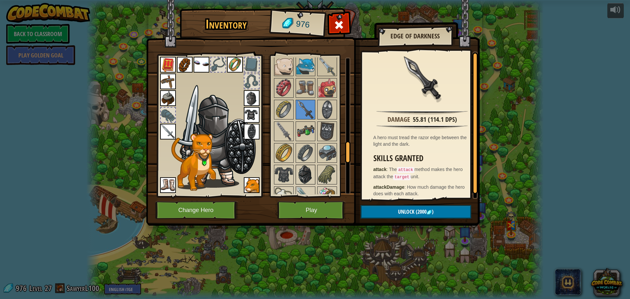
click at [307, 169] on img at bounding box center [306, 175] width 18 height 18
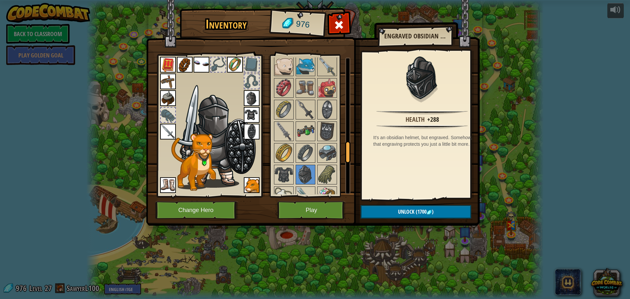
click at [249, 93] on img at bounding box center [252, 98] width 16 height 16
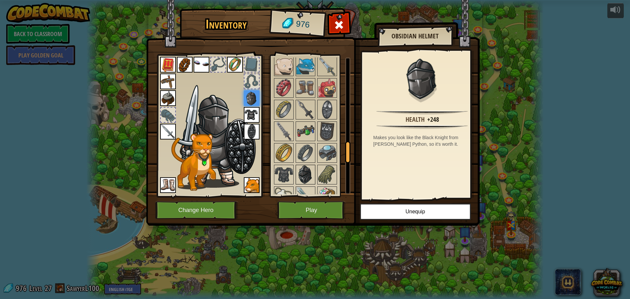
click at [306, 174] on img at bounding box center [306, 175] width 18 height 18
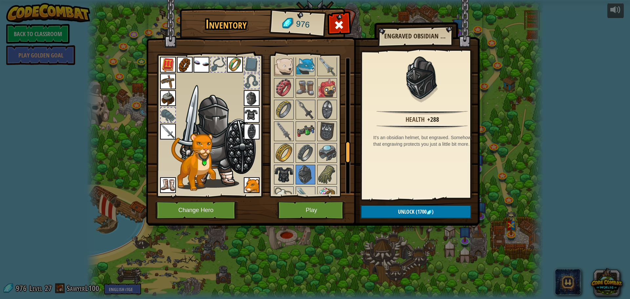
click at [289, 168] on img at bounding box center [284, 175] width 18 height 18
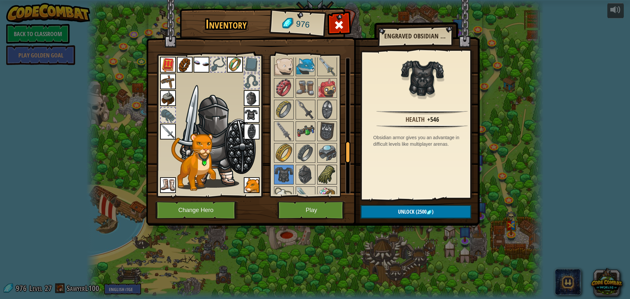
click at [327, 166] on img at bounding box center [327, 175] width 18 height 18
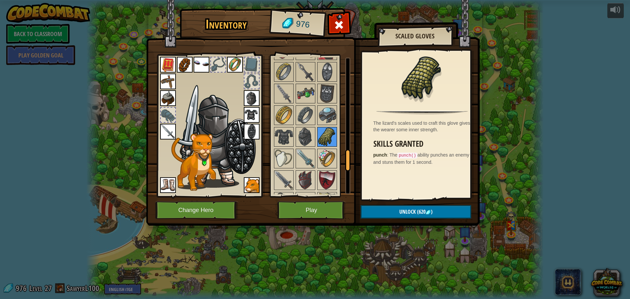
scroll to position [624, 0]
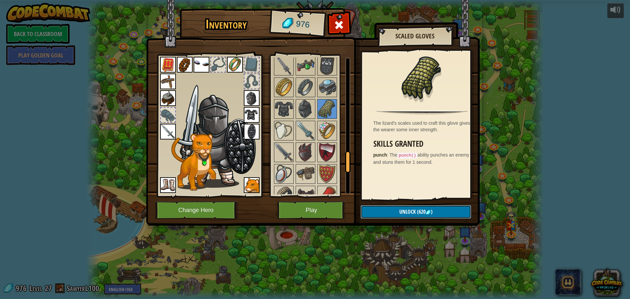
click at [419, 214] on span "(620" at bounding box center [421, 211] width 10 height 7
click at [419, 214] on button "Confirm" at bounding box center [416, 211] width 111 height 13
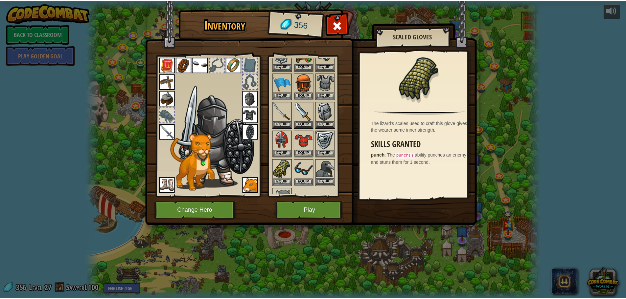
scroll to position [131, 0]
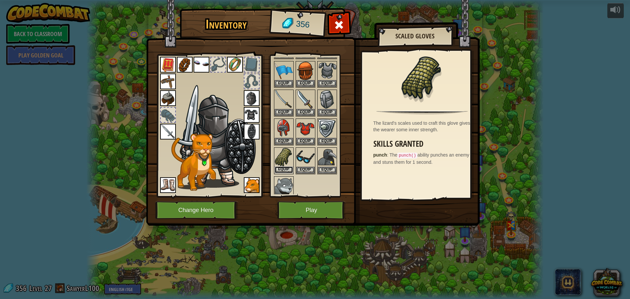
click at [288, 167] on button "Equip" at bounding box center [284, 169] width 18 height 7
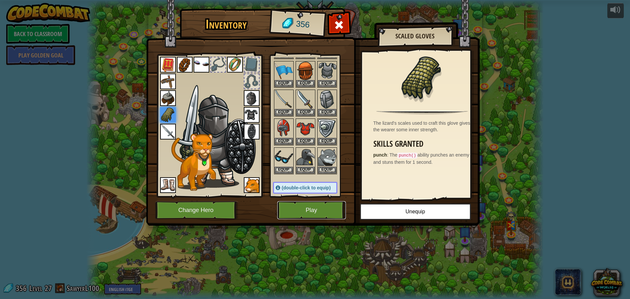
click at [311, 208] on button "Play" at bounding box center [311, 210] width 69 height 18
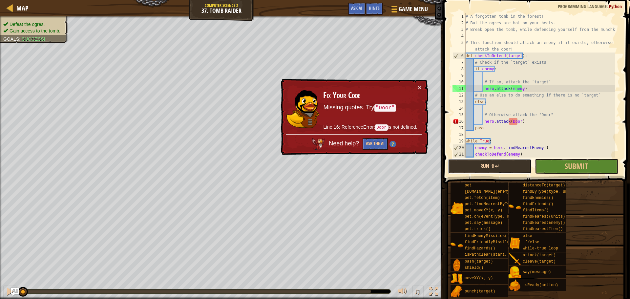
click at [485, 173] on button "Run ⇧↵" at bounding box center [489, 166] width 83 height 15
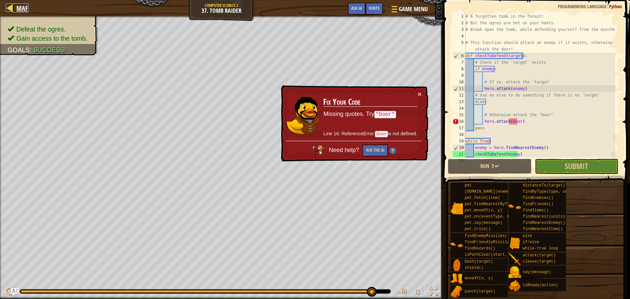
click at [6, 8] on div at bounding box center [10, 8] width 8 height 8
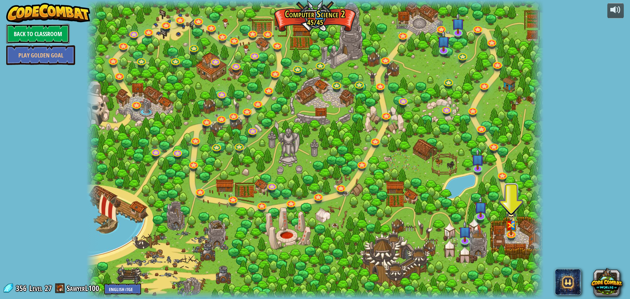
click at [49, 37] on link "Back to Classroom" at bounding box center [37, 34] width 63 height 20
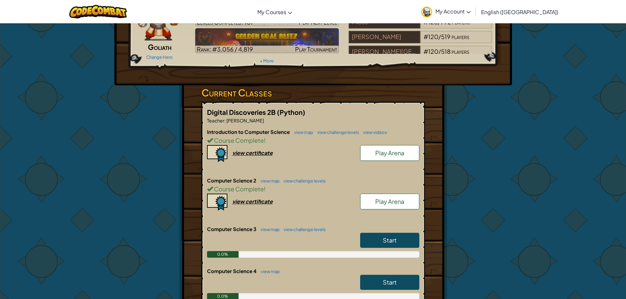
scroll to position [66, 0]
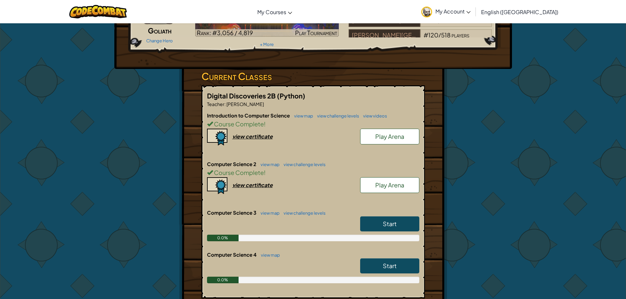
click at [362, 223] on link "Start" at bounding box center [389, 223] width 59 height 15
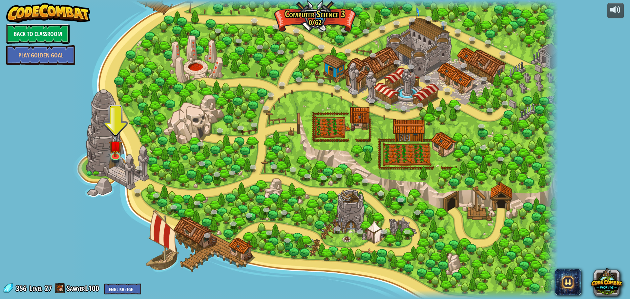
click at [49, 36] on link "Back to Classroom" at bounding box center [37, 34] width 63 height 20
